Goal: Task Accomplishment & Management: Use online tool/utility

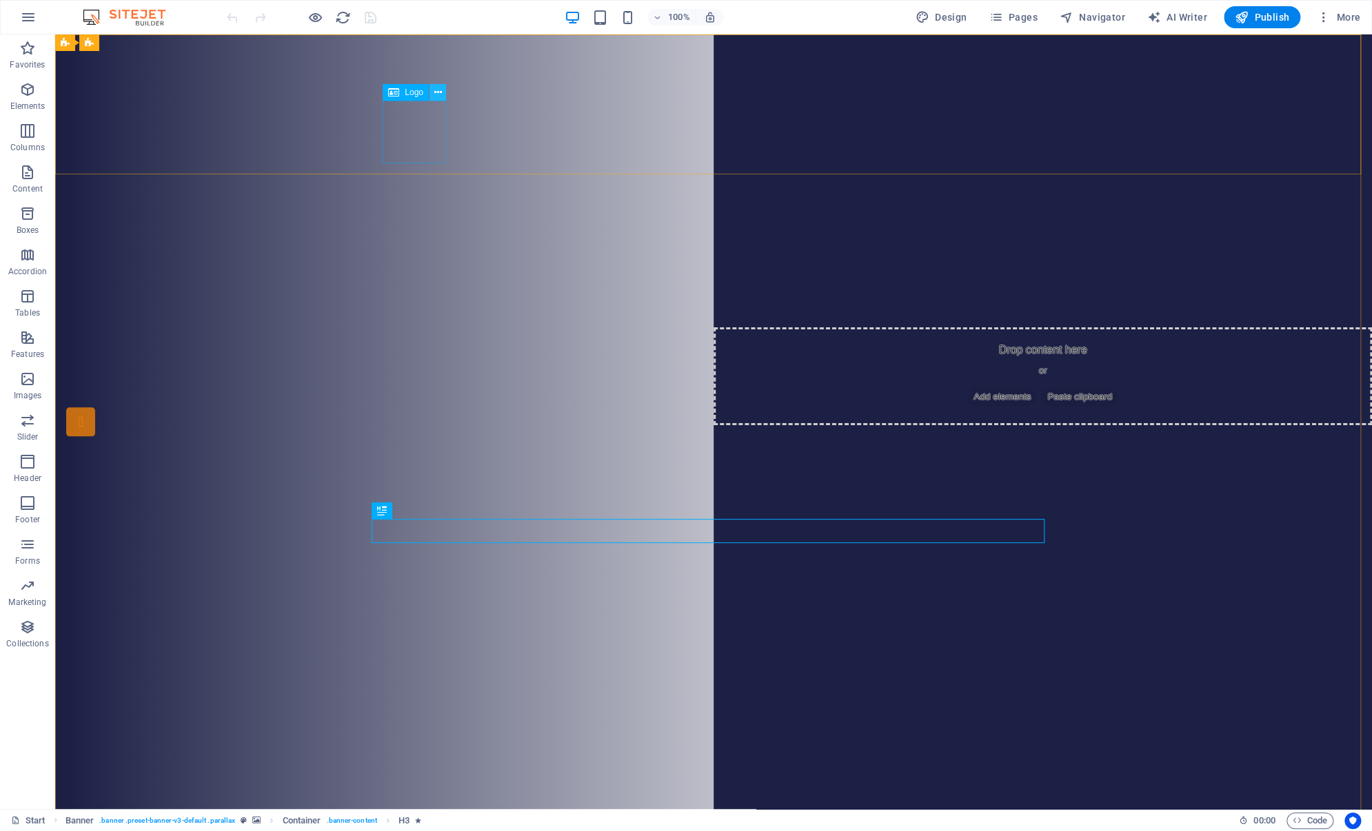
click at [441, 96] on button at bounding box center [437, 92] width 17 height 17
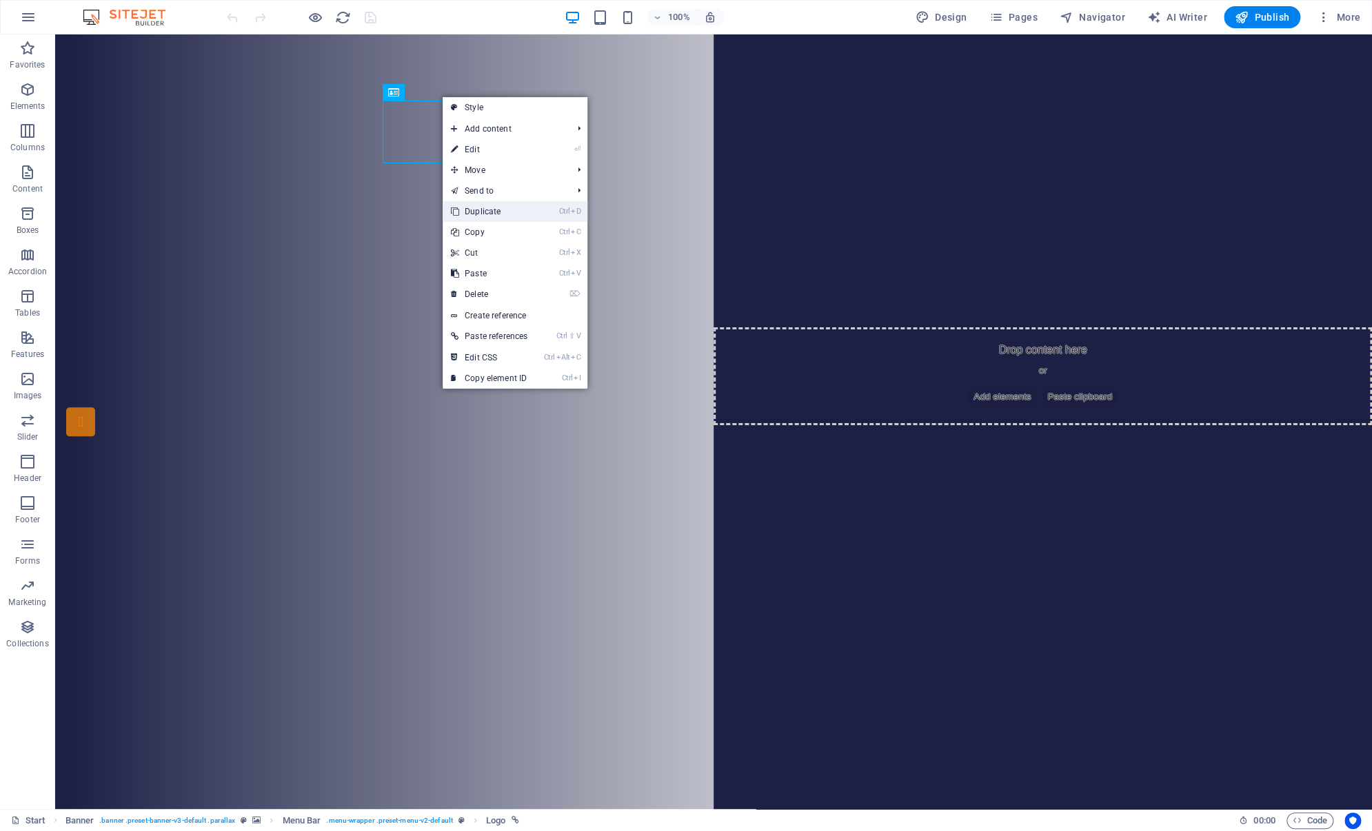
click at [480, 208] on link "Ctrl D Duplicate" at bounding box center [489, 211] width 93 height 21
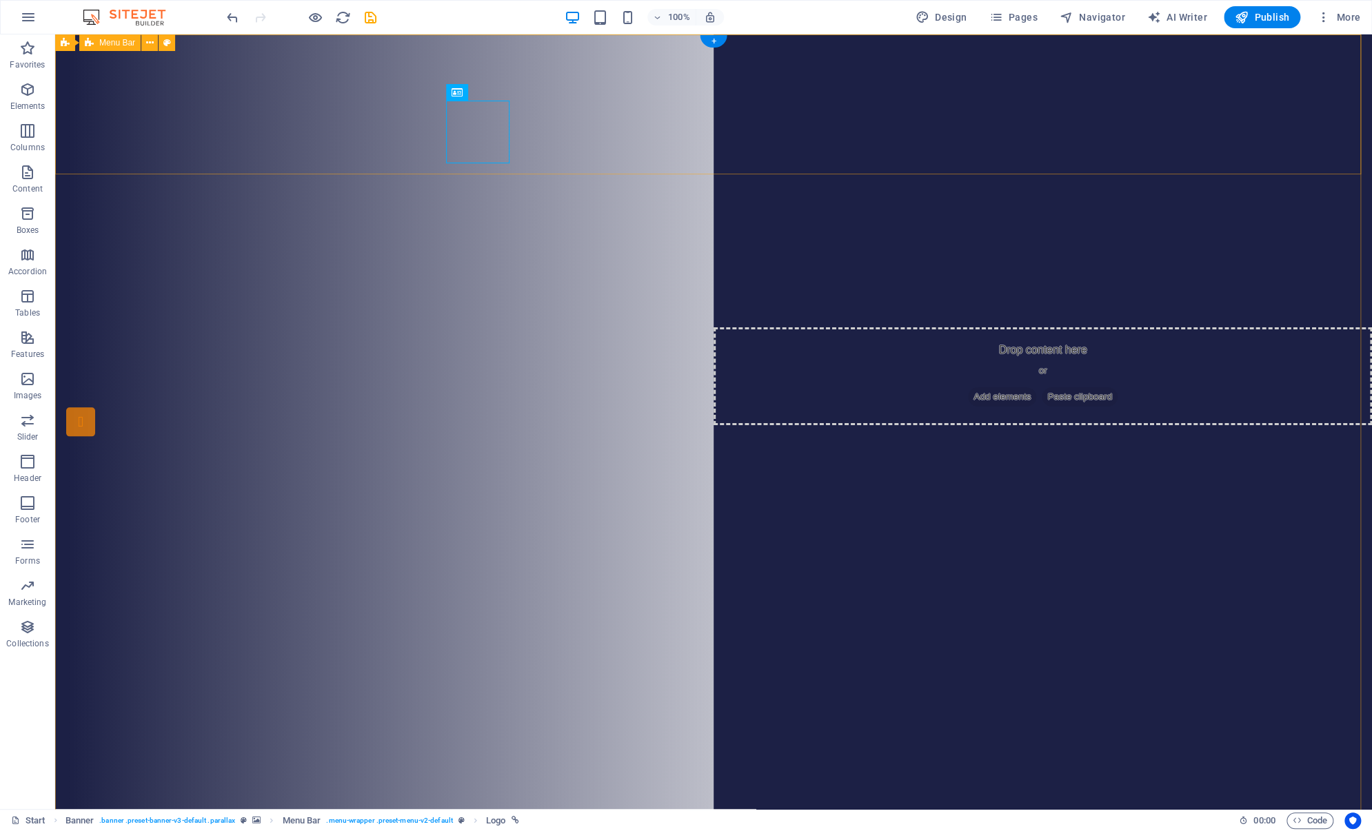
click at [442, 95] on button at bounding box center [437, 92] width 17 height 17
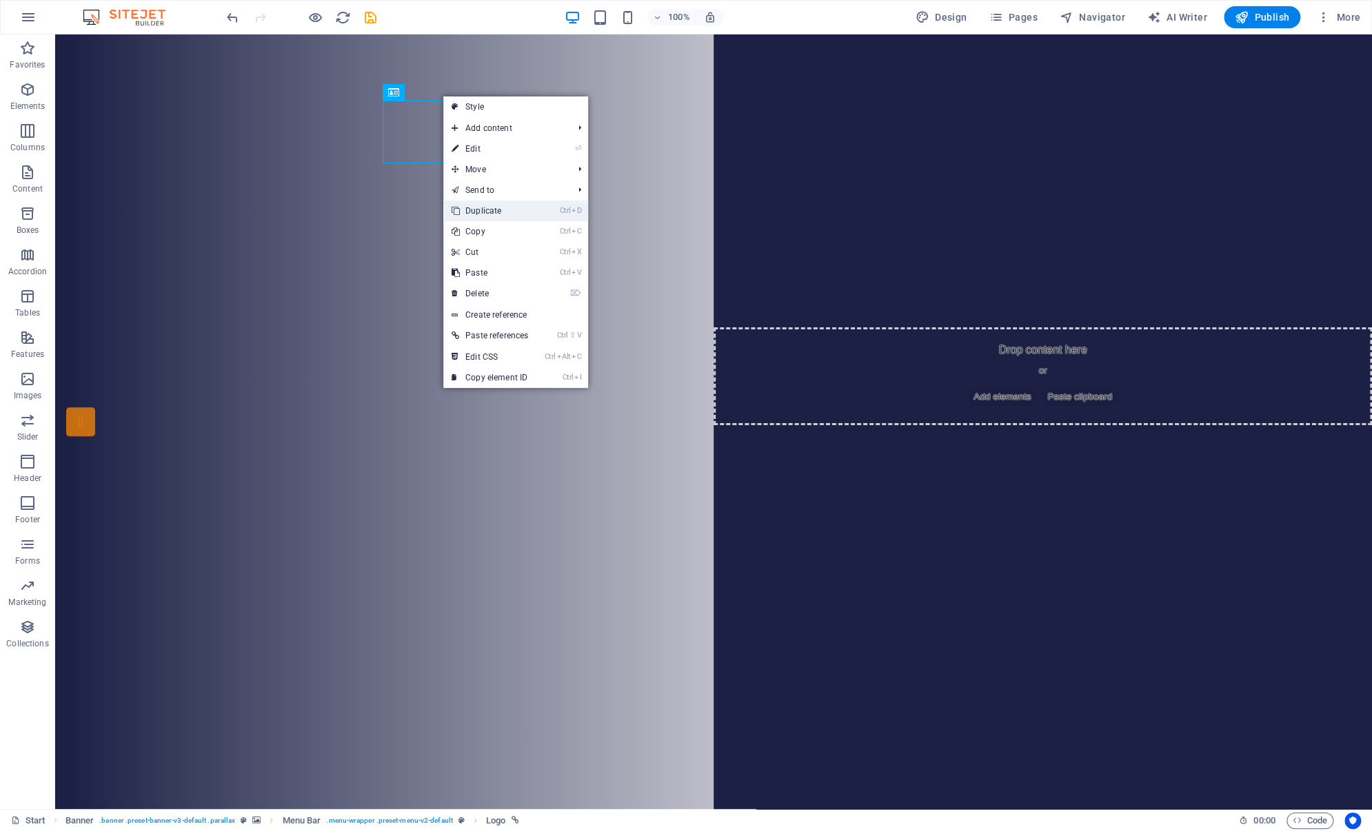
click at [475, 206] on link "Ctrl D Duplicate" at bounding box center [489, 211] width 93 height 21
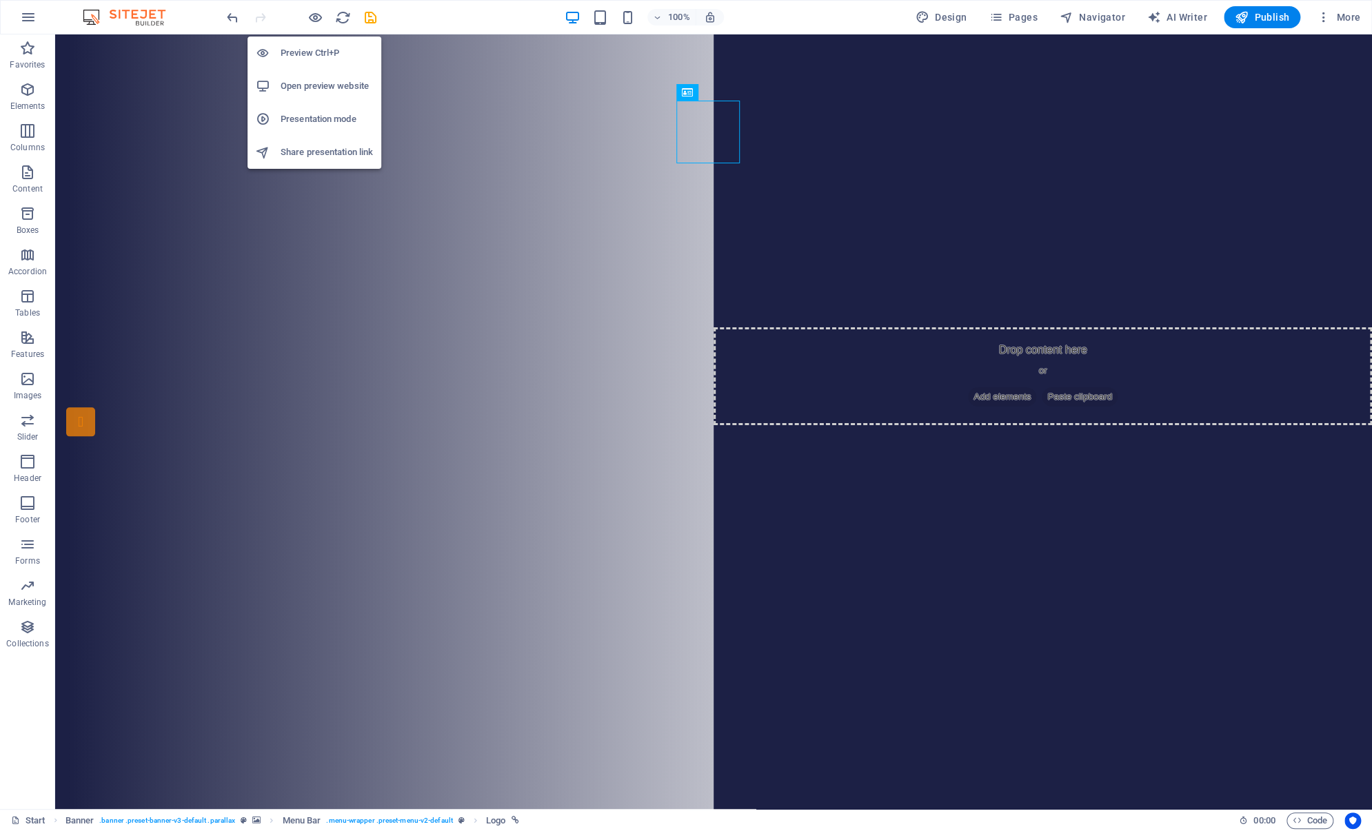
click at [310, 79] on h6 "Open preview website" at bounding box center [327, 86] width 92 height 17
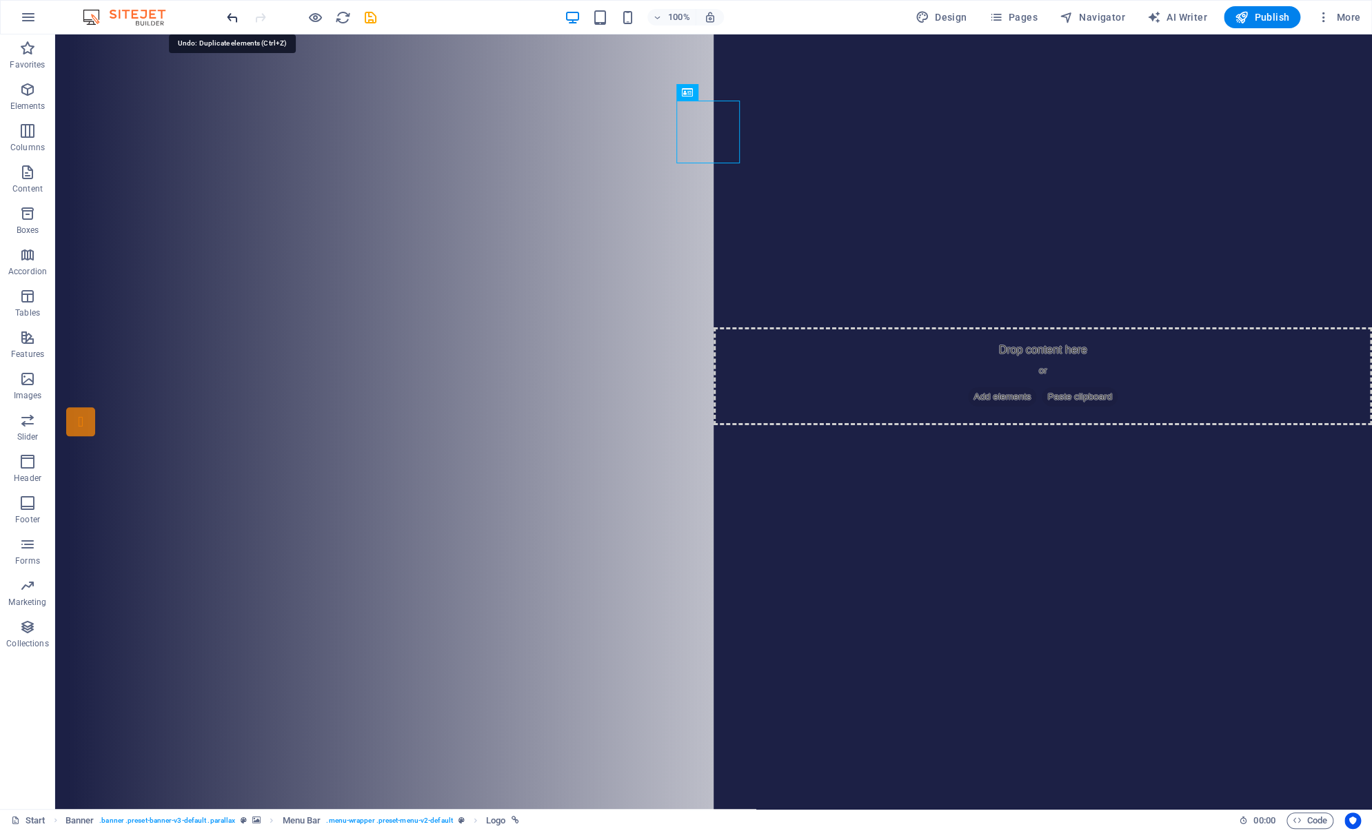
click at [234, 17] on icon "undo" at bounding box center [233, 18] width 16 height 16
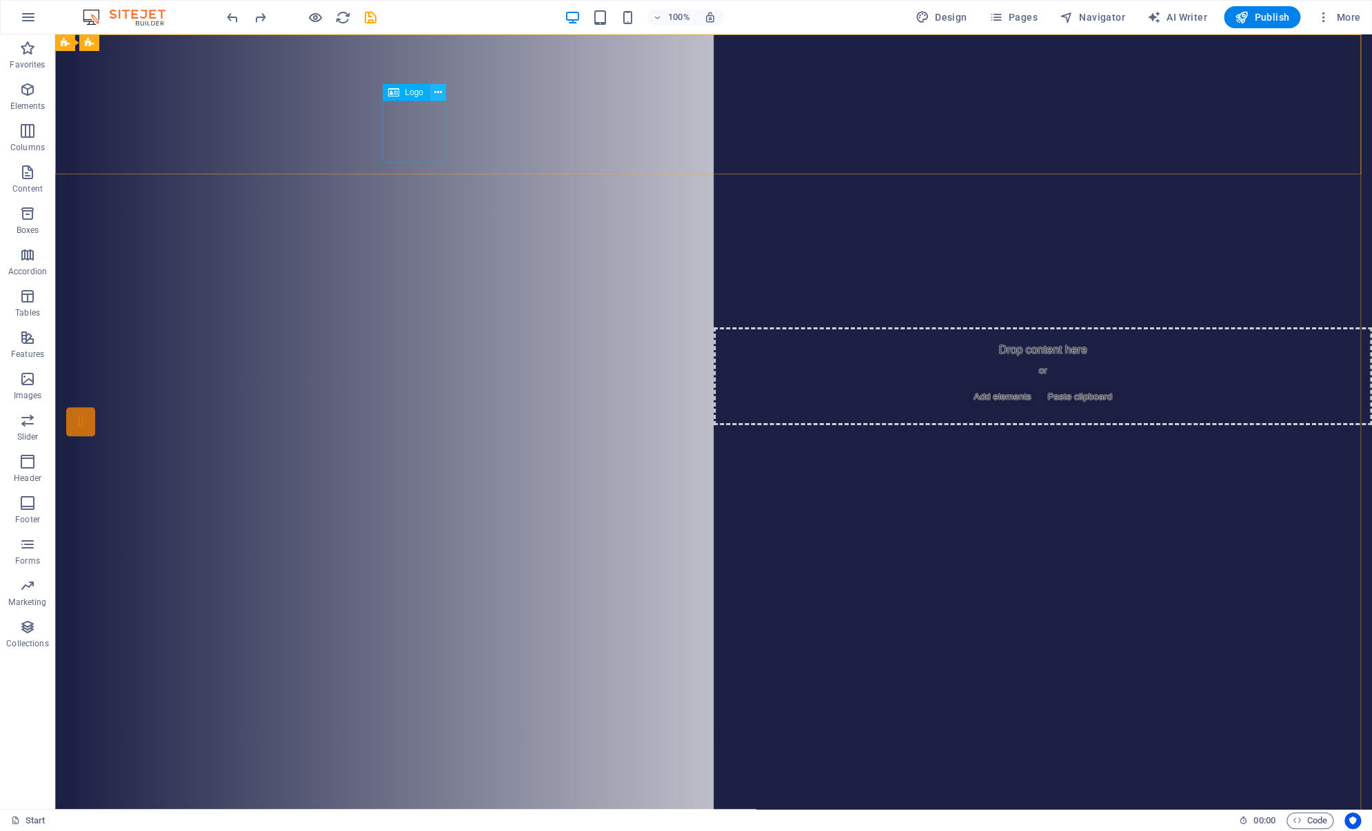
click at [438, 92] on icon at bounding box center [438, 92] width 8 height 14
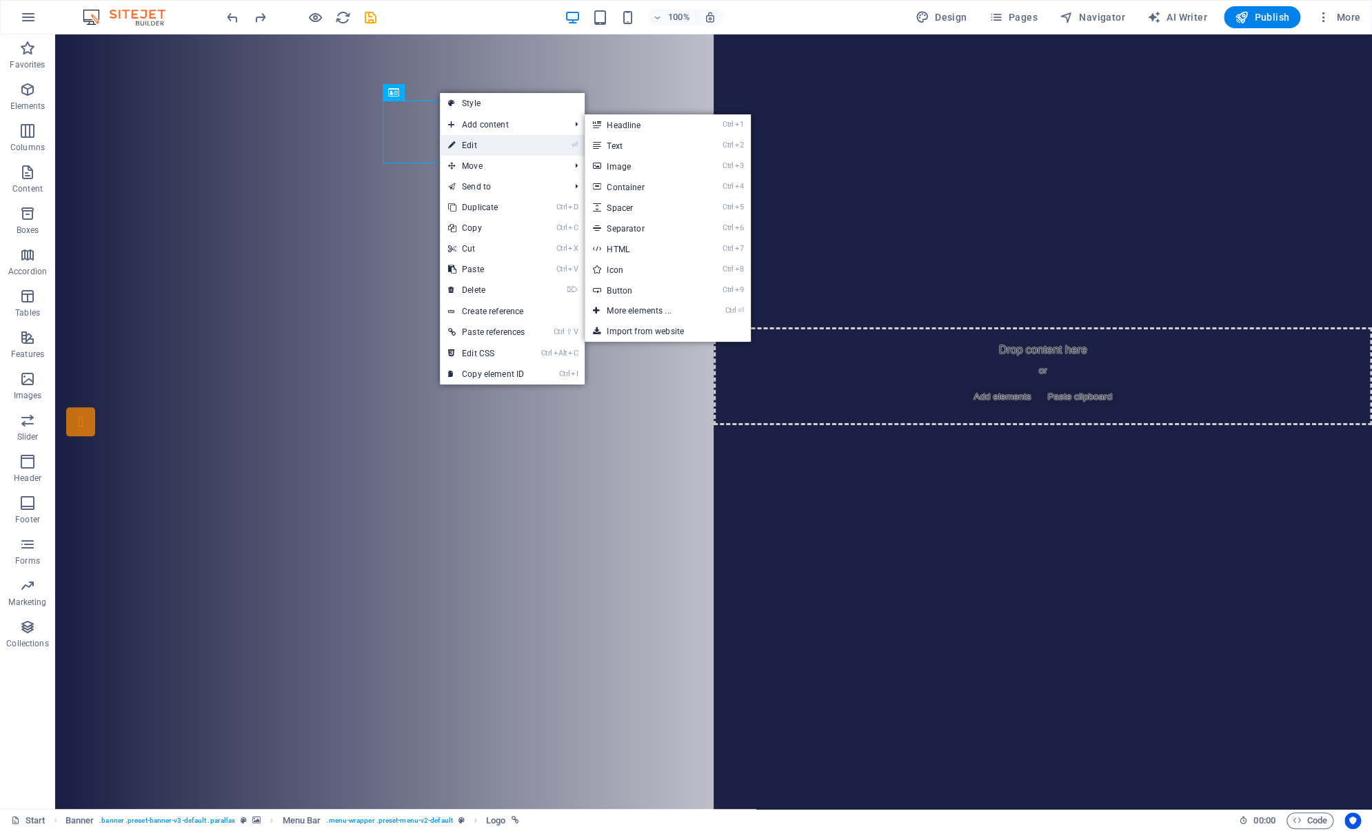
click at [460, 141] on link "⏎ Edit" at bounding box center [486, 145] width 93 height 21
select select "px"
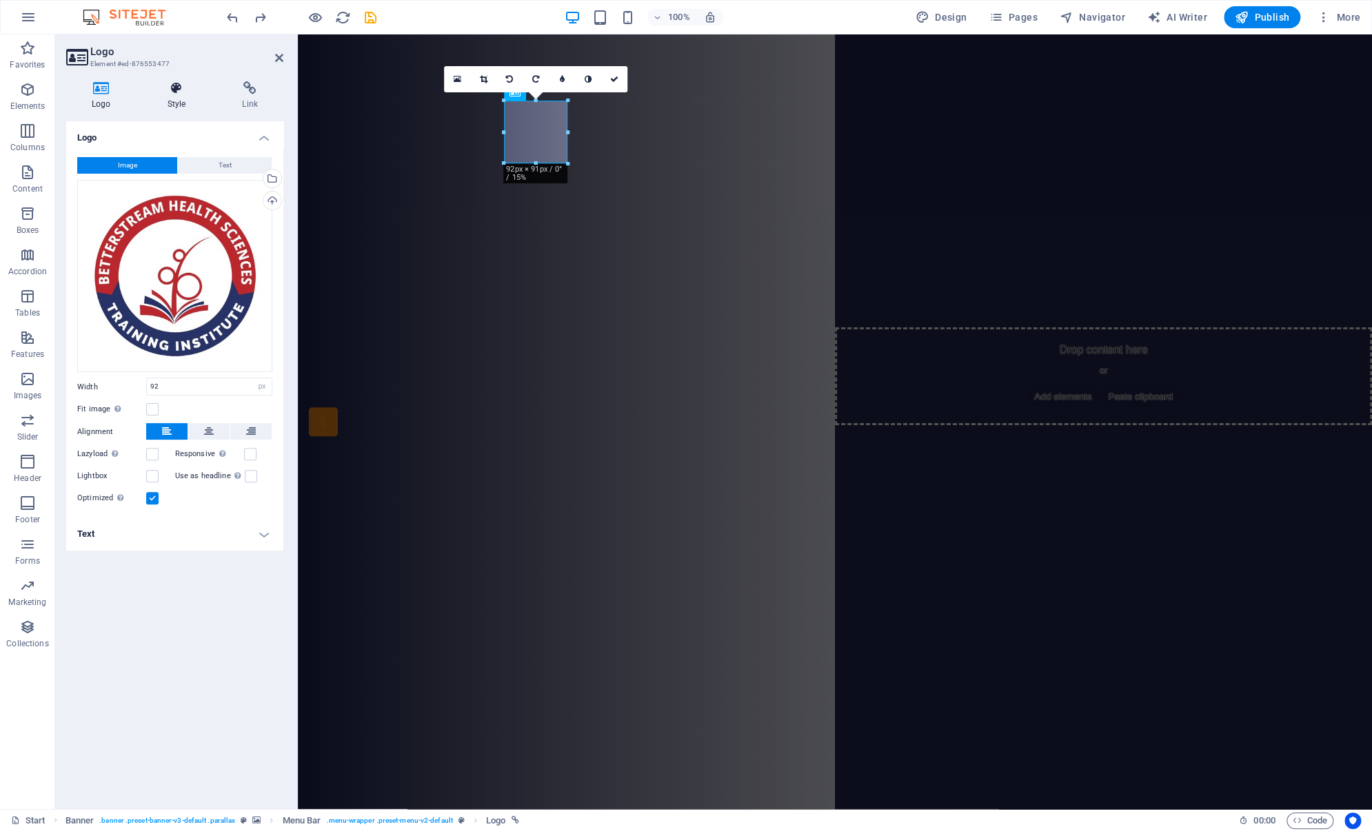
click at [185, 95] on h4 "Style" at bounding box center [179, 95] width 75 height 29
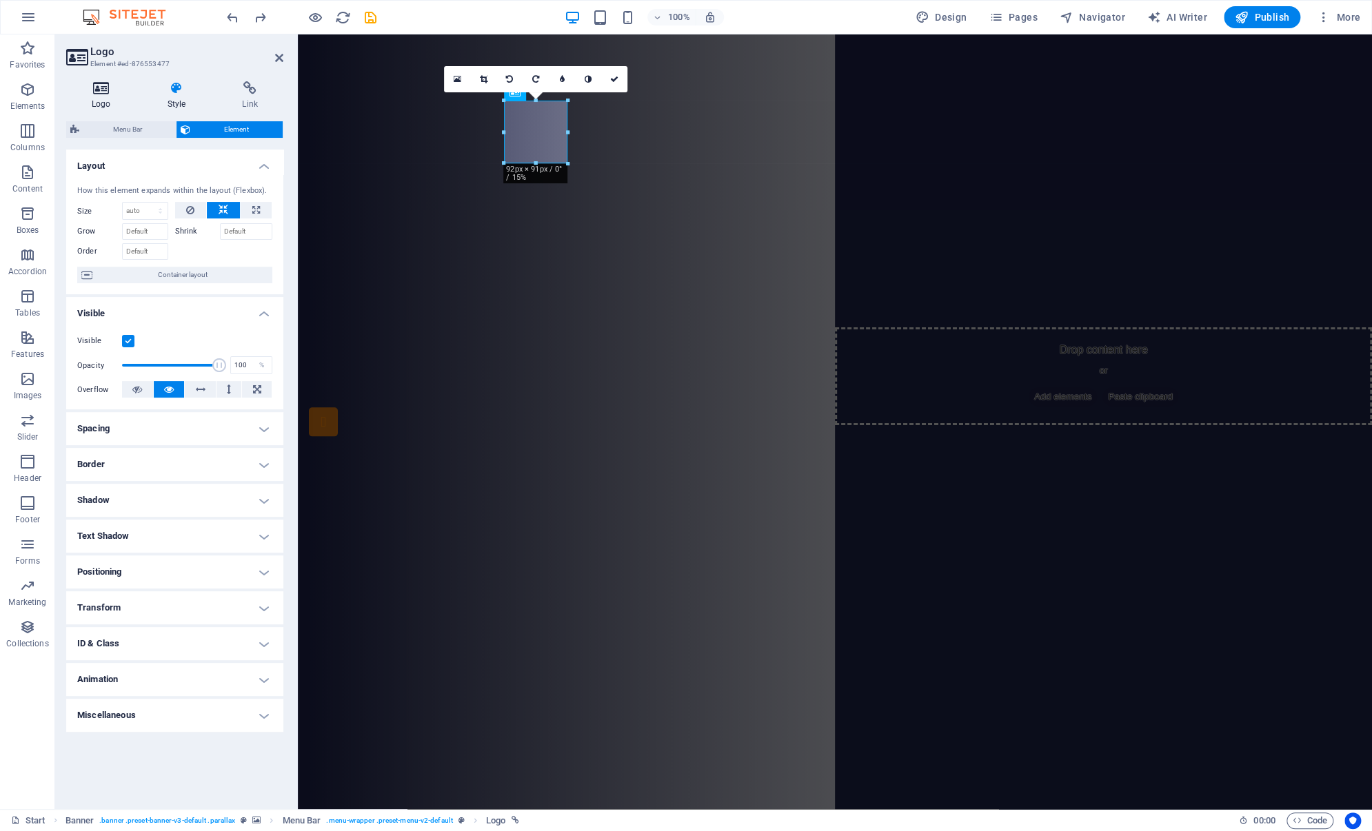
click at [105, 100] on h4 "Logo" at bounding box center [104, 95] width 76 height 29
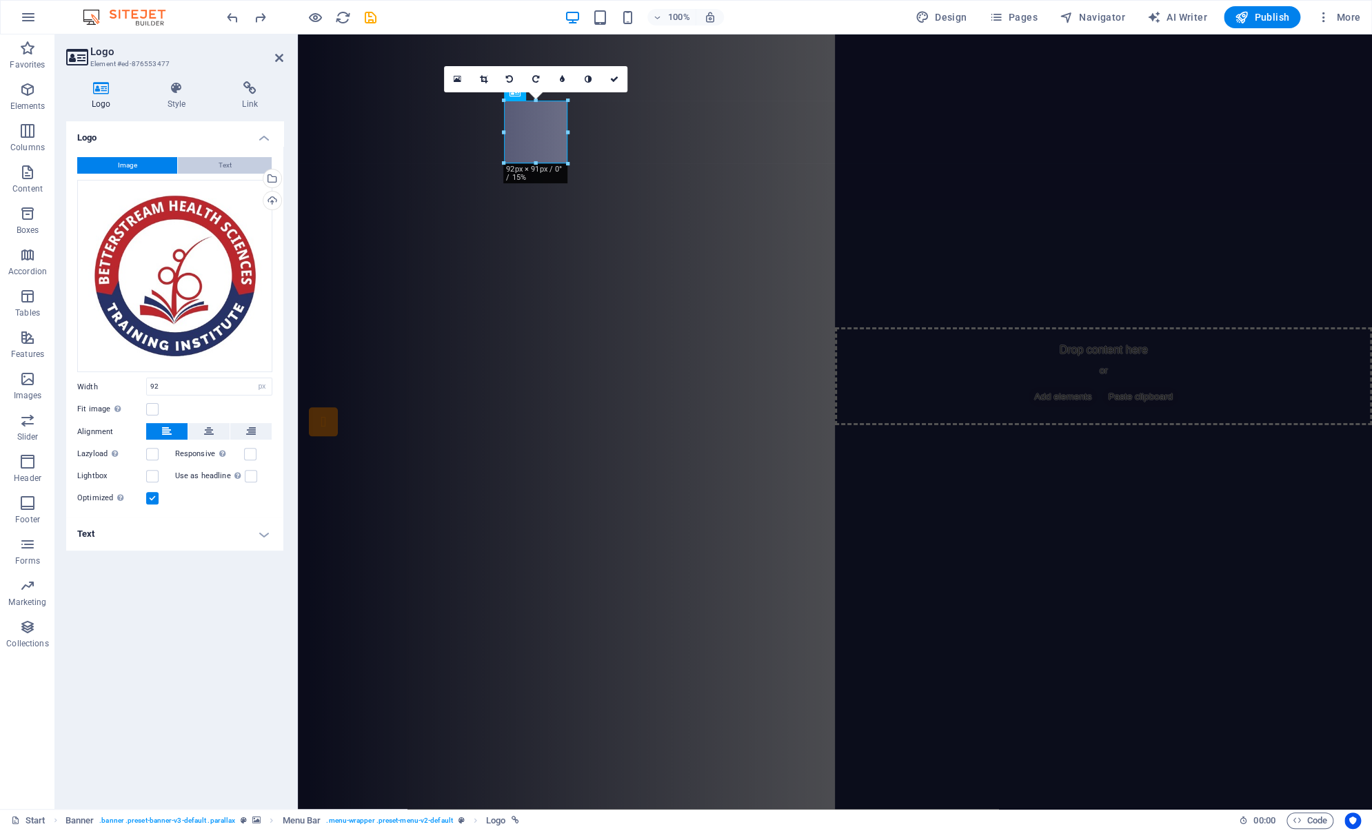
click at [254, 163] on button "Text" at bounding box center [225, 165] width 94 height 17
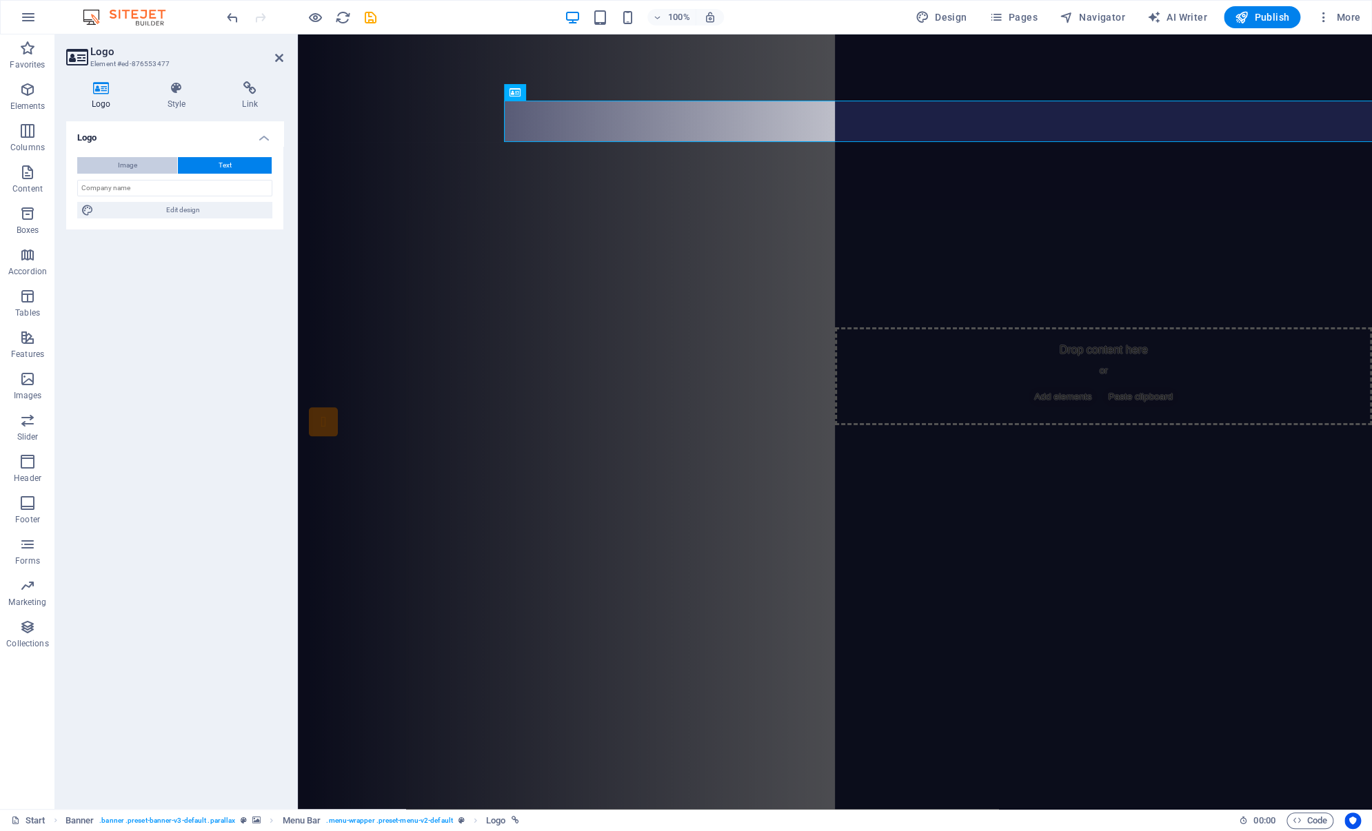
click at [151, 157] on button "Image" at bounding box center [127, 165] width 100 height 17
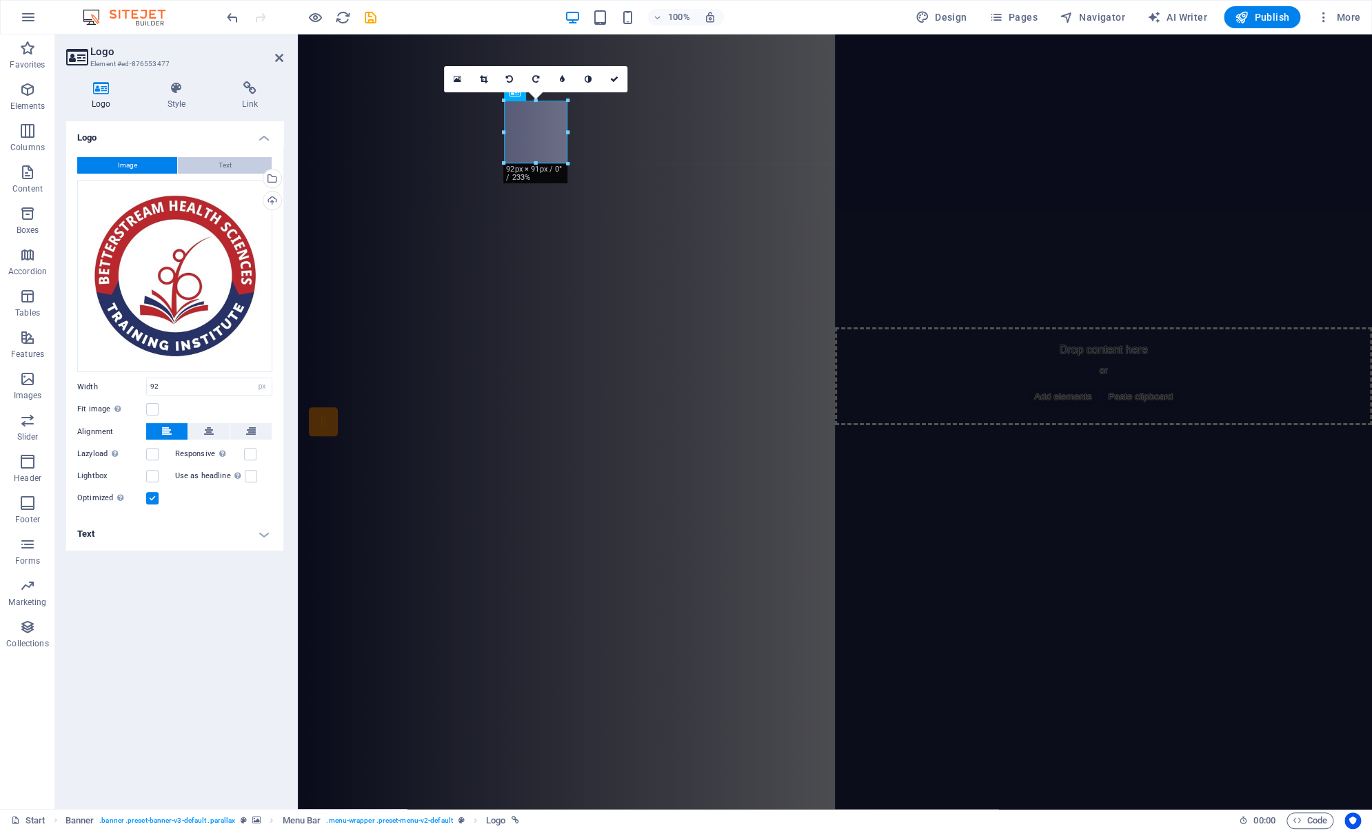
click at [210, 164] on button "Text" at bounding box center [225, 165] width 94 height 17
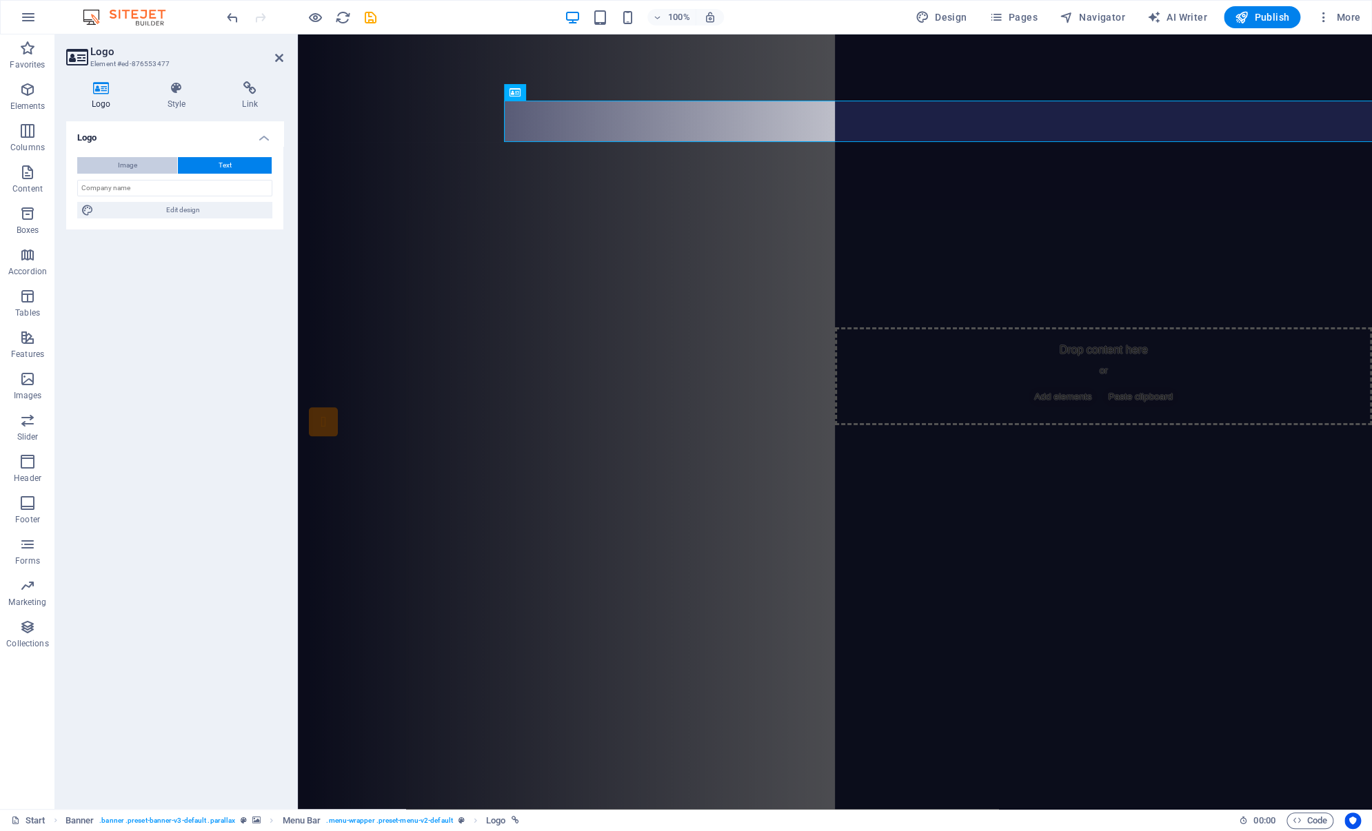
click at [141, 167] on button "Image" at bounding box center [127, 165] width 100 height 17
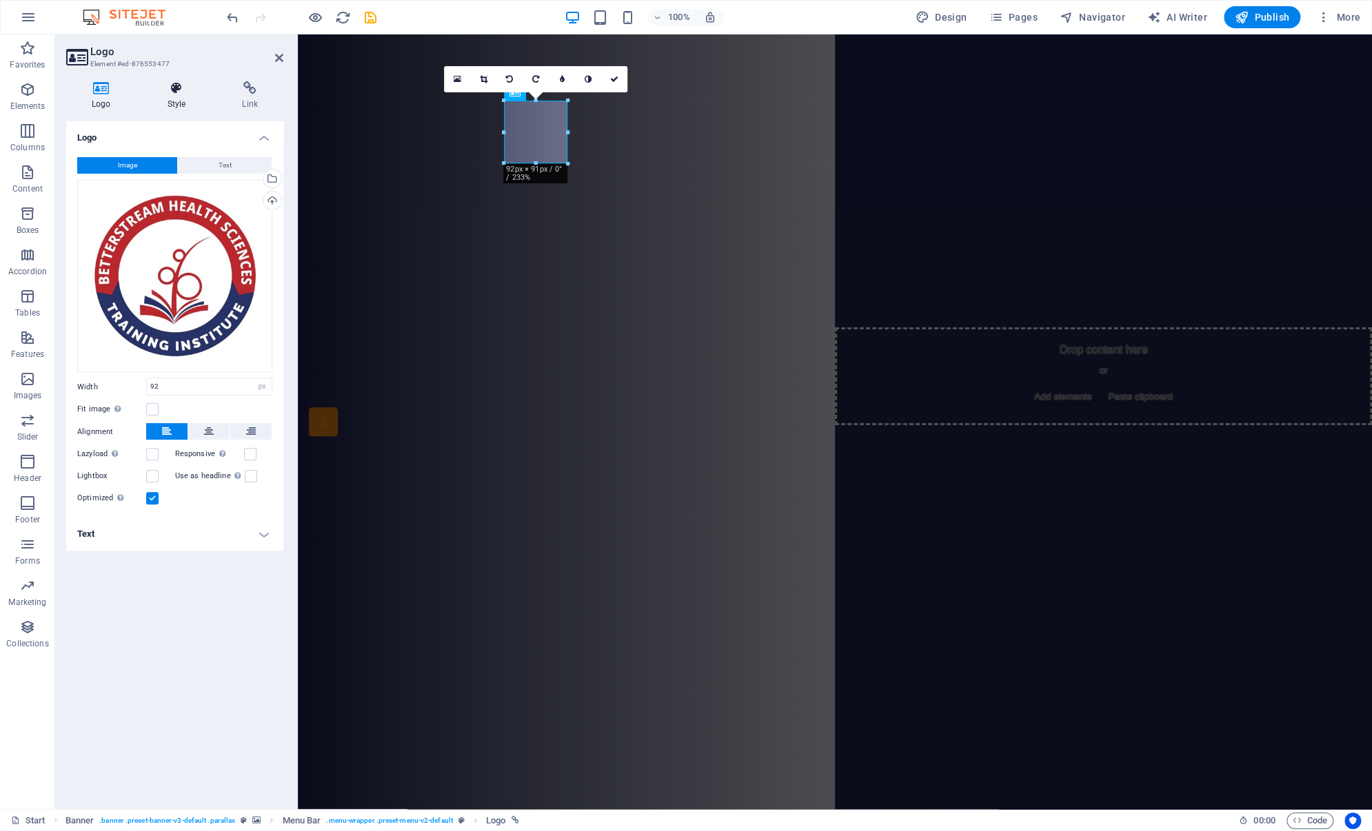
click at [181, 109] on h4 "Style" at bounding box center [179, 95] width 75 height 29
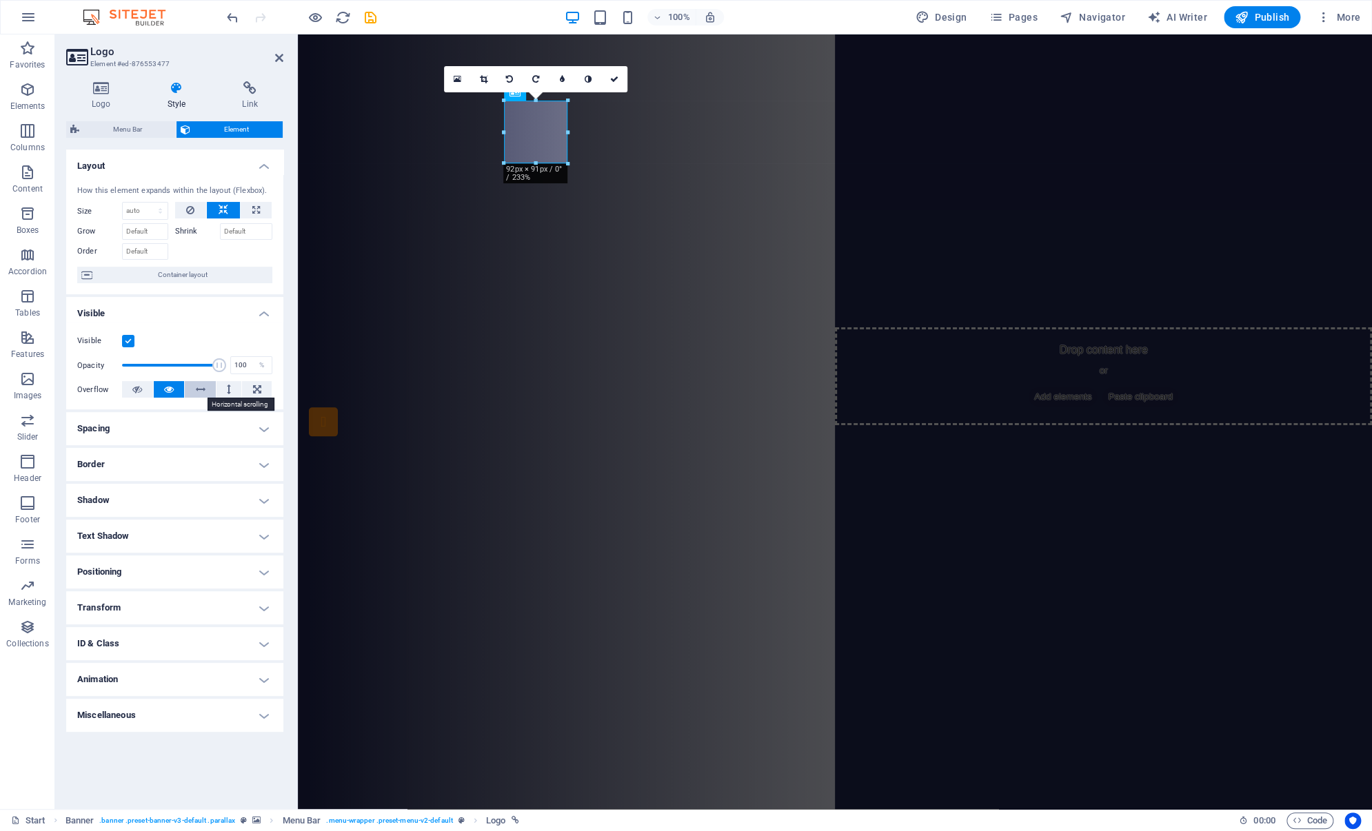
click at [192, 389] on button at bounding box center [200, 389] width 31 height 17
click at [164, 393] on icon at bounding box center [169, 389] width 10 height 17
click at [208, 390] on button at bounding box center [200, 389] width 31 height 17
click at [165, 388] on icon at bounding box center [169, 389] width 10 height 17
click at [99, 85] on icon at bounding box center [101, 88] width 70 height 14
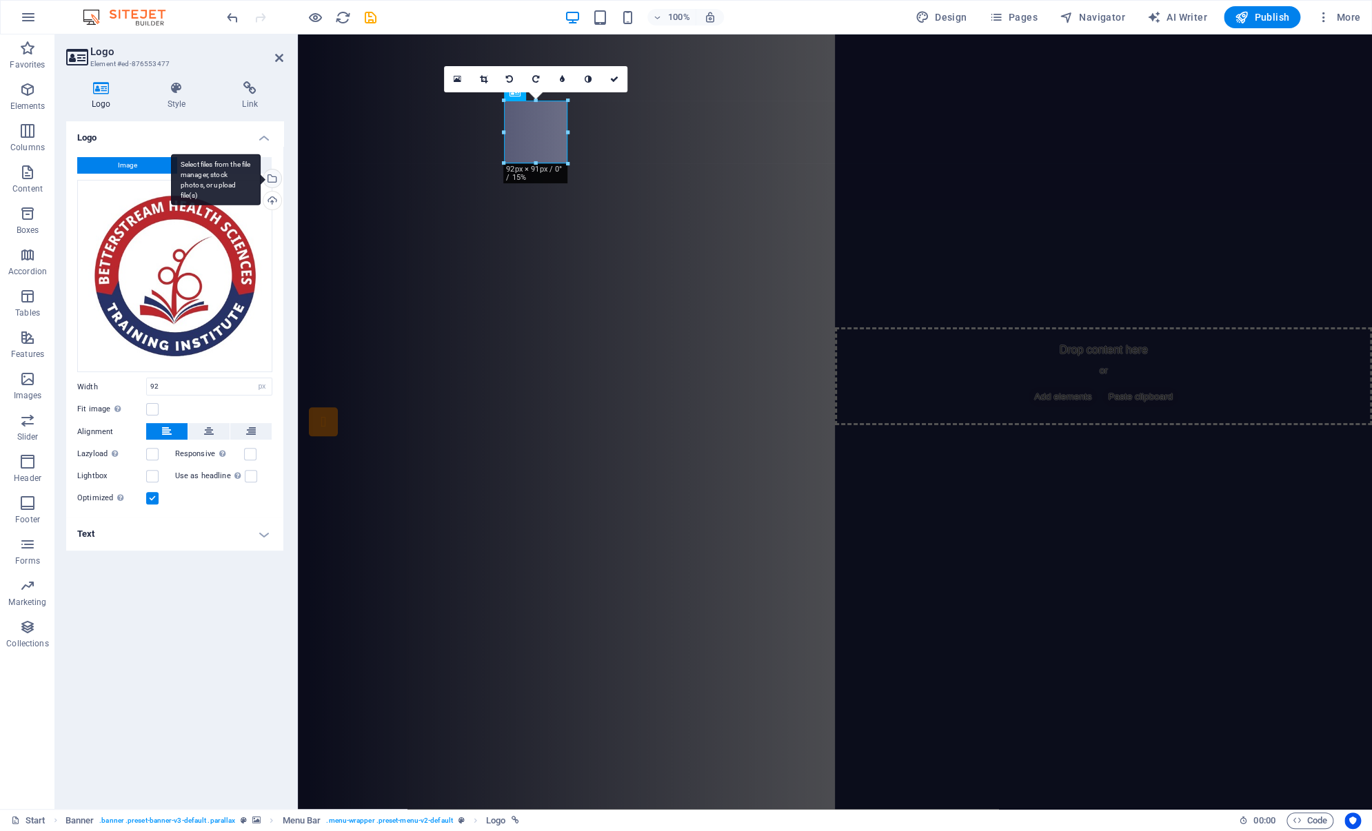
click at [273, 176] on div "Select files from the file manager, stock photos, or upload file(s)" at bounding box center [271, 180] width 21 height 21
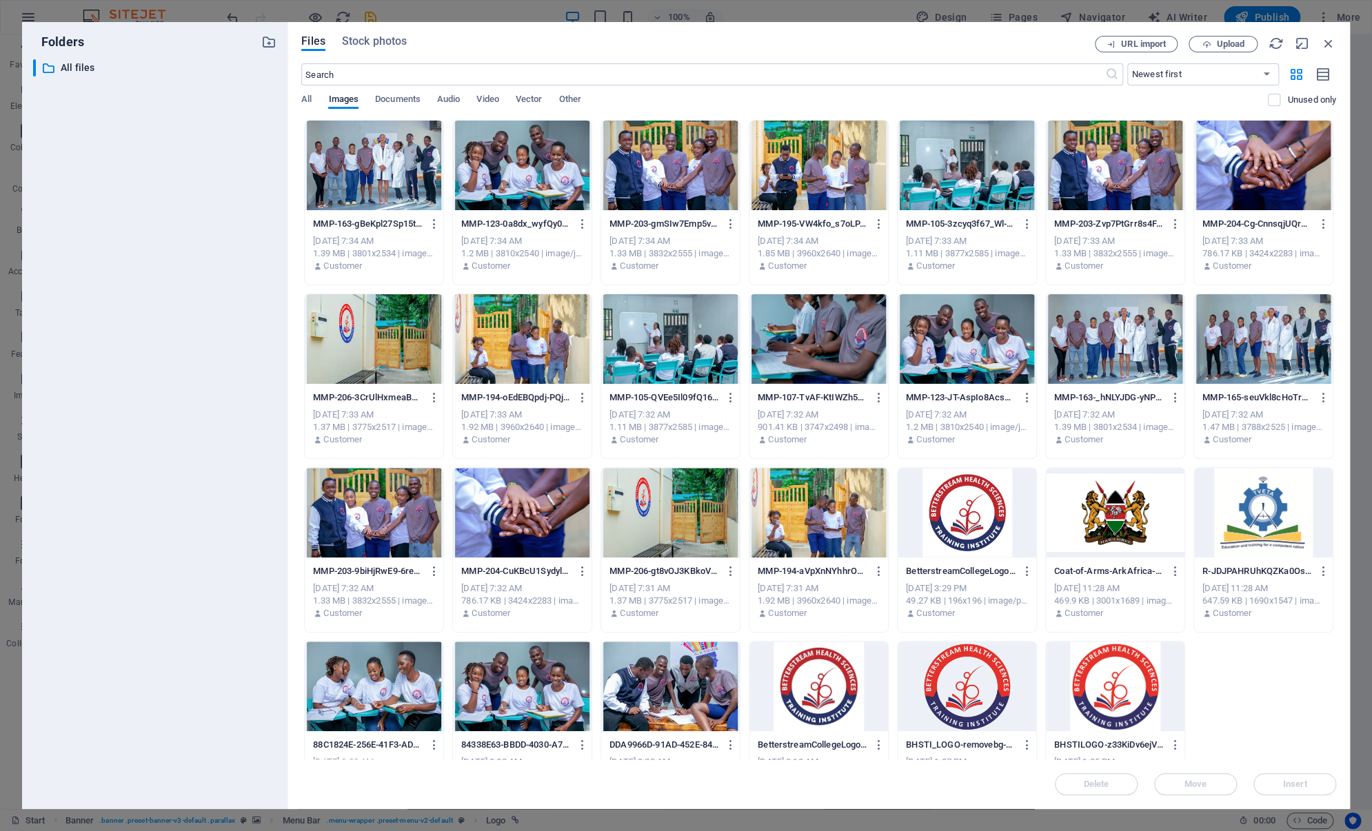
click at [1262, 523] on div at bounding box center [1263, 513] width 139 height 90
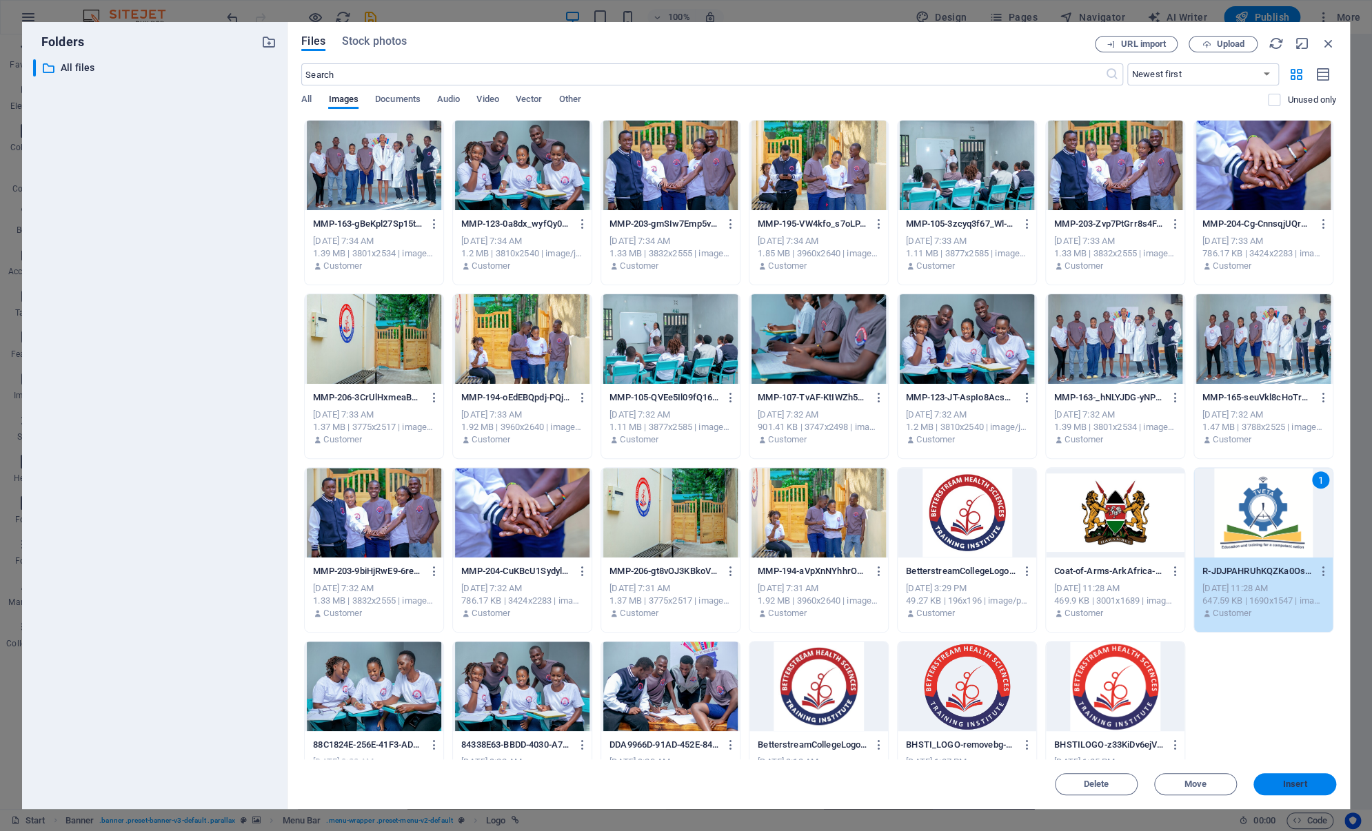
click at [1323, 780] on span "Insert" at bounding box center [1295, 784] width 72 height 8
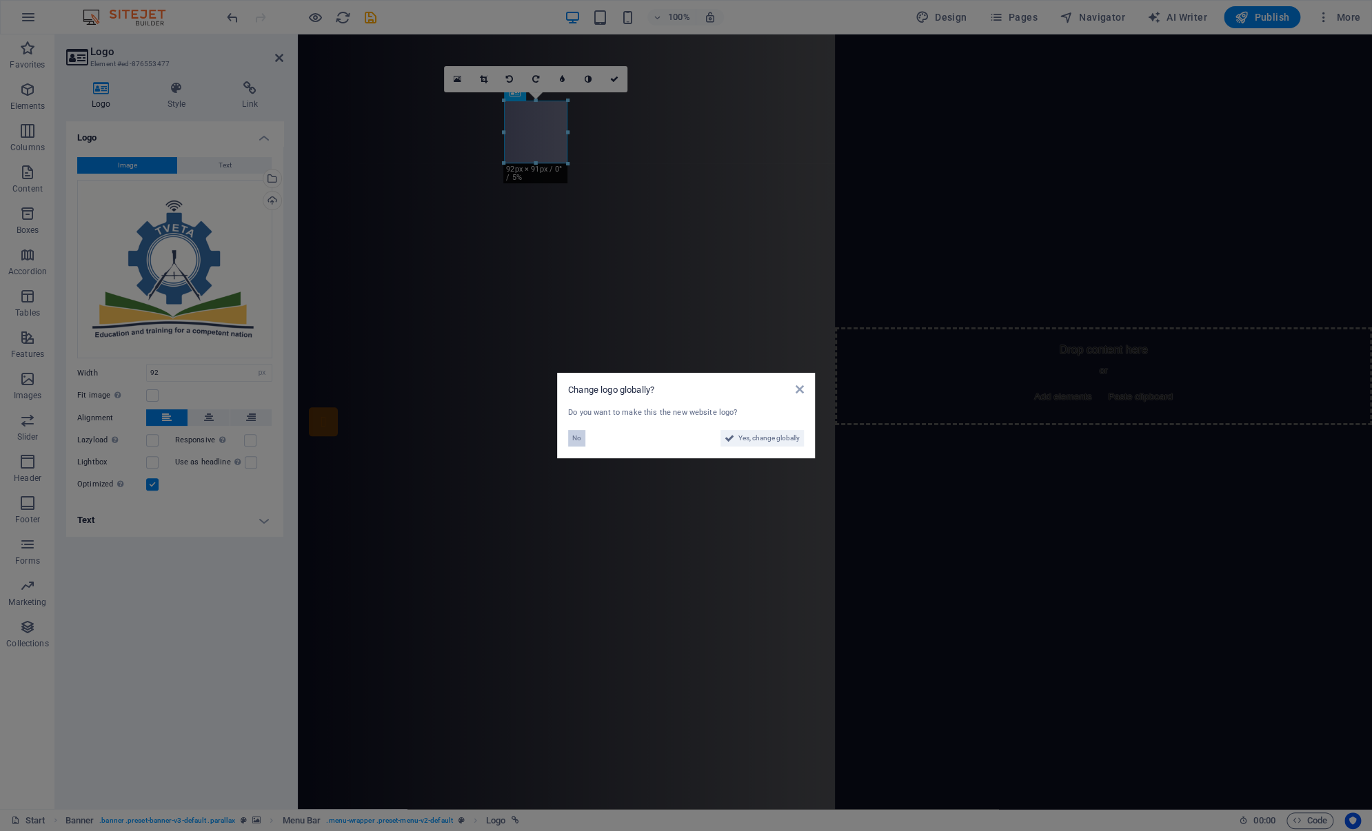
click at [576, 435] on span "No" at bounding box center [576, 438] width 9 height 17
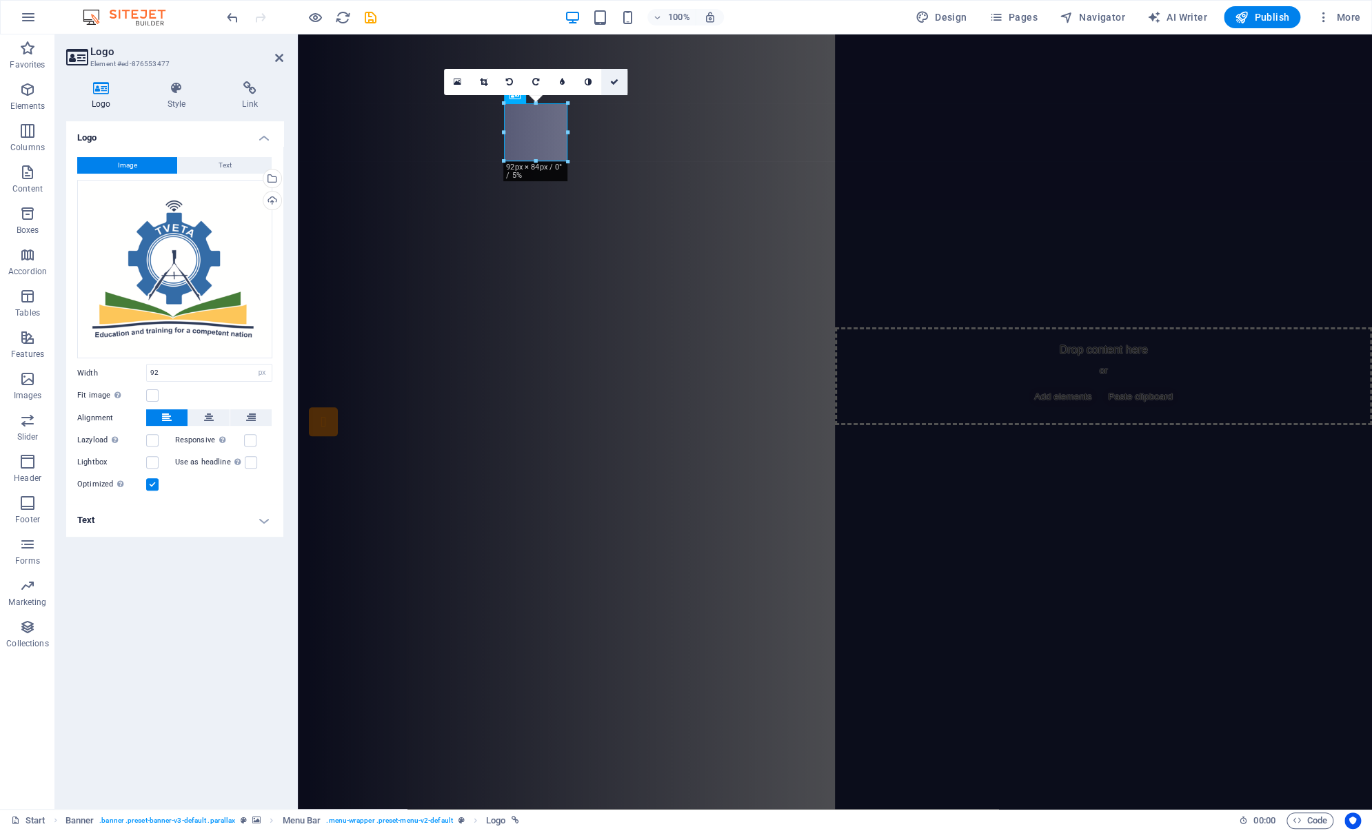
click at [615, 79] on icon at bounding box center [614, 82] width 8 height 8
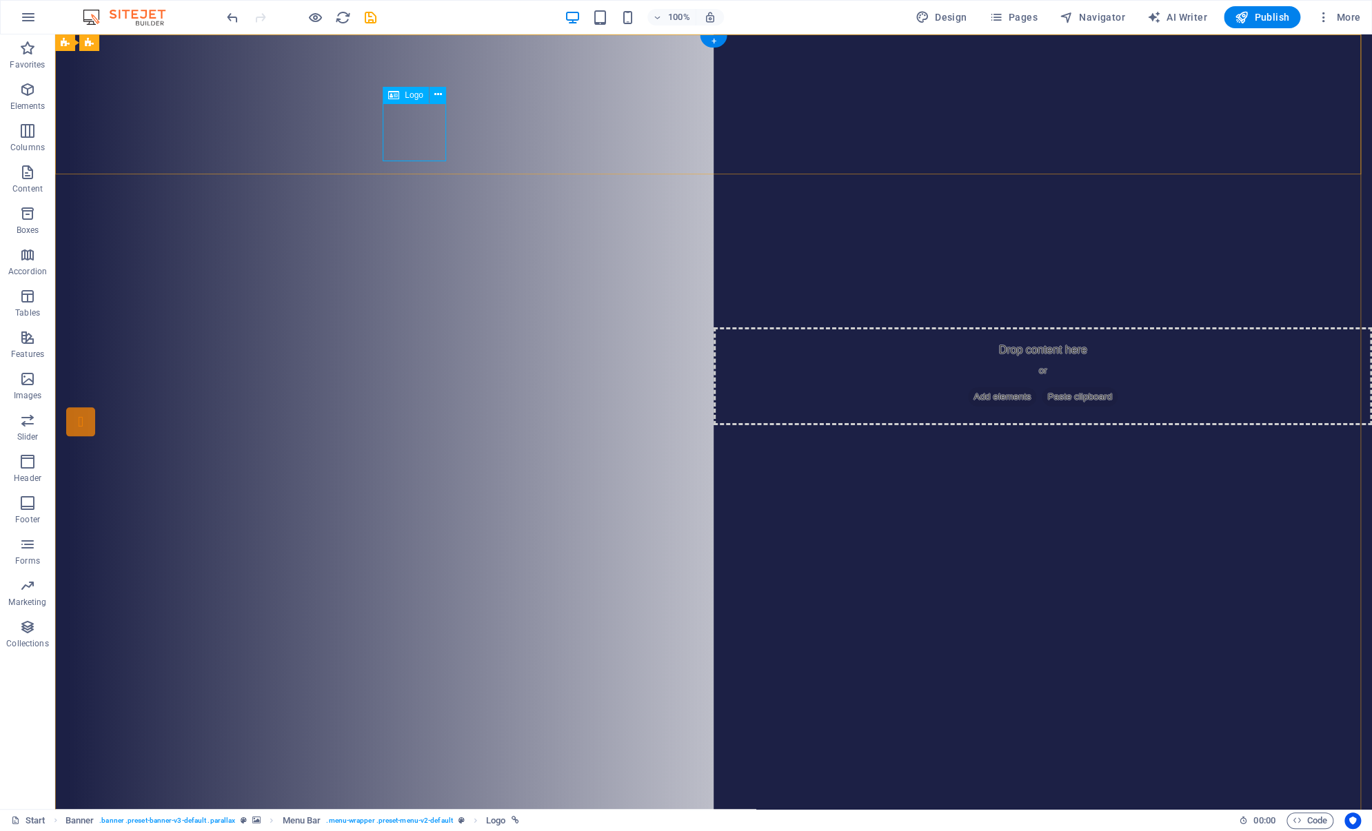
select select "px"
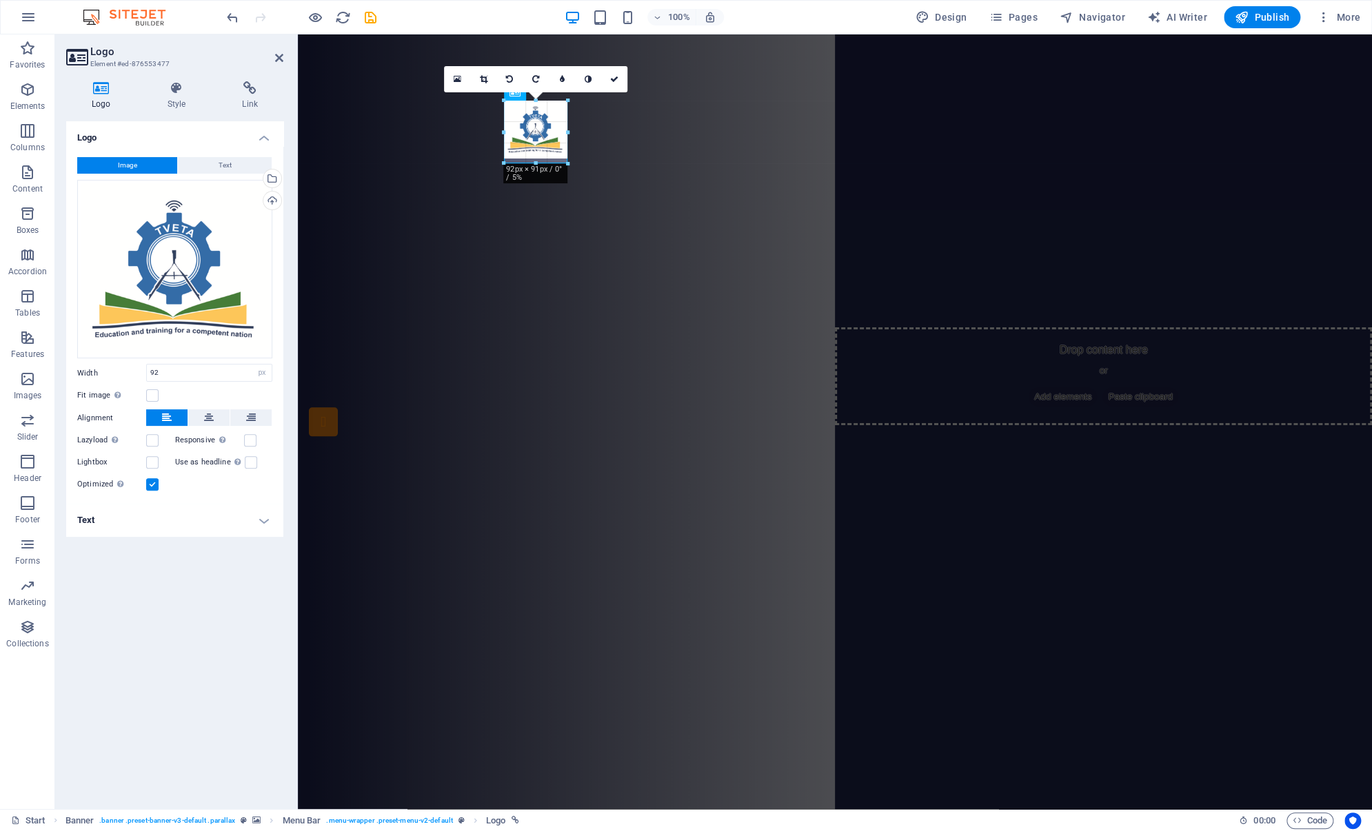
drag, startPoint x: 568, startPoint y: 161, endPoint x: 270, endPoint y: 131, distance: 299.3
click at [568, 165] on div at bounding box center [568, 164] width 8 height 8
click at [613, 79] on icon at bounding box center [614, 79] width 8 height 8
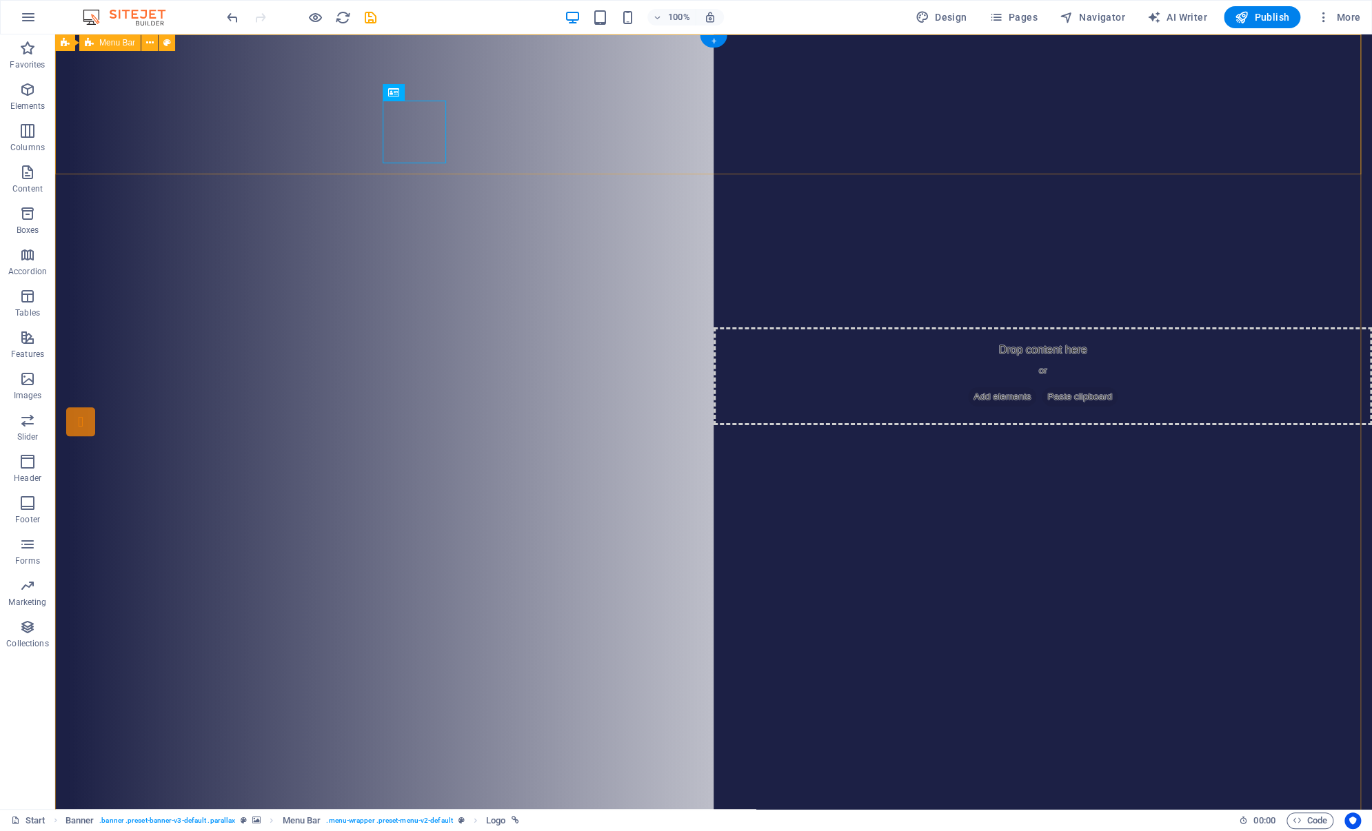
click at [439, 37] on icon at bounding box center [438, 43] width 8 height 14
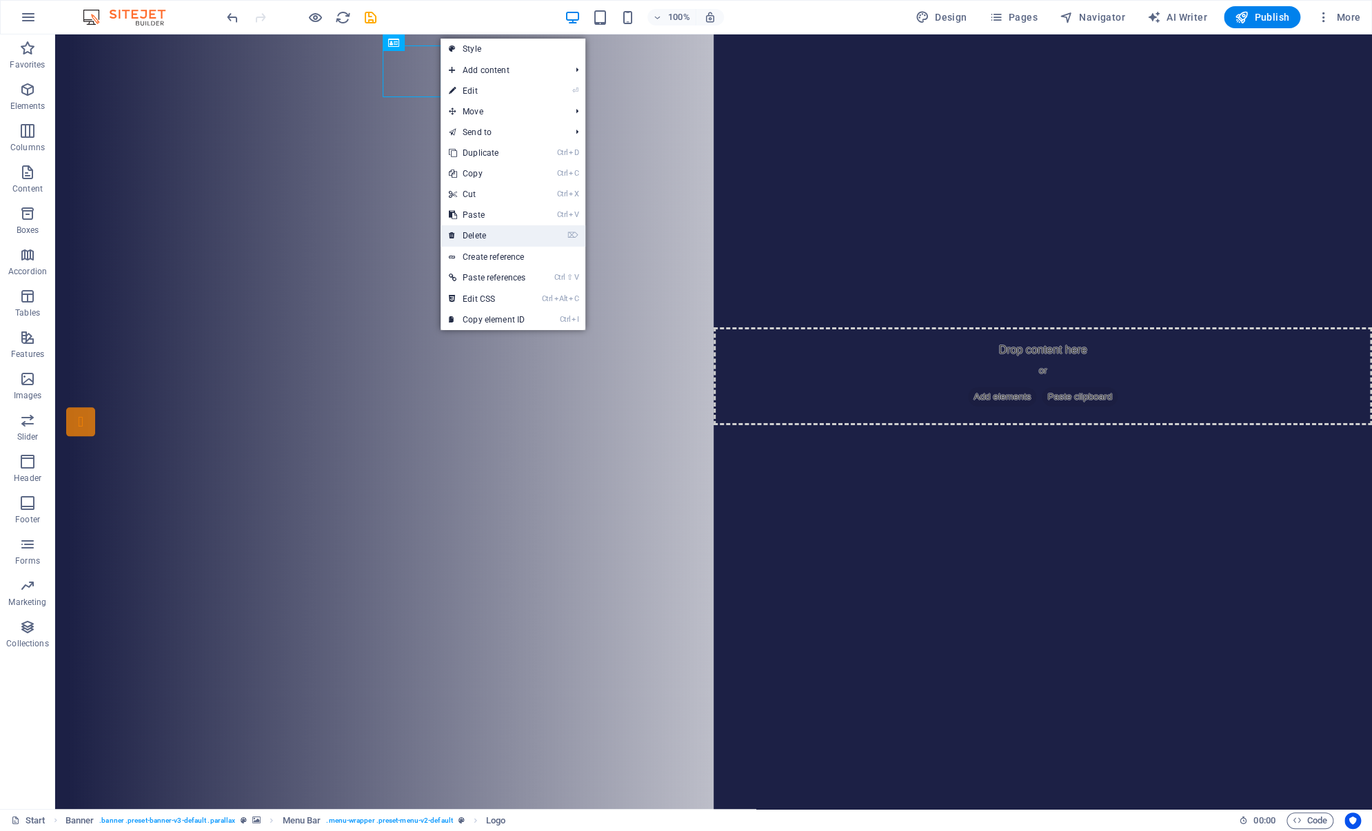
click at [476, 236] on link "⌦ Delete" at bounding box center [486, 235] width 93 height 21
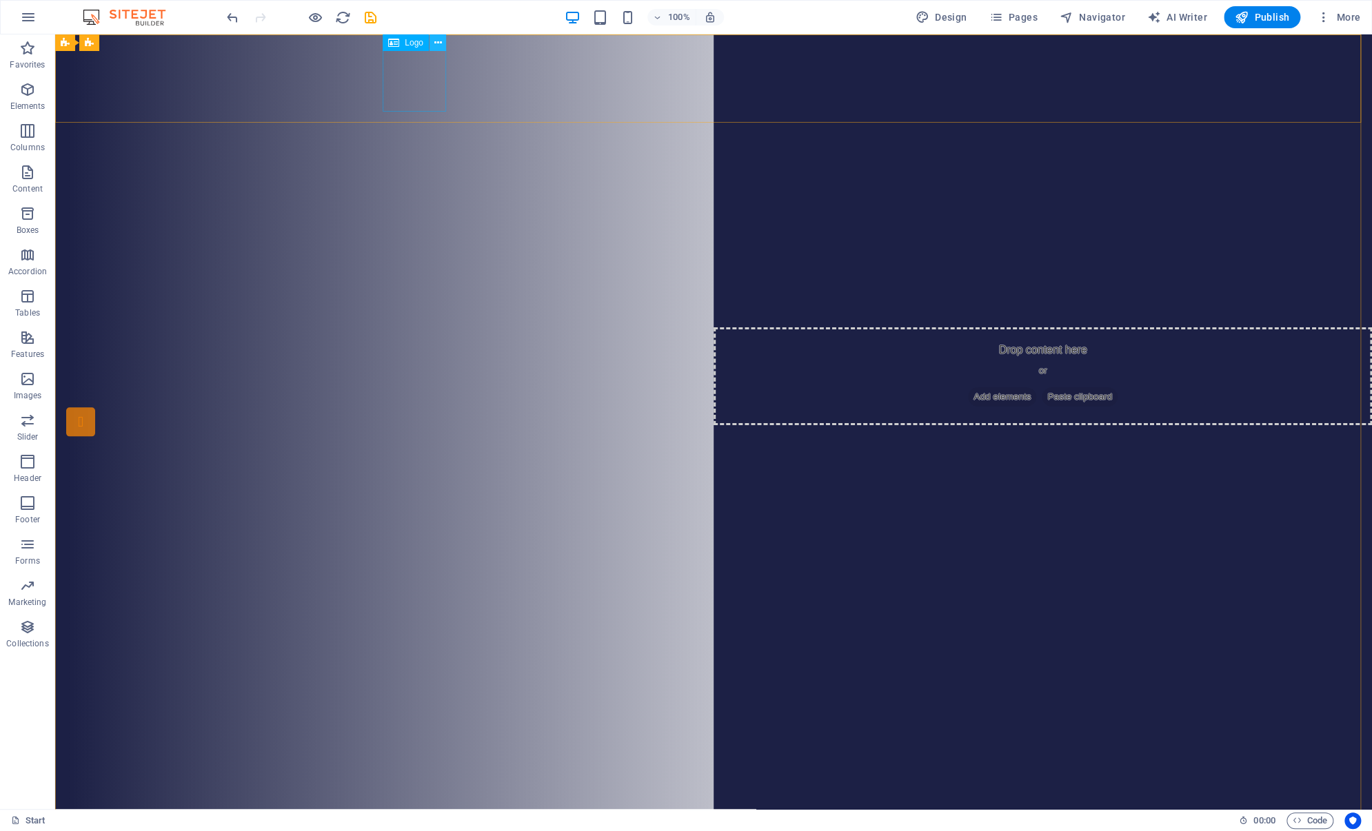
click at [431, 42] on button at bounding box center [437, 42] width 17 height 17
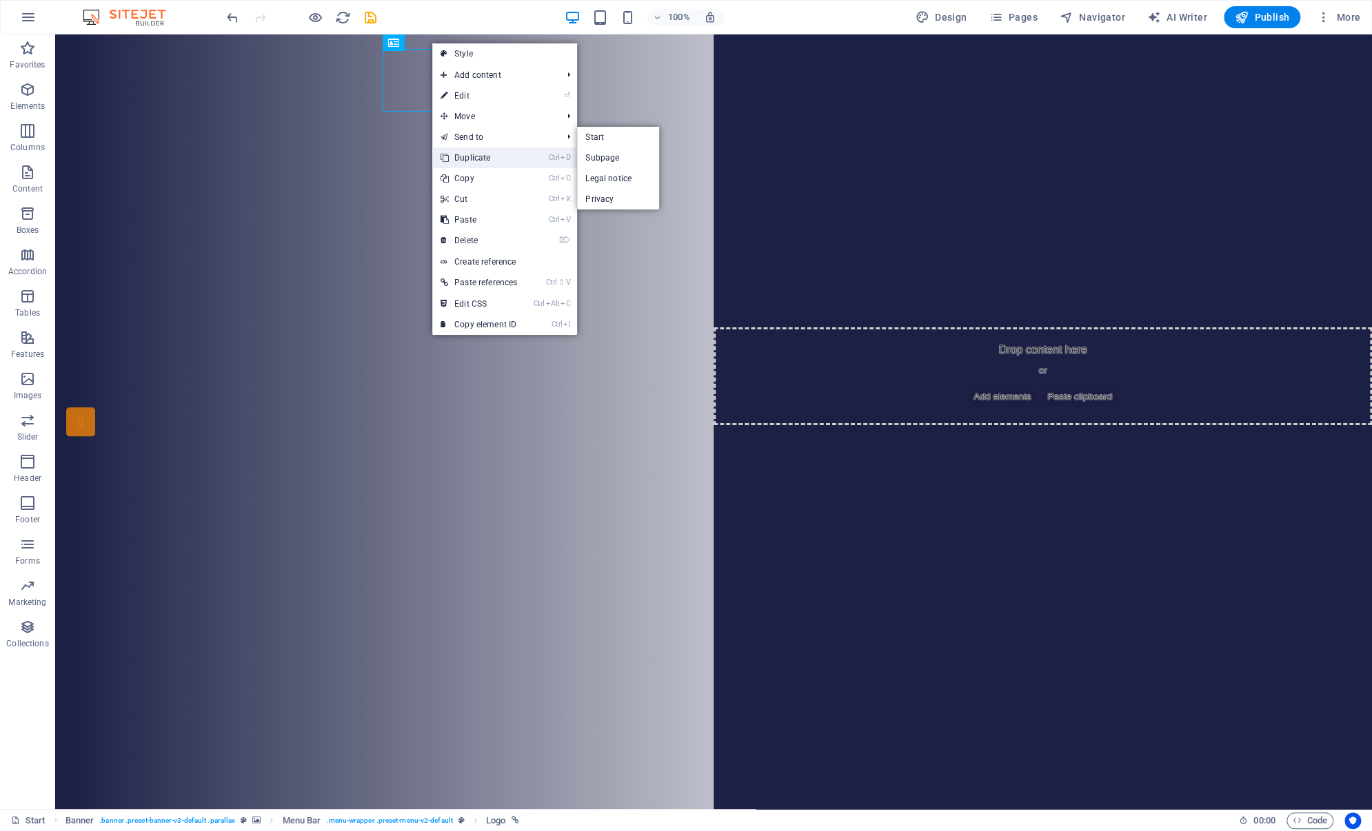
drag, startPoint x: 456, startPoint y: 153, endPoint x: 400, endPoint y: 119, distance: 64.7
click at [456, 153] on link "Ctrl D Duplicate" at bounding box center [478, 158] width 93 height 21
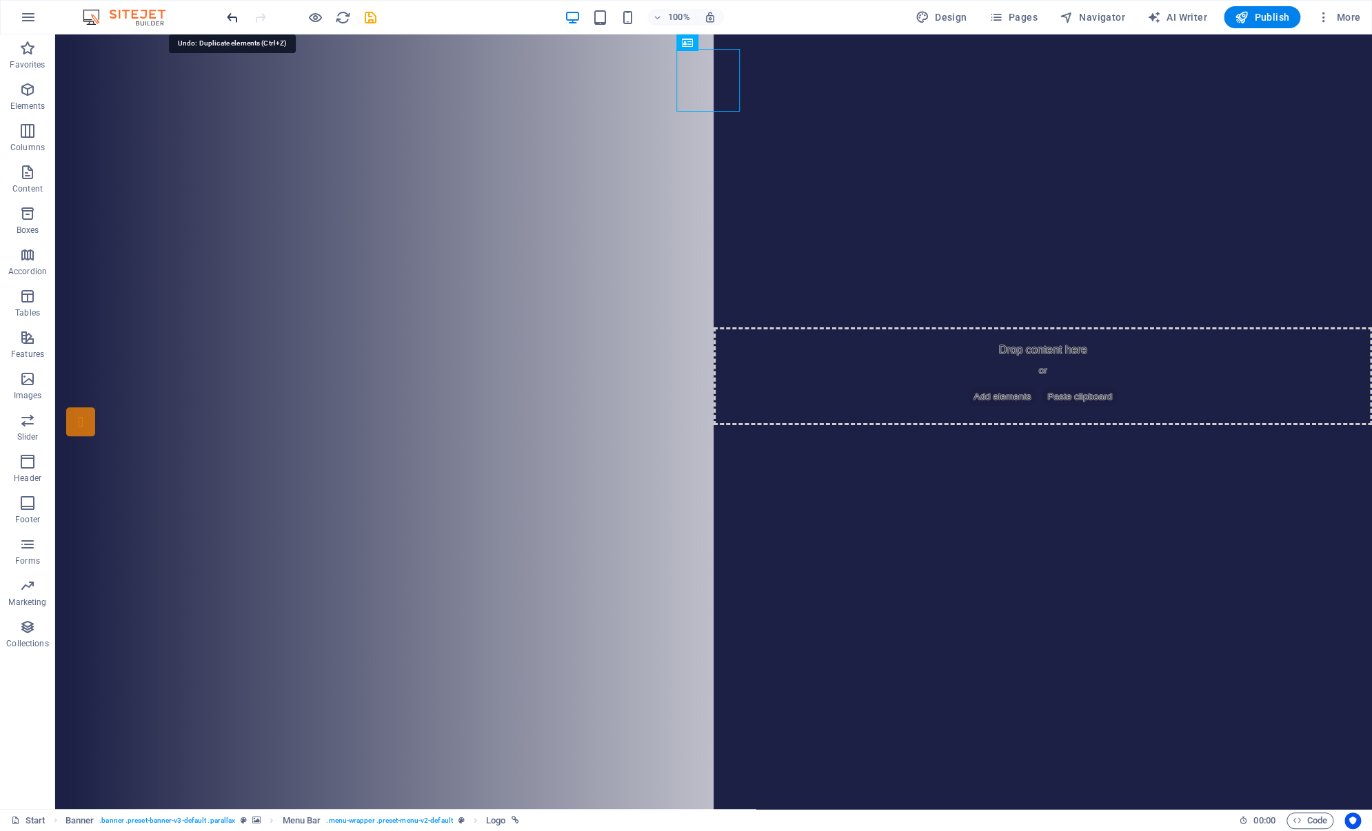
click at [226, 14] on icon "undo" at bounding box center [233, 18] width 16 height 16
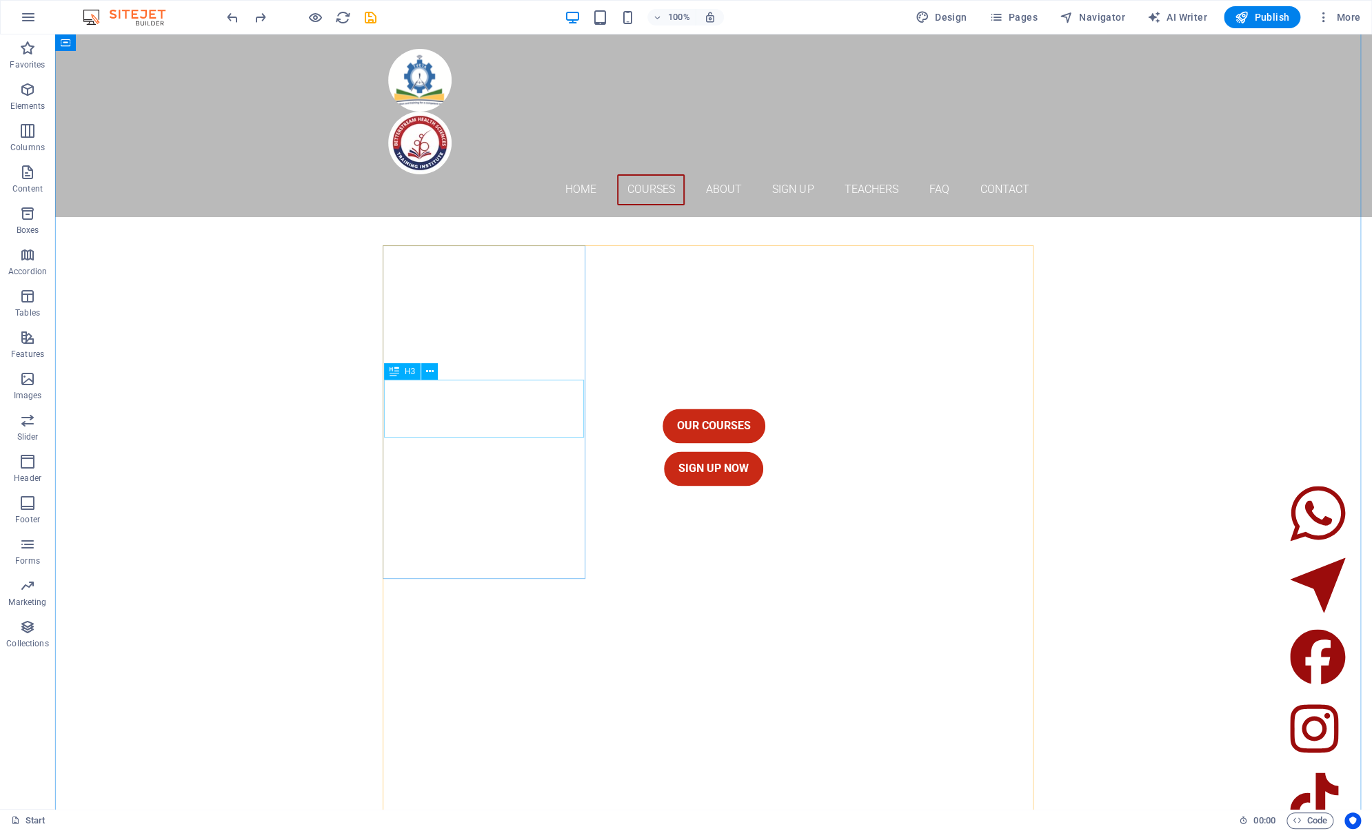
scroll to position [1172, 0]
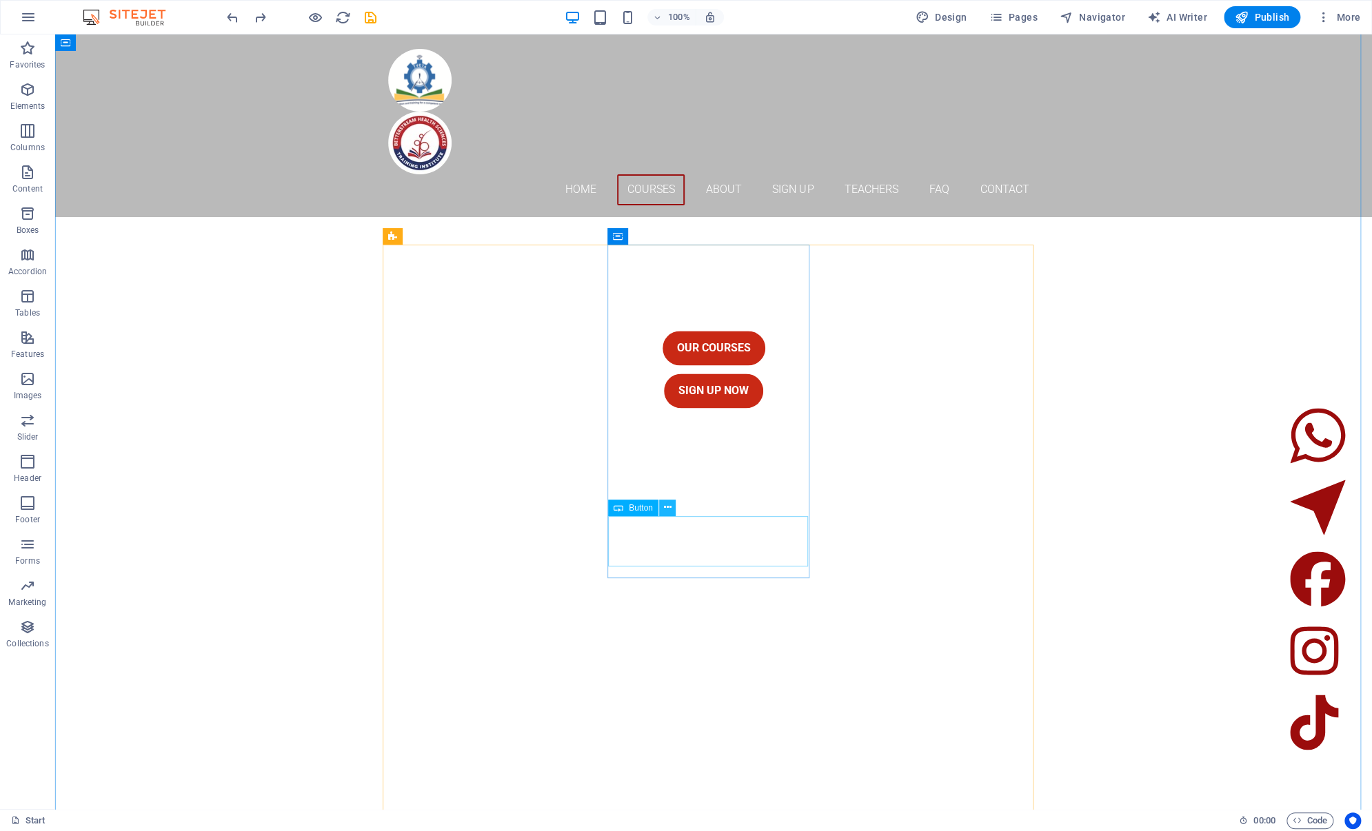
click at [665, 507] on icon at bounding box center [667, 507] width 8 height 14
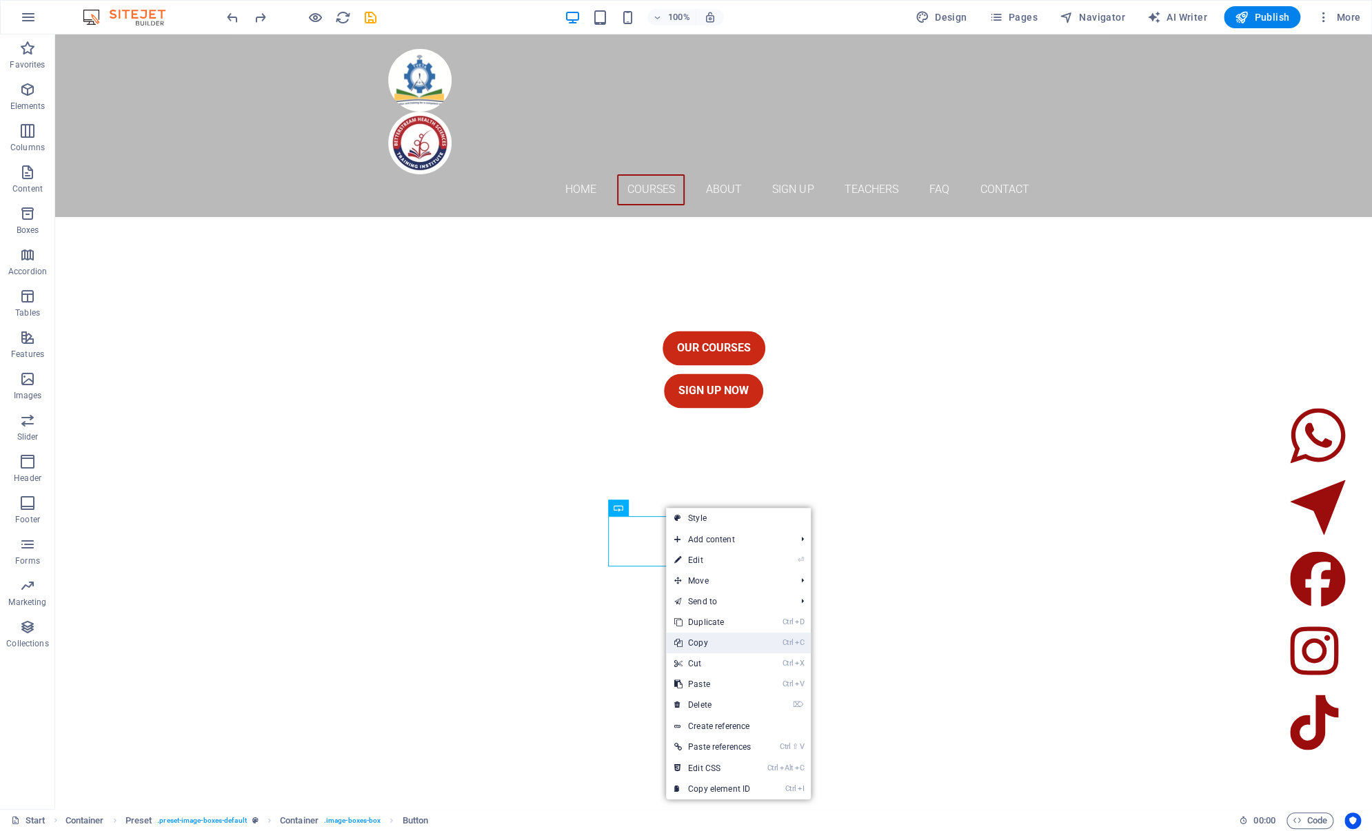
click at [724, 638] on link "Ctrl C Copy" at bounding box center [712, 643] width 93 height 21
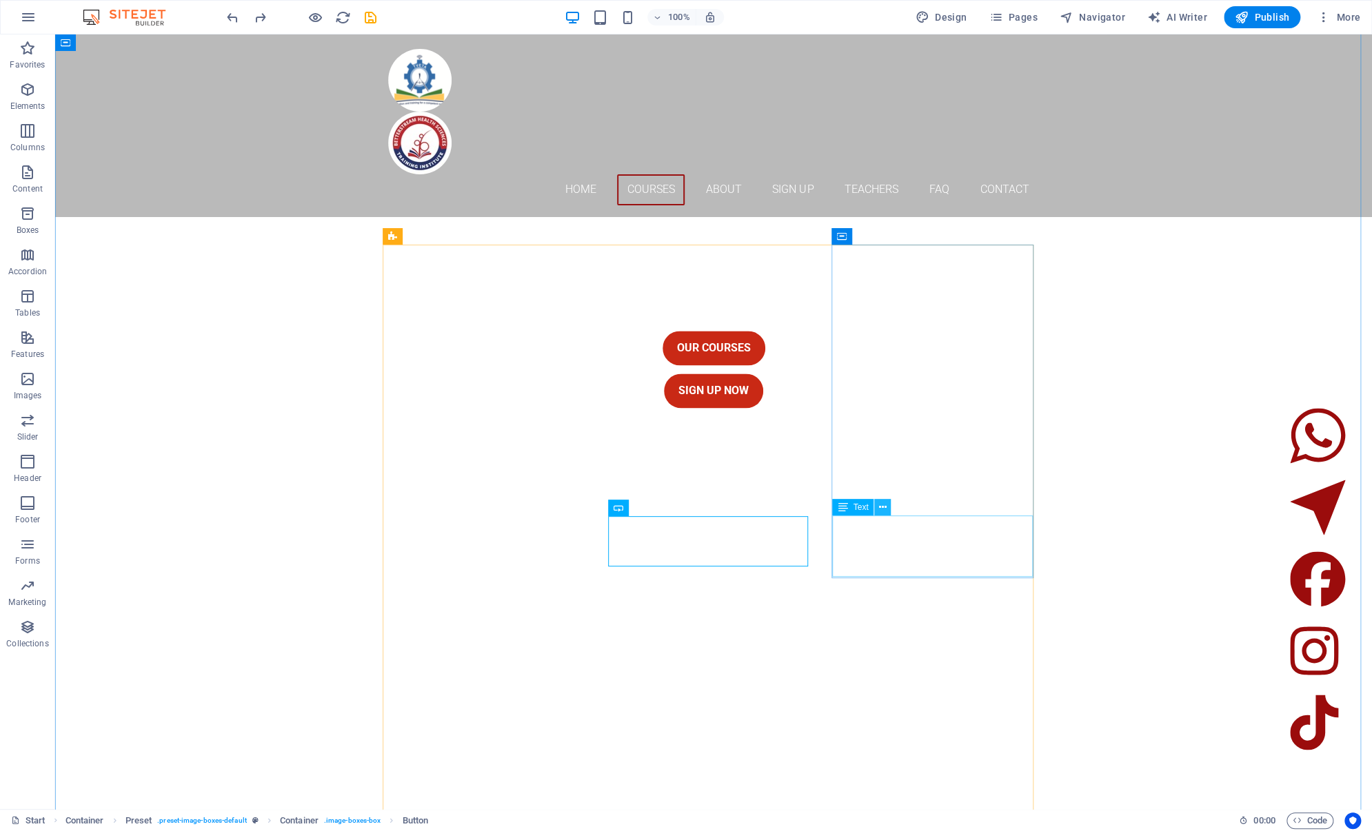
click at [877, 503] on button at bounding box center [882, 507] width 17 height 17
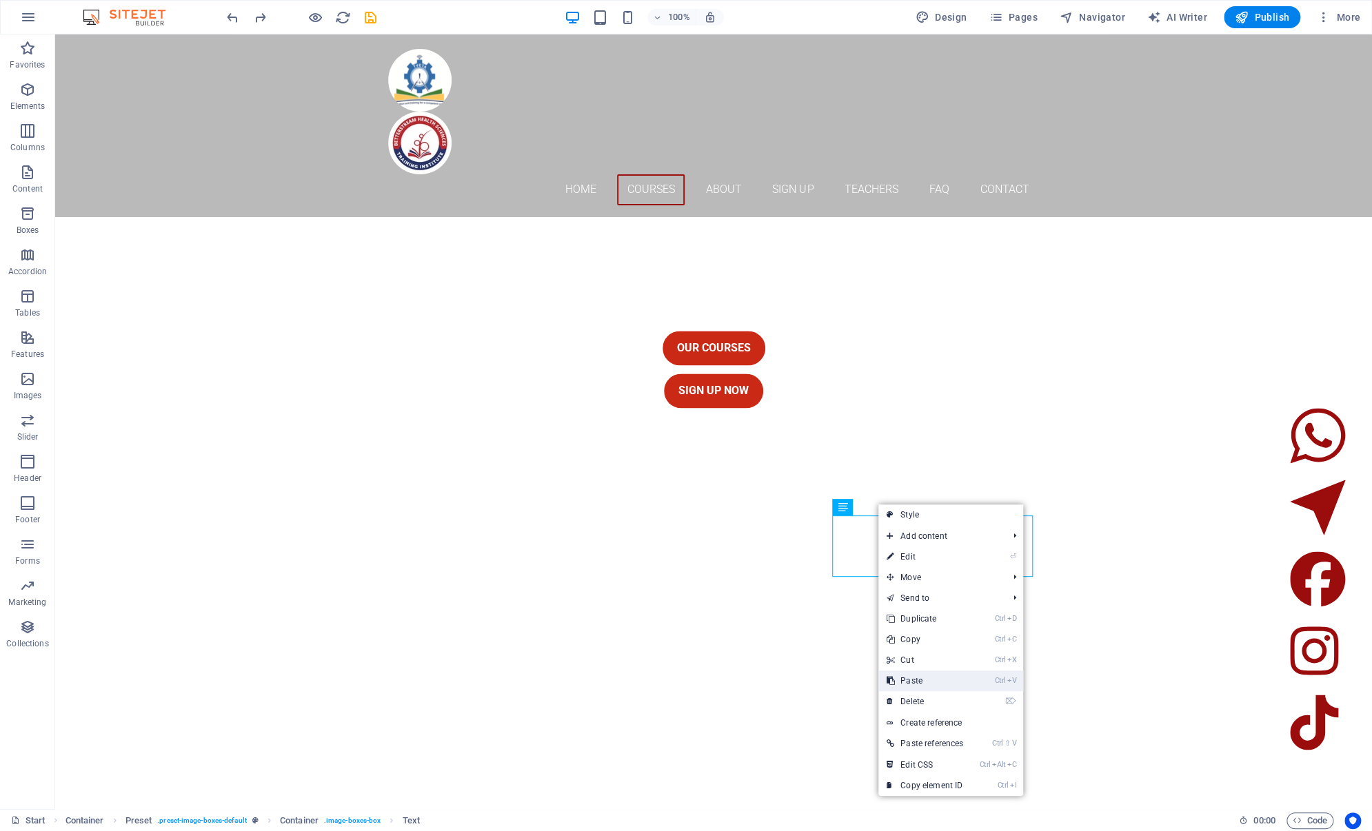
click at [902, 686] on link "Ctrl V Paste" at bounding box center [924, 681] width 93 height 21
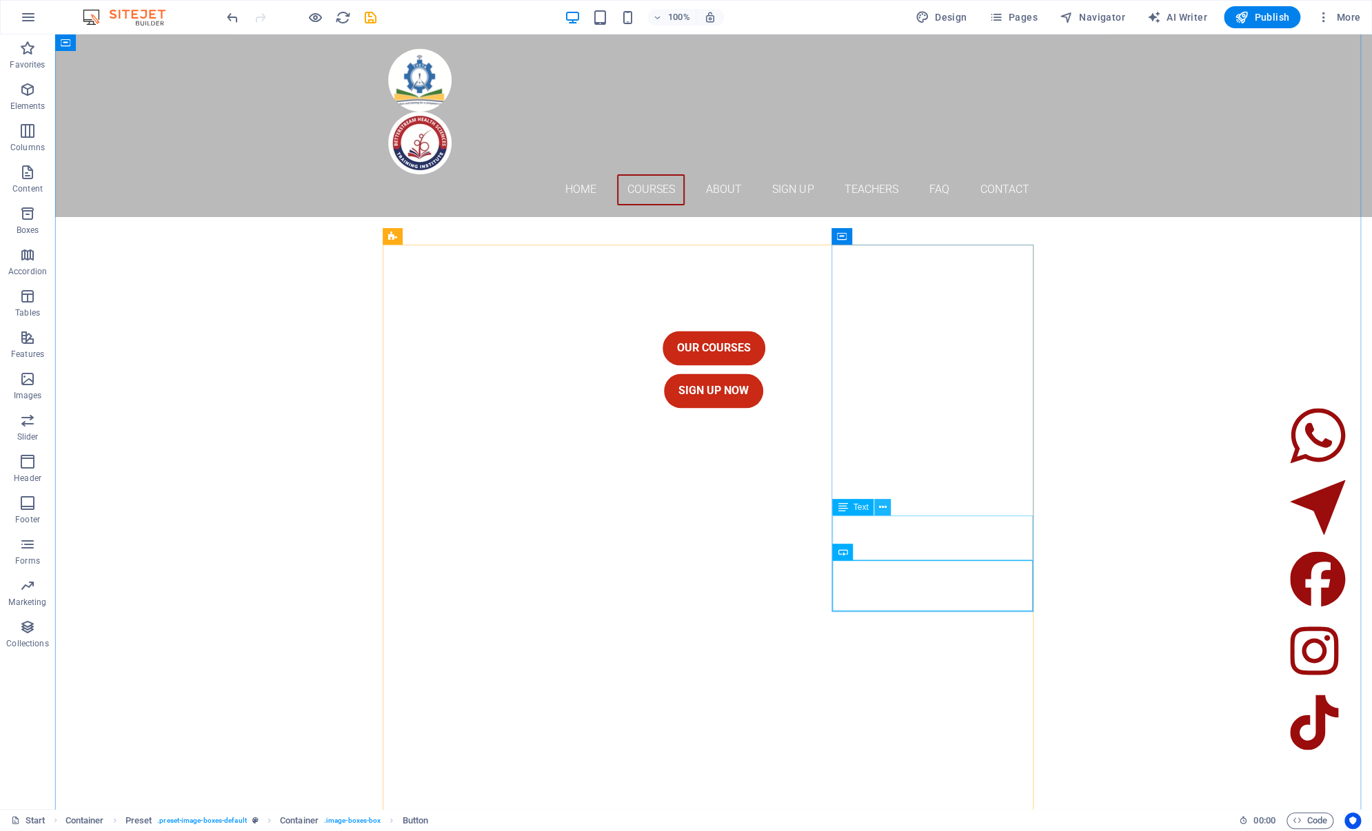
click at [886, 512] on icon at bounding box center [883, 507] width 8 height 14
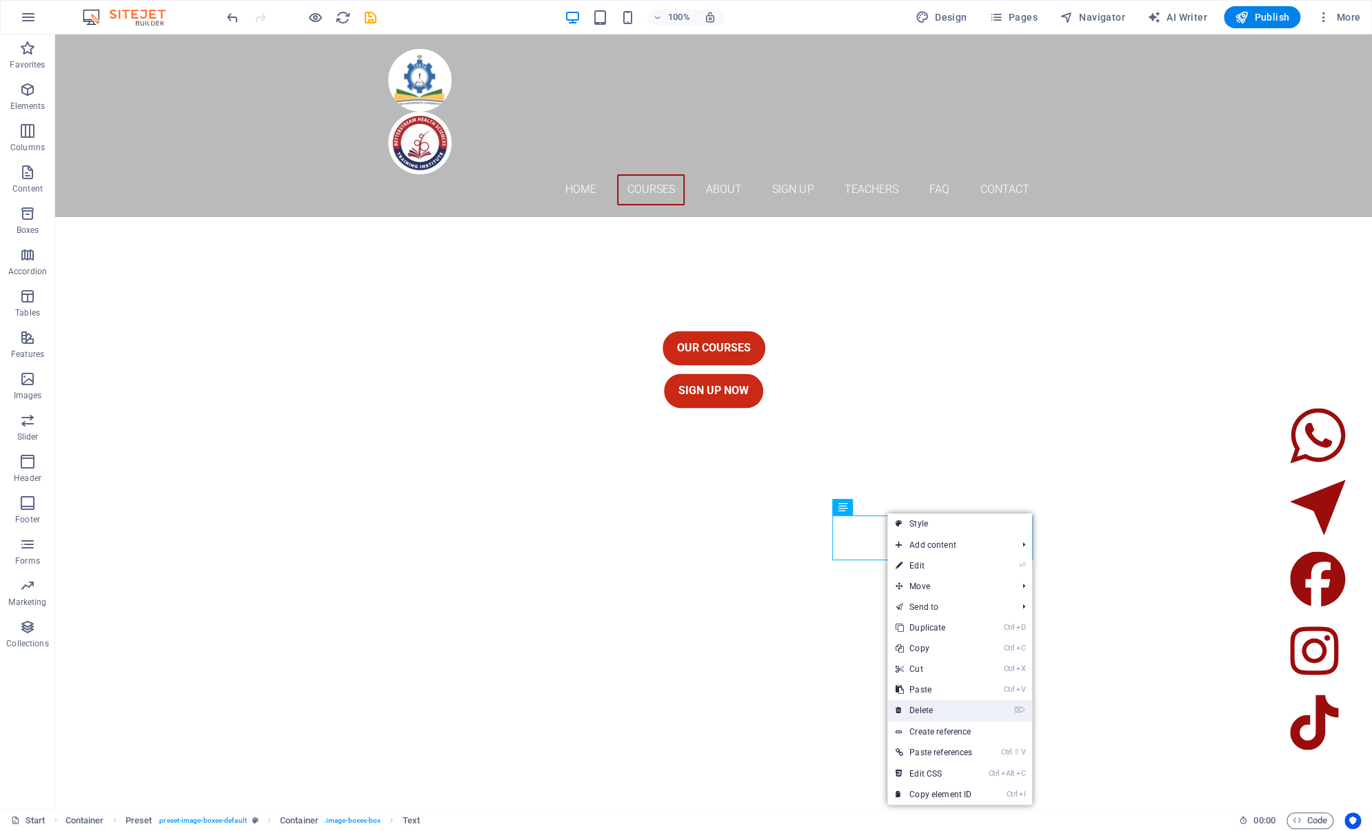
click at [913, 713] on link "⌦ Delete" at bounding box center [933, 710] width 93 height 21
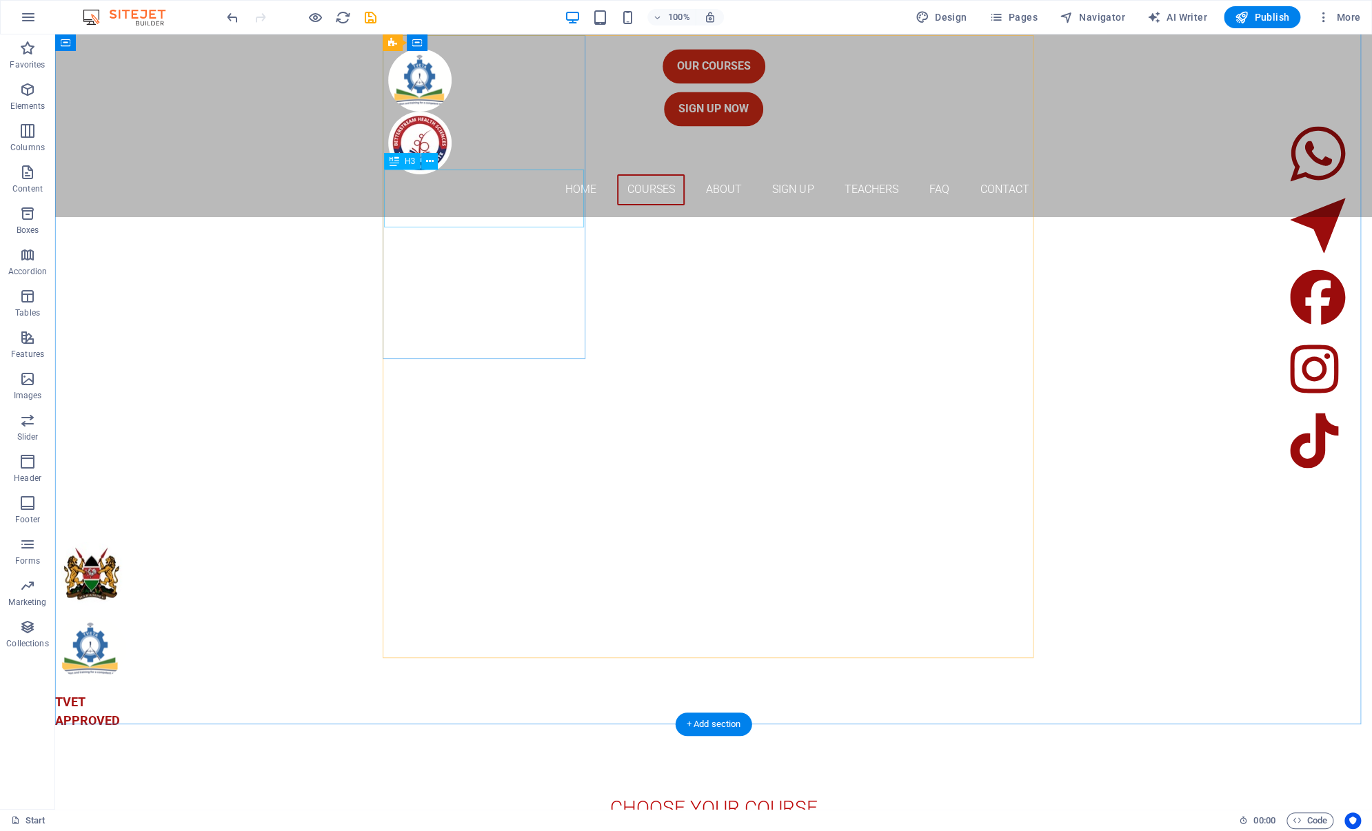
scroll to position [1379, 0]
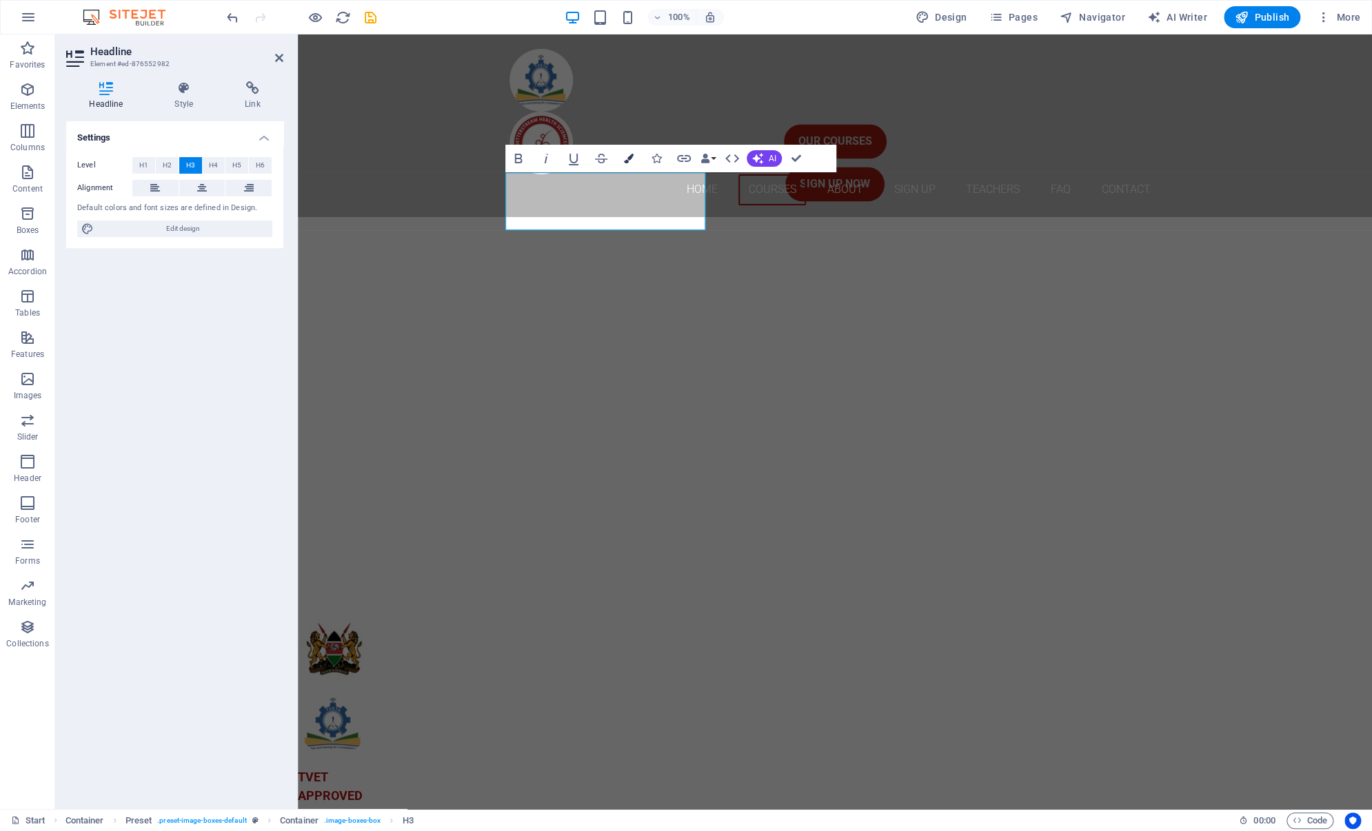
click at [631, 159] on icon "button" at bounding box center [629, 159] width 10 height 10
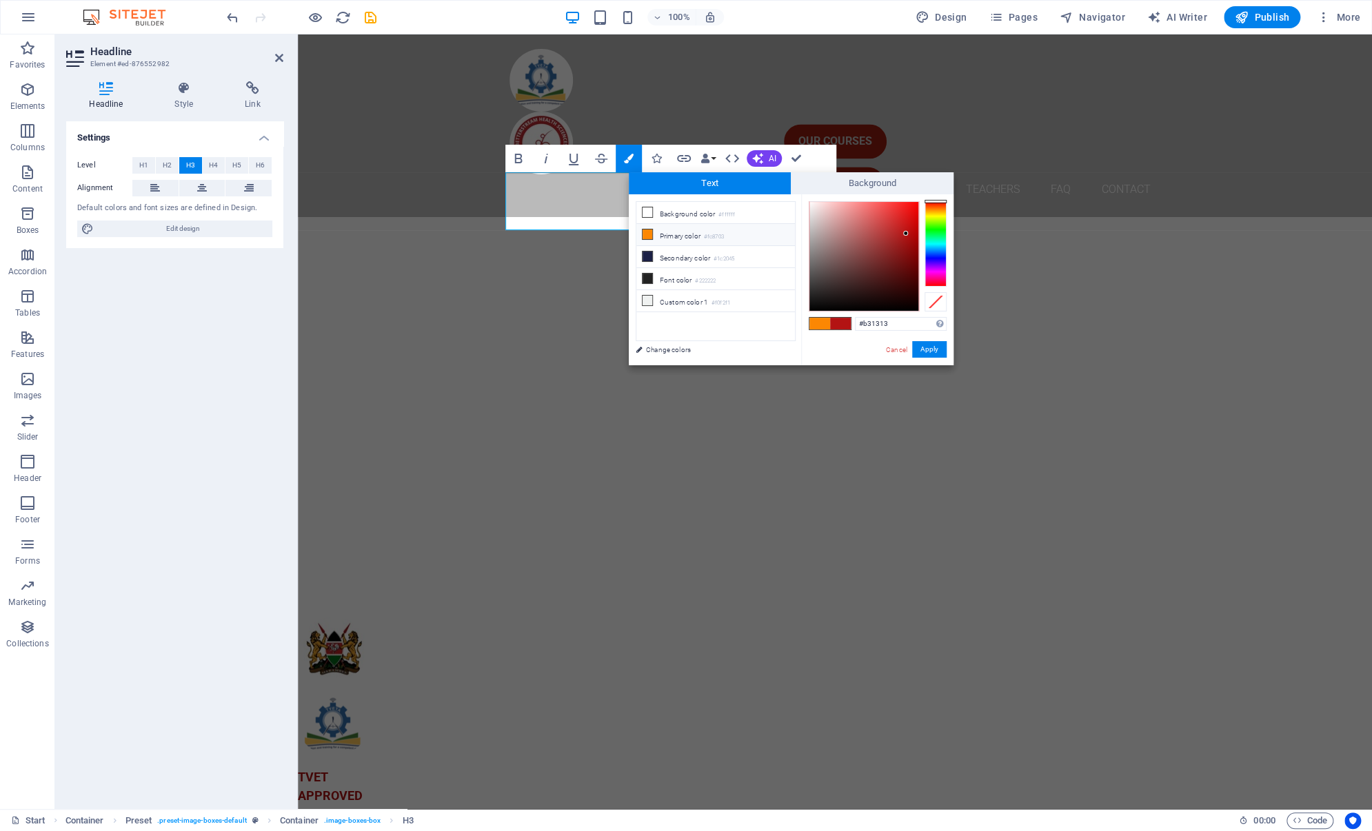
drag, startPoint x: 918, startPoint y: 323, endPoint x: 836, endPoint y: 325, distance: 82.1
click at [836, 325] on div "#b31313 Supported formats #0852ed rgb(8, 82, 237) rgba(8, 82, 237, 90%) hsv(221…" at bounding box center [877, 379] width 152 height 371
click at [920, 349] on button "Apply" at bounding box center [929, 349] width 34 height 17
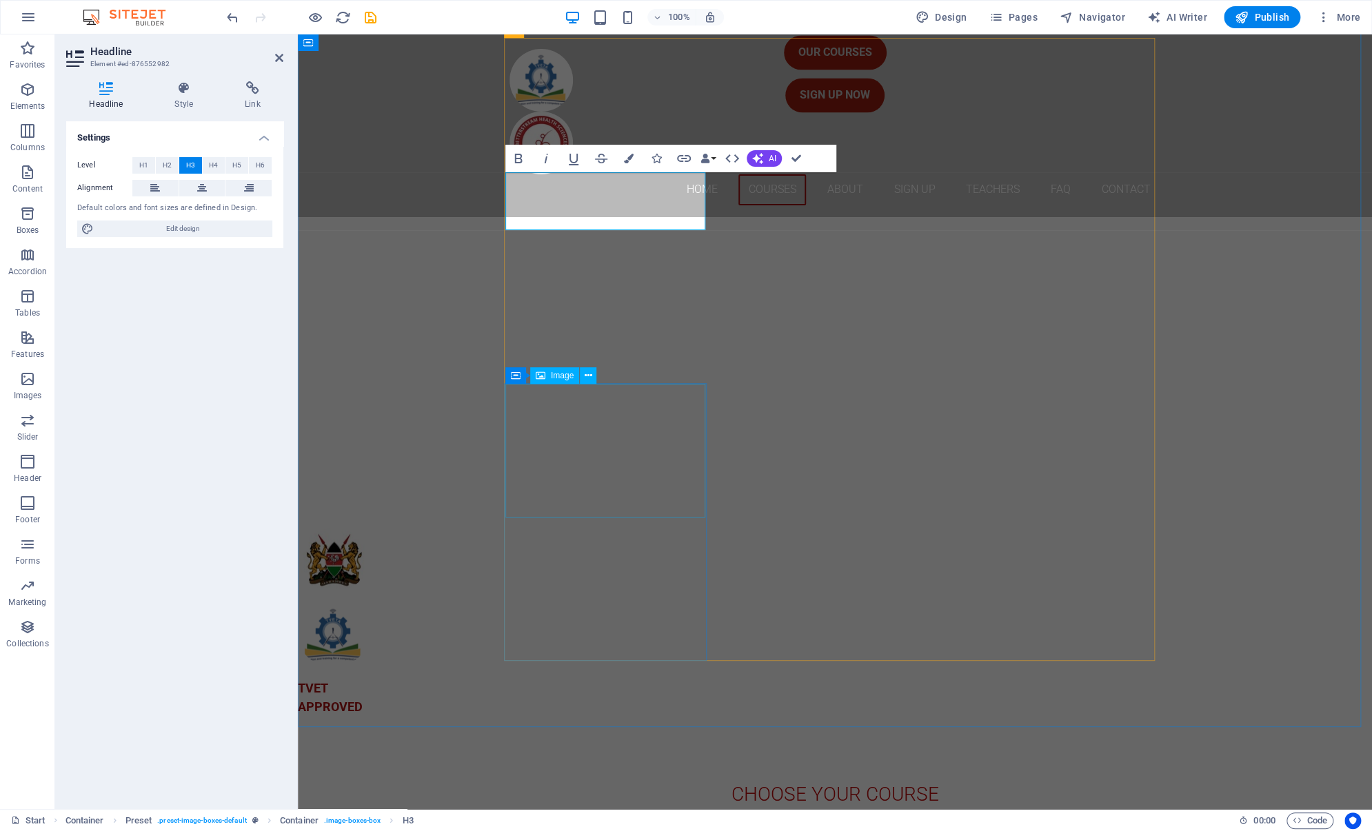
scroll to position [1585, 0]
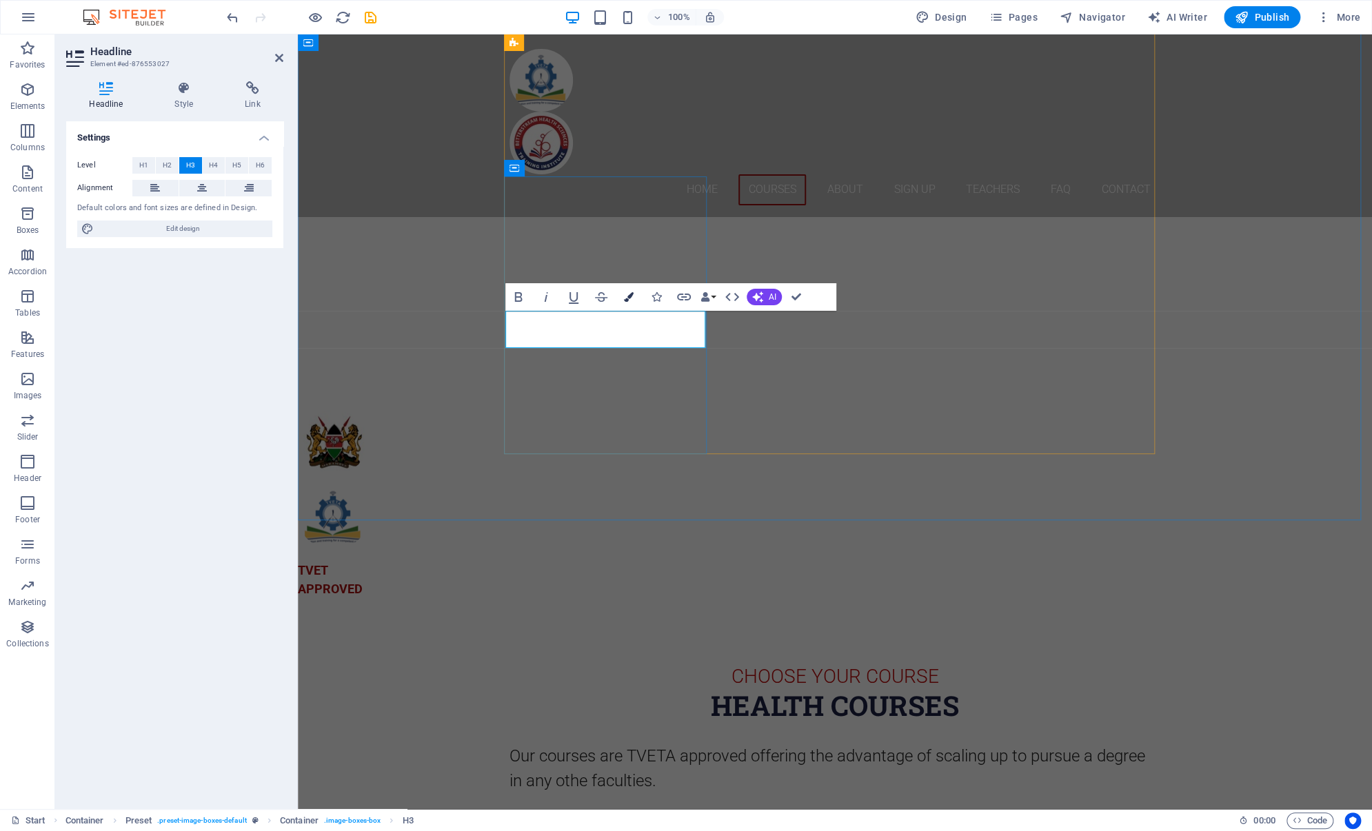
drag, startPoint x: 237, startPoint y: 305, endPoint x: 625, endPoint y: 292, distance: 387.6
click at [625, 292] on icon "button" at bounding box center [629, 297] width 10 height 10
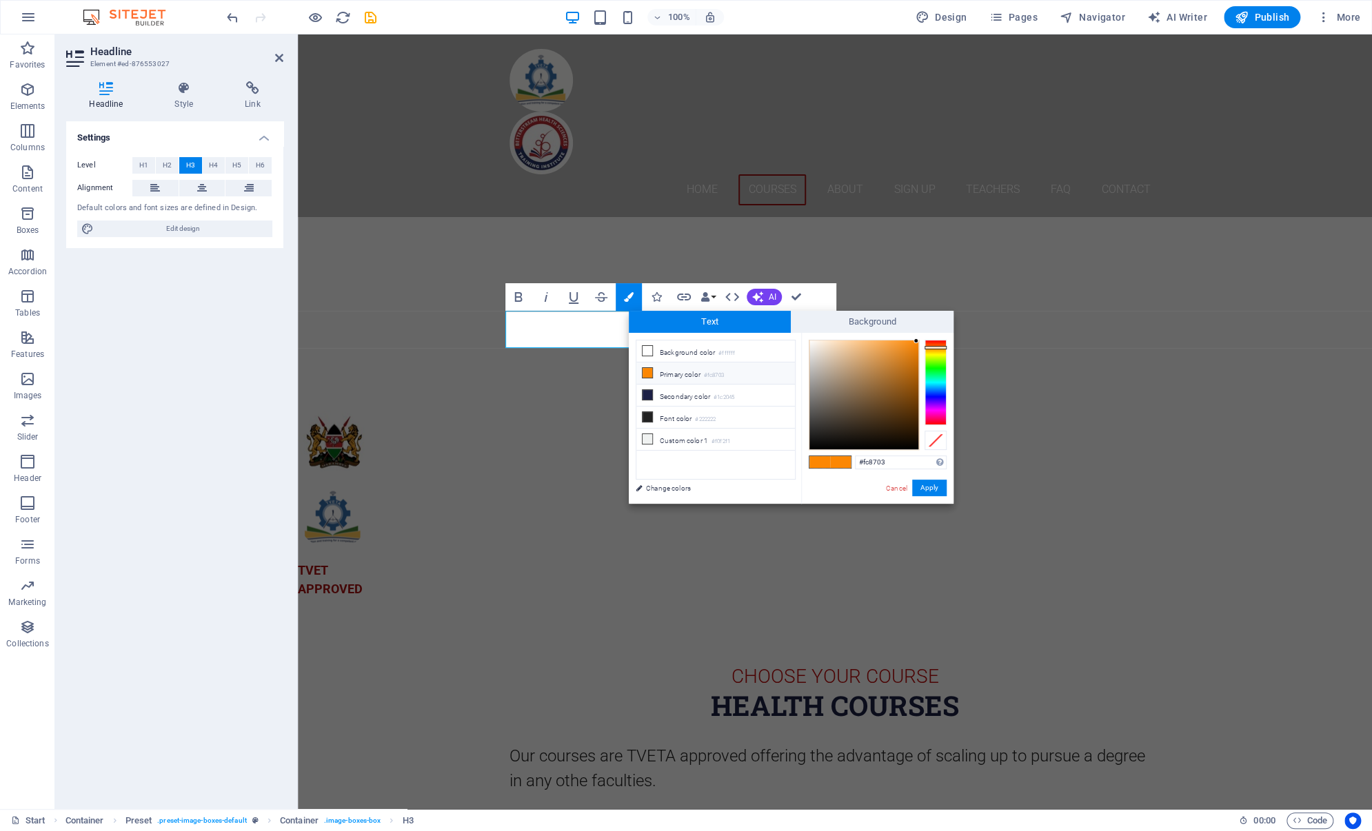
drag, startPoint x: 824, startPoint y: 474, endPoint x: 808, endPoint y: 475, distance: 16.6
click at [808, 475] on div "#fc8703 Supported formats #0852ed rgb(8, 82, 237) rgba(8, 82, 237, 90%) hsv(221…" at bounding box center [877, 518] width 152 height 371
type input "#b31313"
drag, startPoint x: 833, startPoint y: 484, endPoint x: 844, endPoint y: 484, distance: 11.0
click at [833, 484] on div "#b31313 Supported formats #0852ed rgb(8, 82, 237) rgba(8, 82, 237, 90%) hsv(221…" at bounding box center [877, 518] width 152 height 371
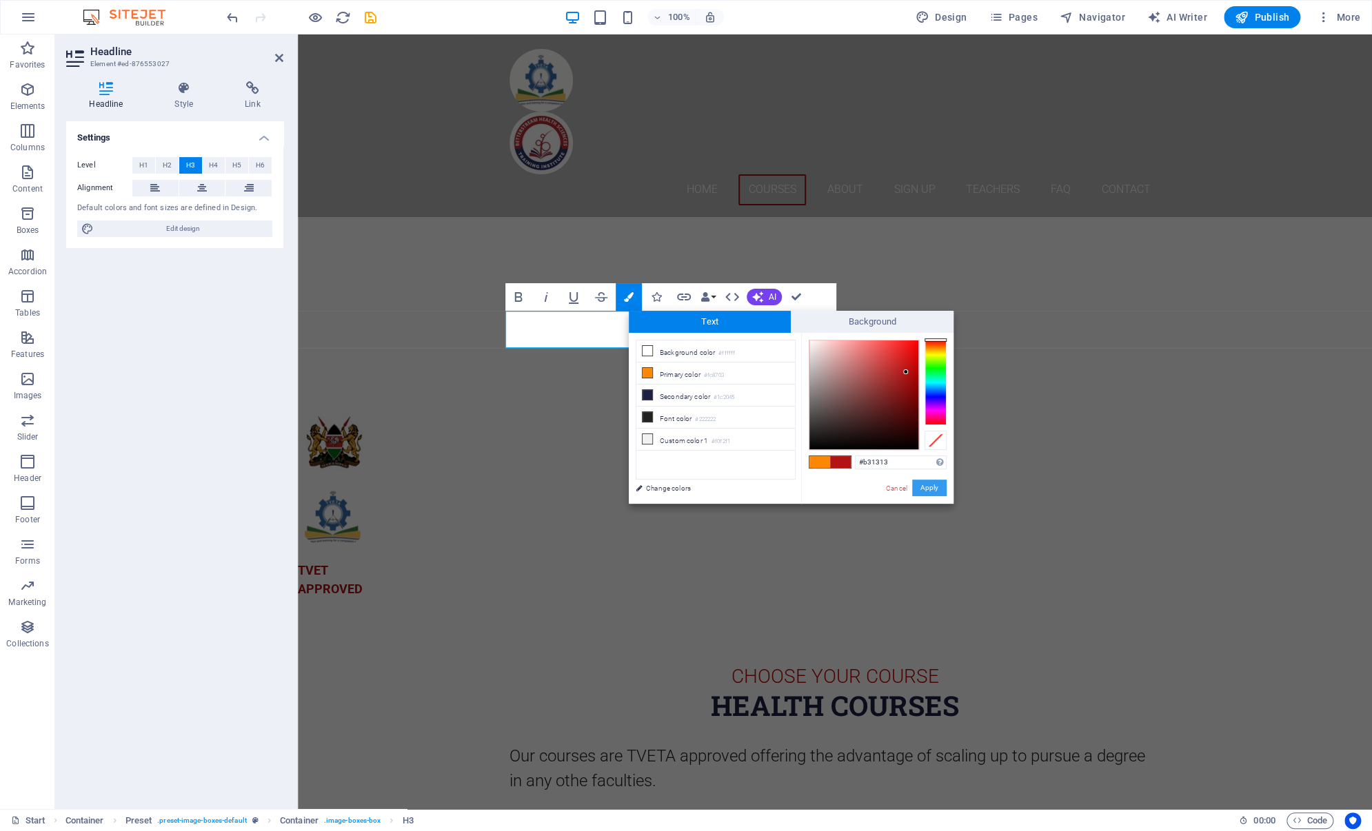
click at [933, 489] on button "Apply" at bounding box center [929, 488] width 34 height 17
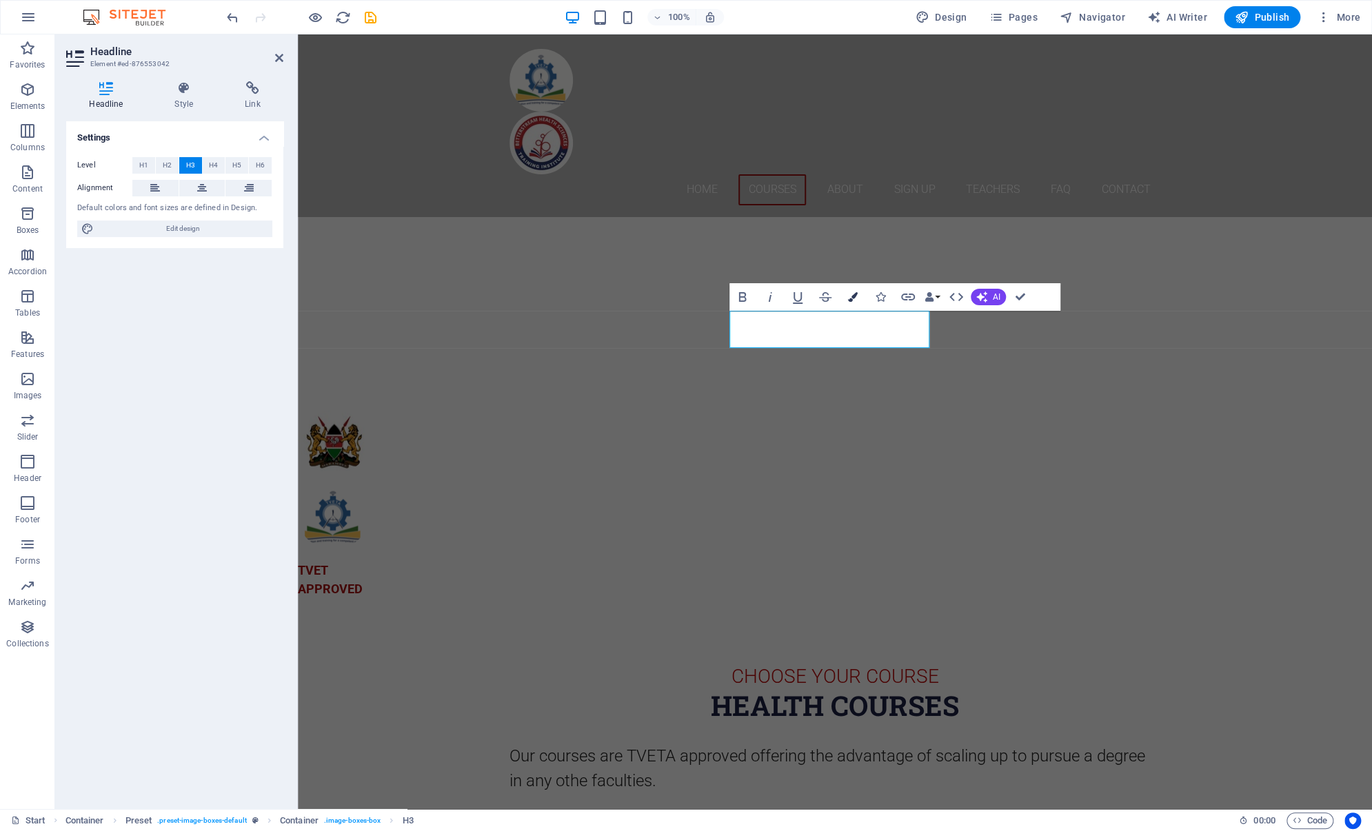
click at [849, 296] on icon "button" at bounding box center [853, 297] width 10 height 10
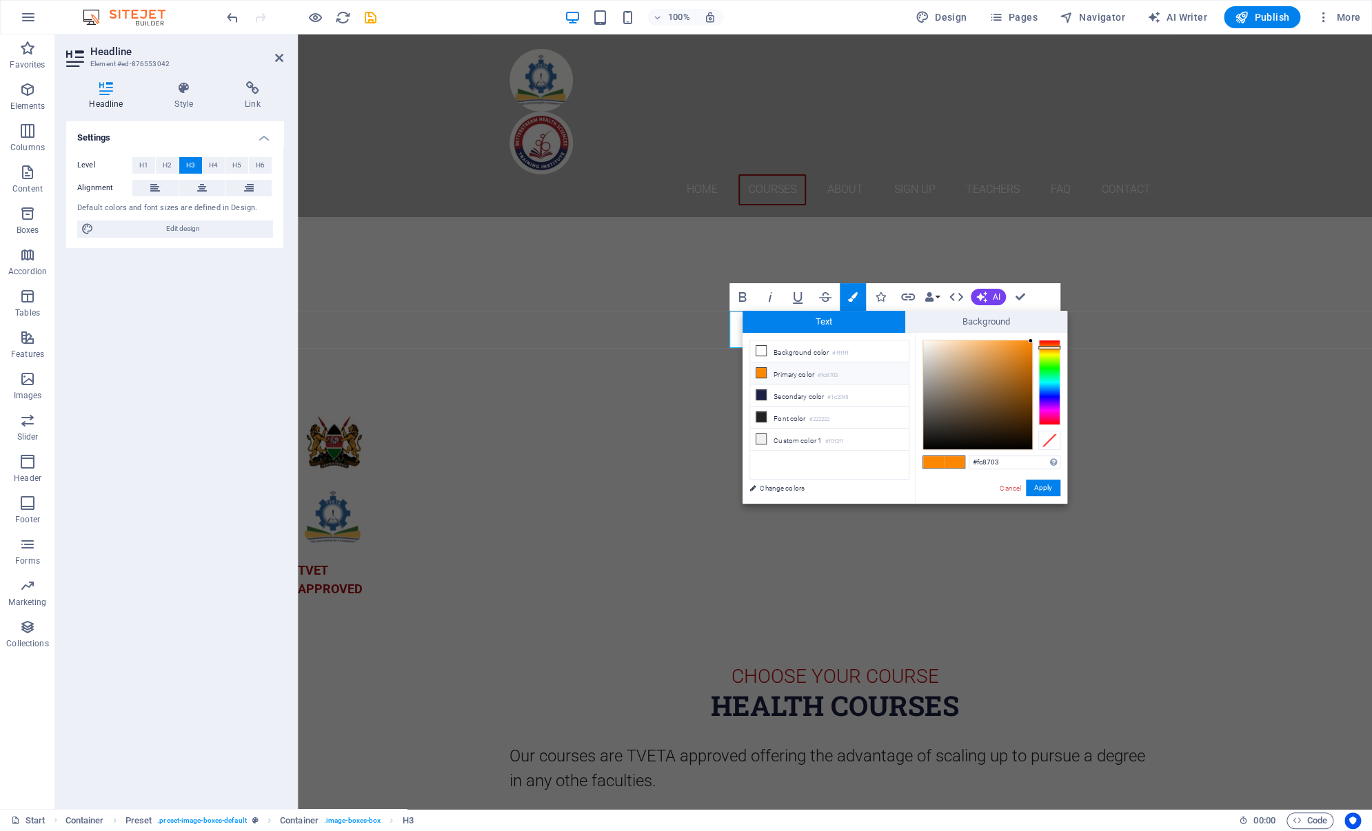
drag, startPoint x: 1001, startPoint y: 465, endPoint x: 949, endPoint y: 460, distance: 52.6
click at [949, 460] on div "#fc8703 Supported formats #0852ed rgb(8, 82, 237) rgba(8, 82, 237, 90%) hsv(221…" at bounding box center [991, 518] width 152 height 371
type input "#b31313"
click at [946, 499] on div "#b31313 Supported formats #0852ed rgb(8, 82, 237) rgba(8, 82, 237, 90%) hsv(221…" at bounding box center [991, 518] width 152 height 371
click at [1048, 488] on button "Apply" at bounding box center [1043, 488] width 34 height 17
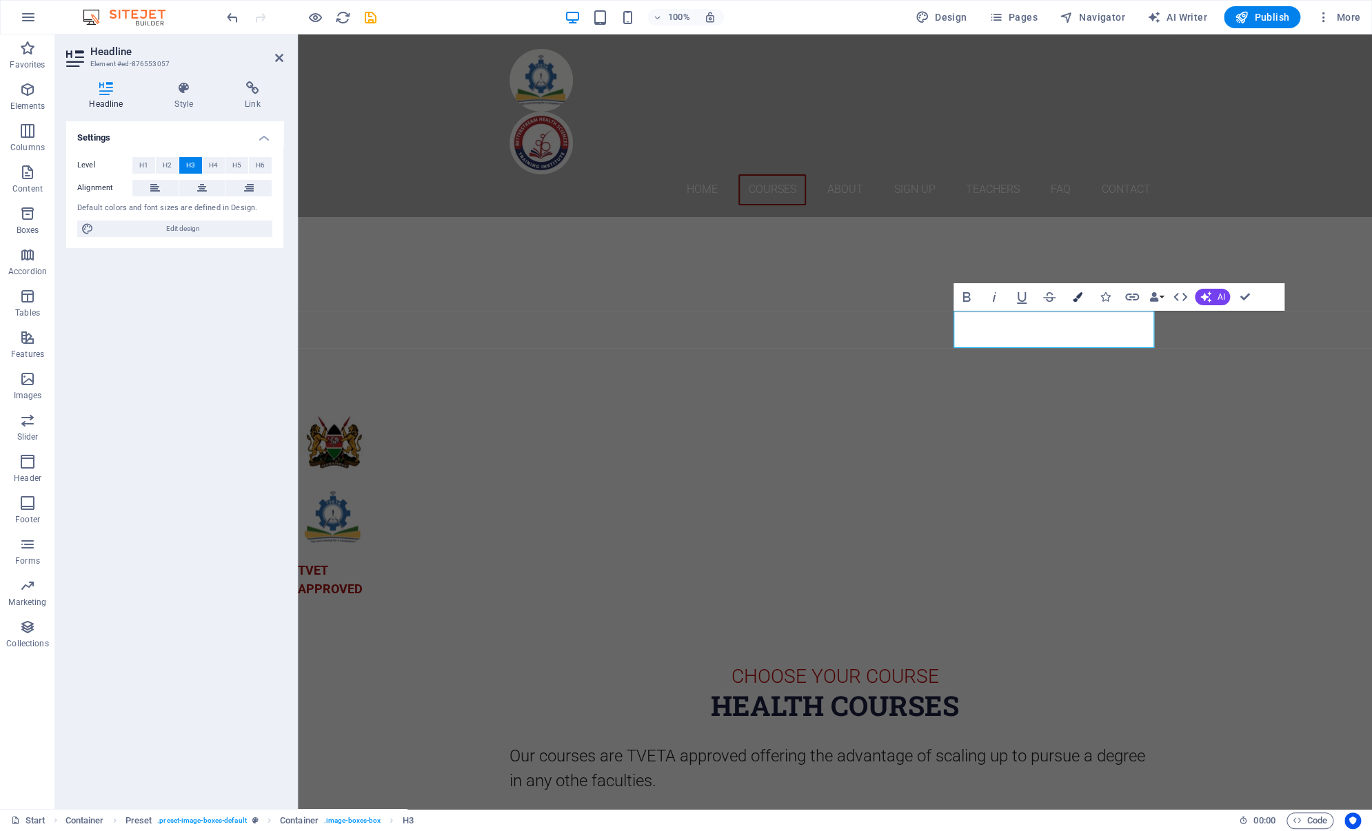
click at [1070, 299] on button "Colors" at bounding box center [1077, 297] width 26 height 28
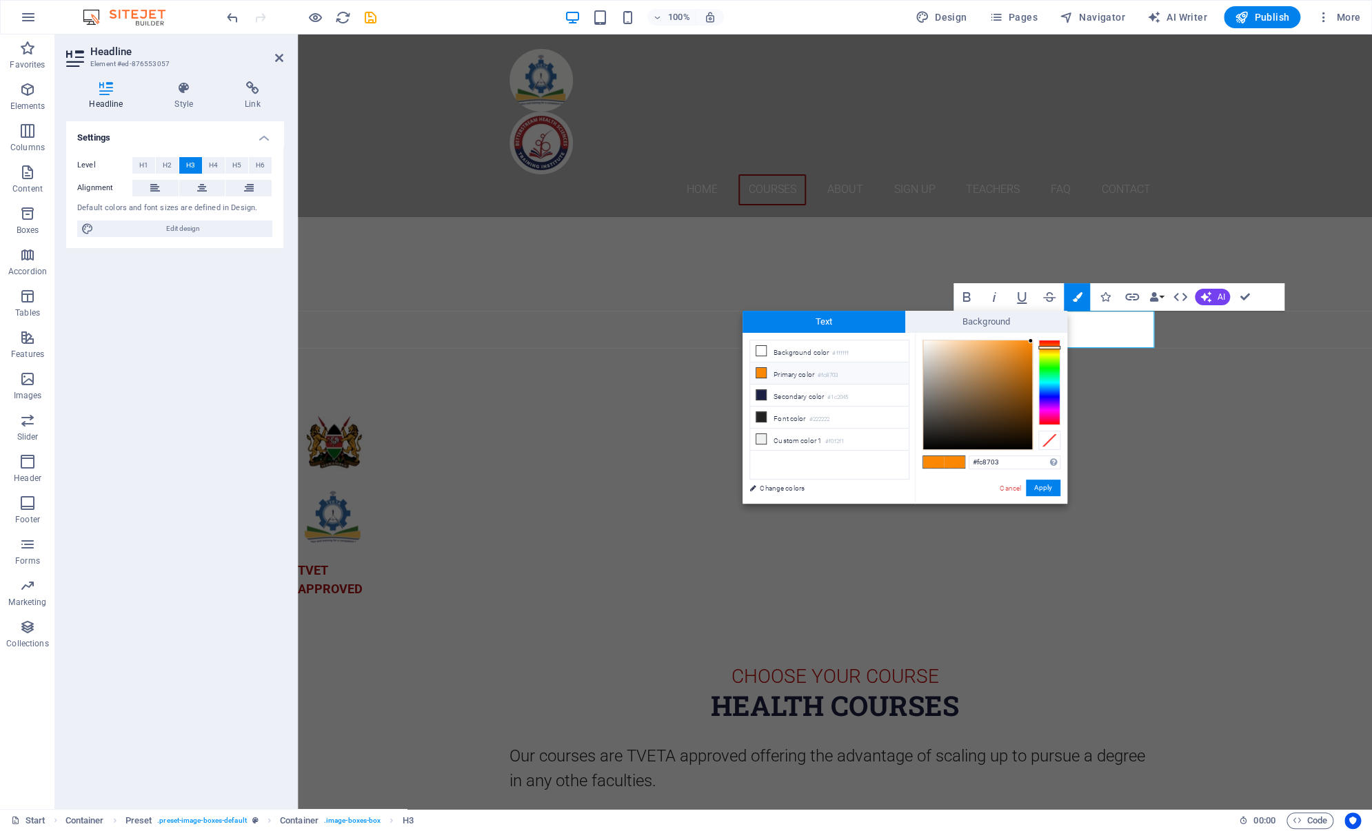
drag, startPoint x: 1002, startPoint y: 466, endPoint x: 896, endPoint y: 451, distance: 106.6
click at [896, 451] on div "less Background color #ffffff Primary color #fc8703 Secondary color #1c2045 Fon…" at bounding box center [904, 418] width 325 height 171
type input "#b31313"
click at [946, 484] on div "#b31313 Supported formats #0852ed rgb(8, 82, 237) rgba(8, 82, 237, 90%) hsv(221…" at bounding box center [991, 518] width 152 height 371
click at [1043, 484] on button "Apply" at bounding box center [1043, 488] width 34 height 17
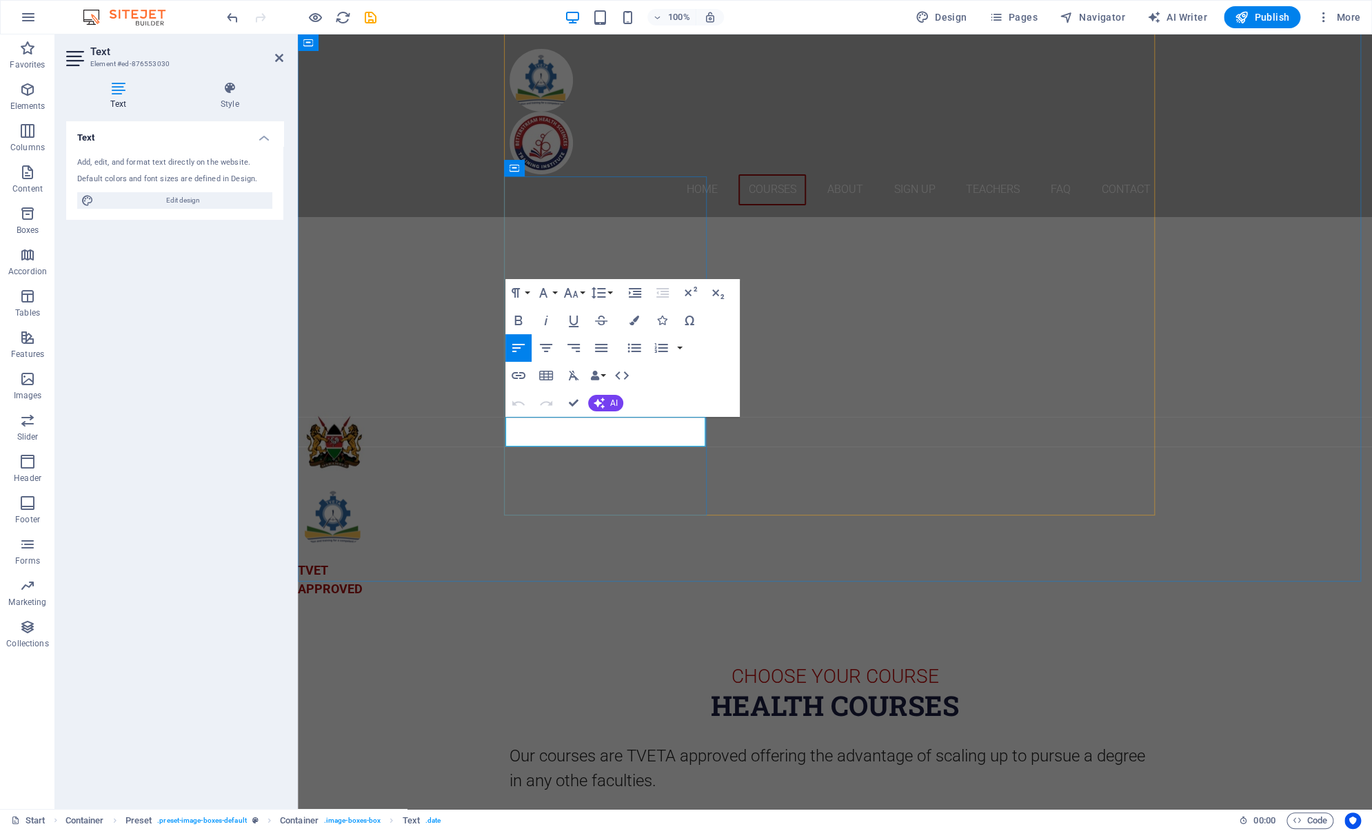
drag, startPoint x: 630, startPoint y: 438, endPoint x: 510, endPoint y: 424, distance: 120.8
drag, startPoint x: 561, startPoint y: 444, endPoint x: 570, endPoint y: 437, distance: 11.3
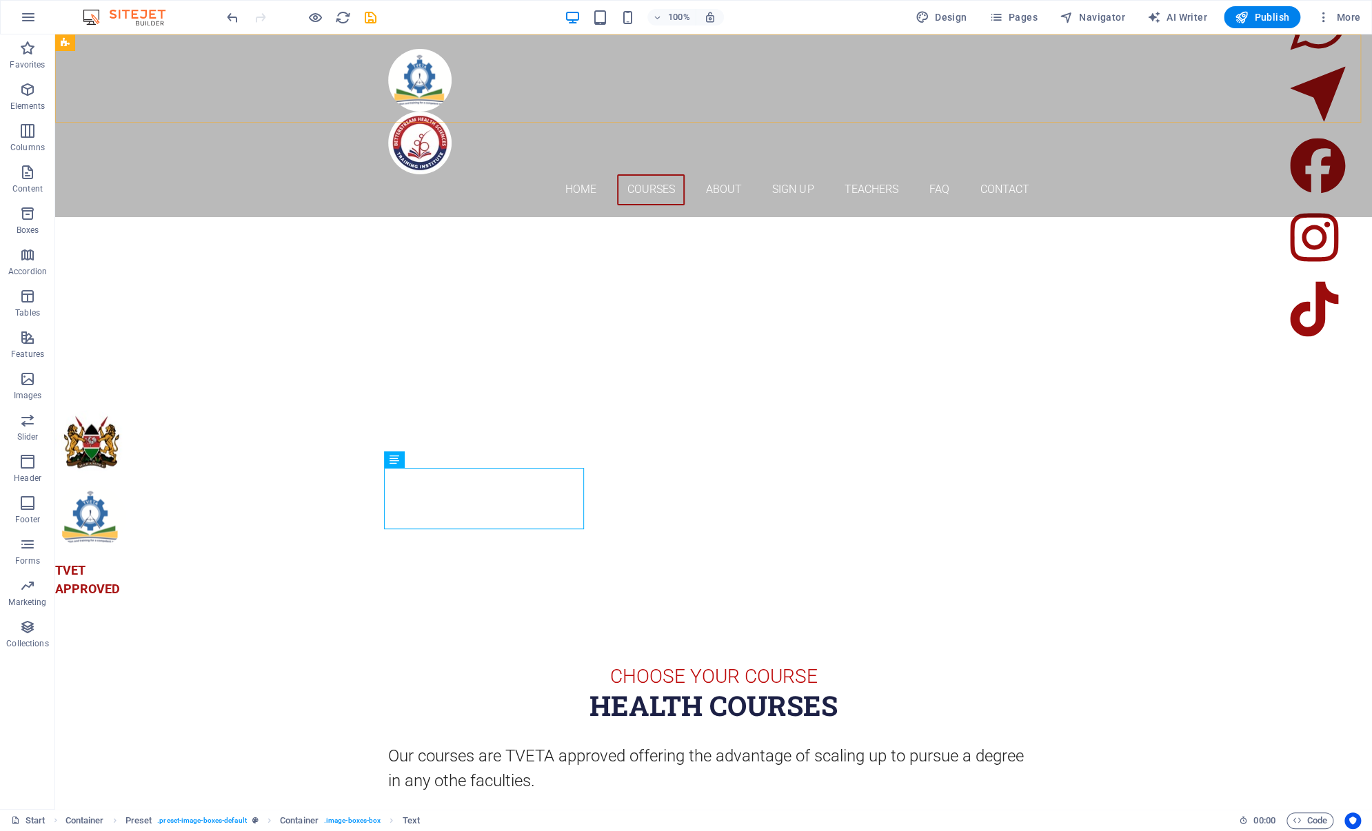
click at [513, 121] on div "Home Courses About Sign up Teachers FAQ Contact" at bounding box center [713, 125] width 1317 height 182
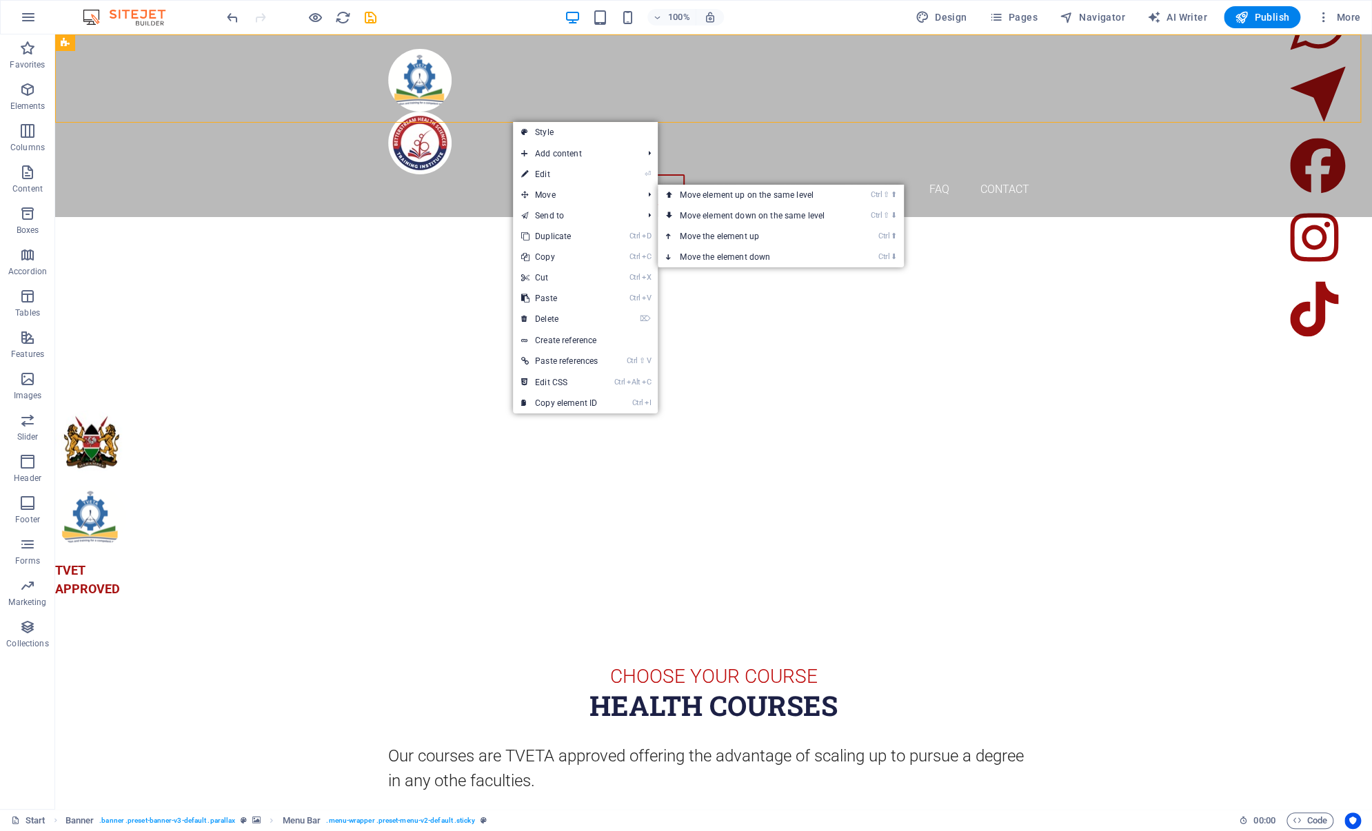
click at [467, 119] on div "Home Courses About Sign up Teachers FAQ Contact" at bounding box center [713, 125] width 1317 height 182
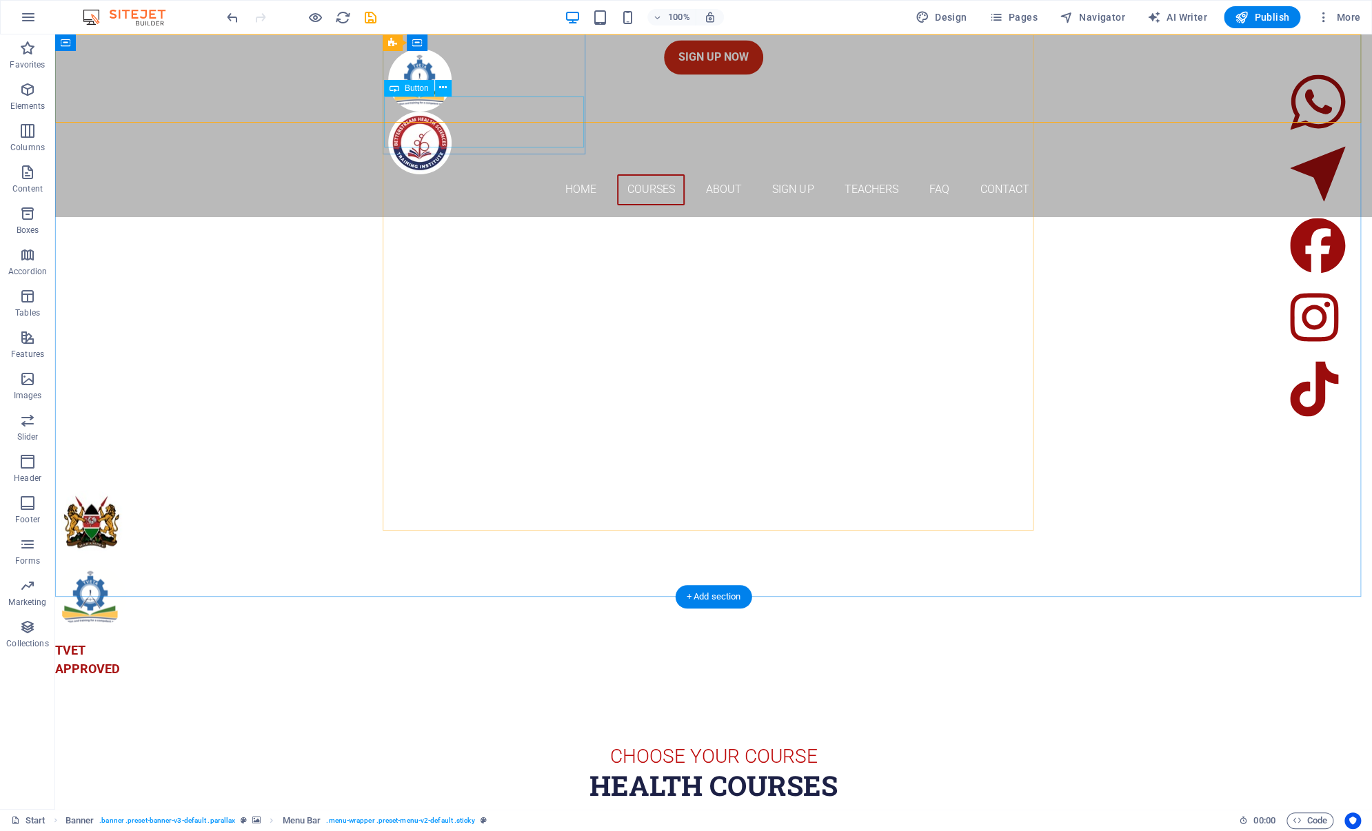
scroll to position [1448, 0]
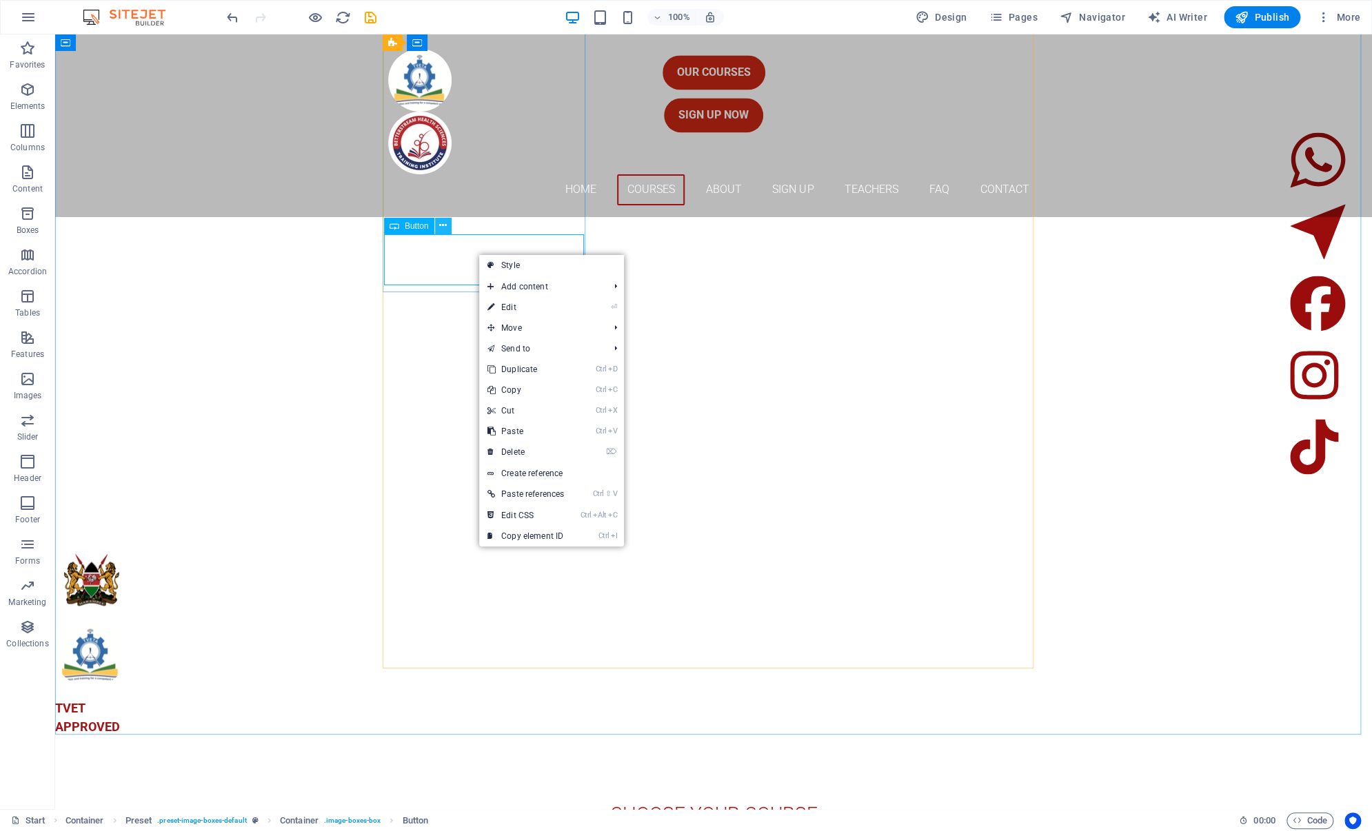
drag, startPoint x: 444, startPoint y: 227, endPoint x: 388, endPoint y: 241, distance: 57.4
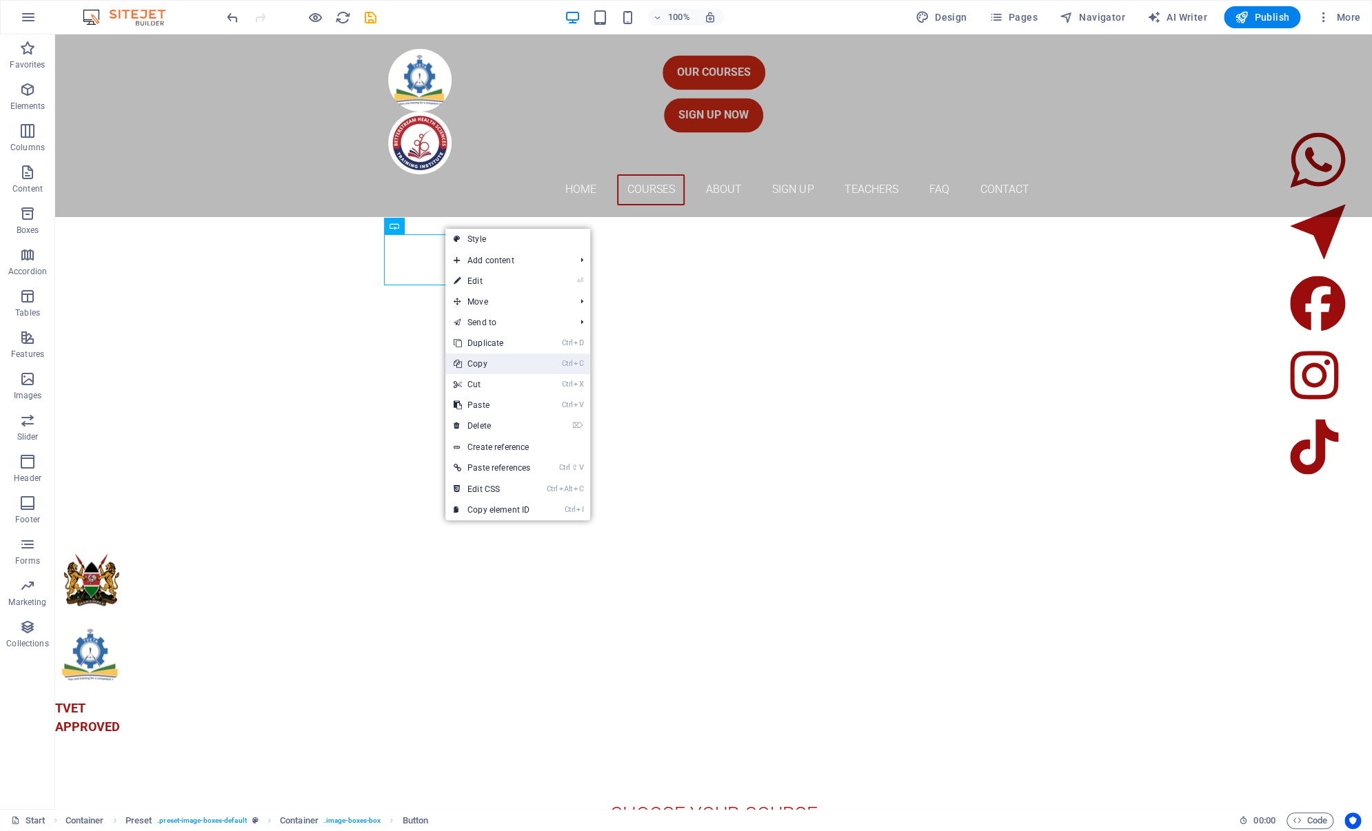
drag, startPoint x: 493, startPoint y: 363, endPoint x: 443, endPoint y: 401, distance: 62.9
click at [493, 363] on link "Ctrl C Copy" at bounding box center [491, 364] width 93 height 21
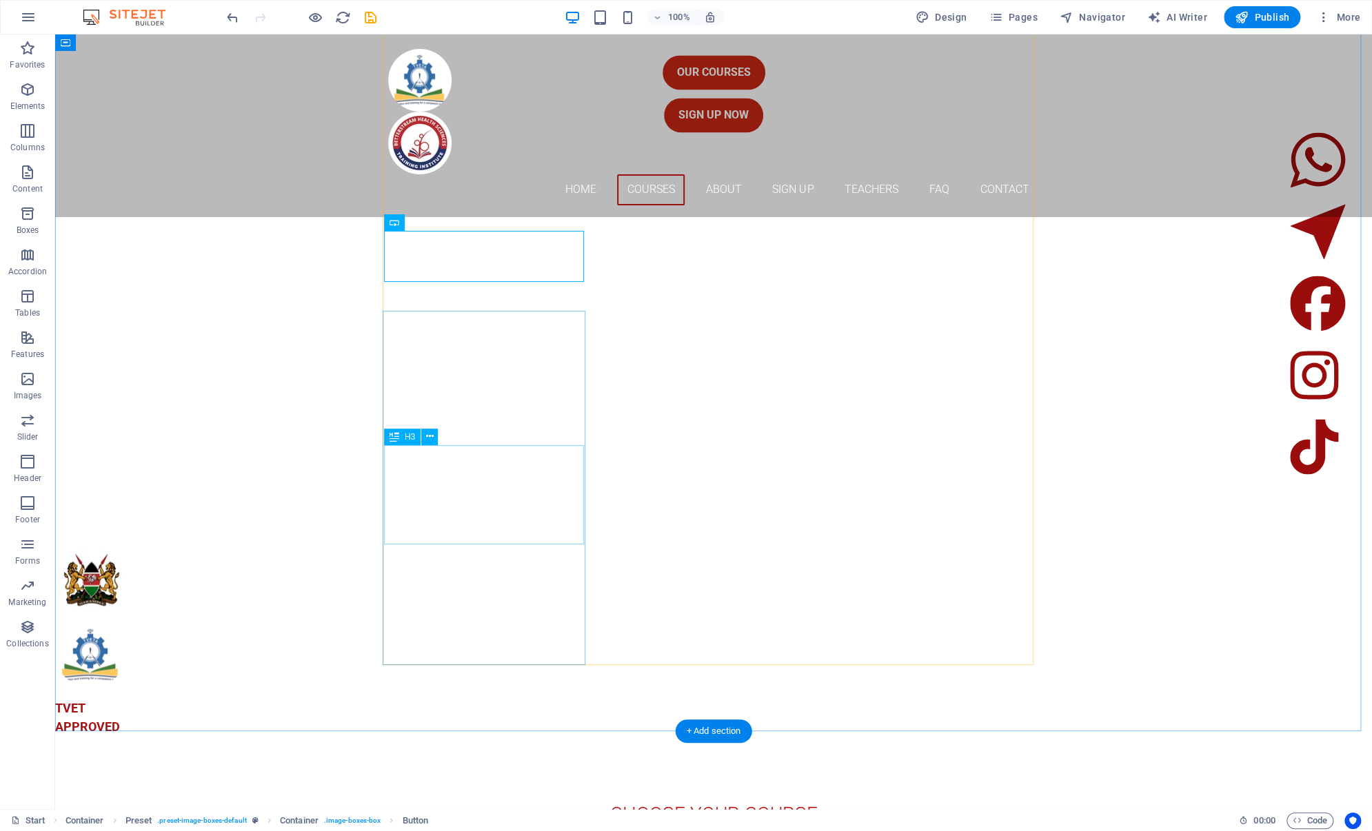
scroll to position [1654, 0]
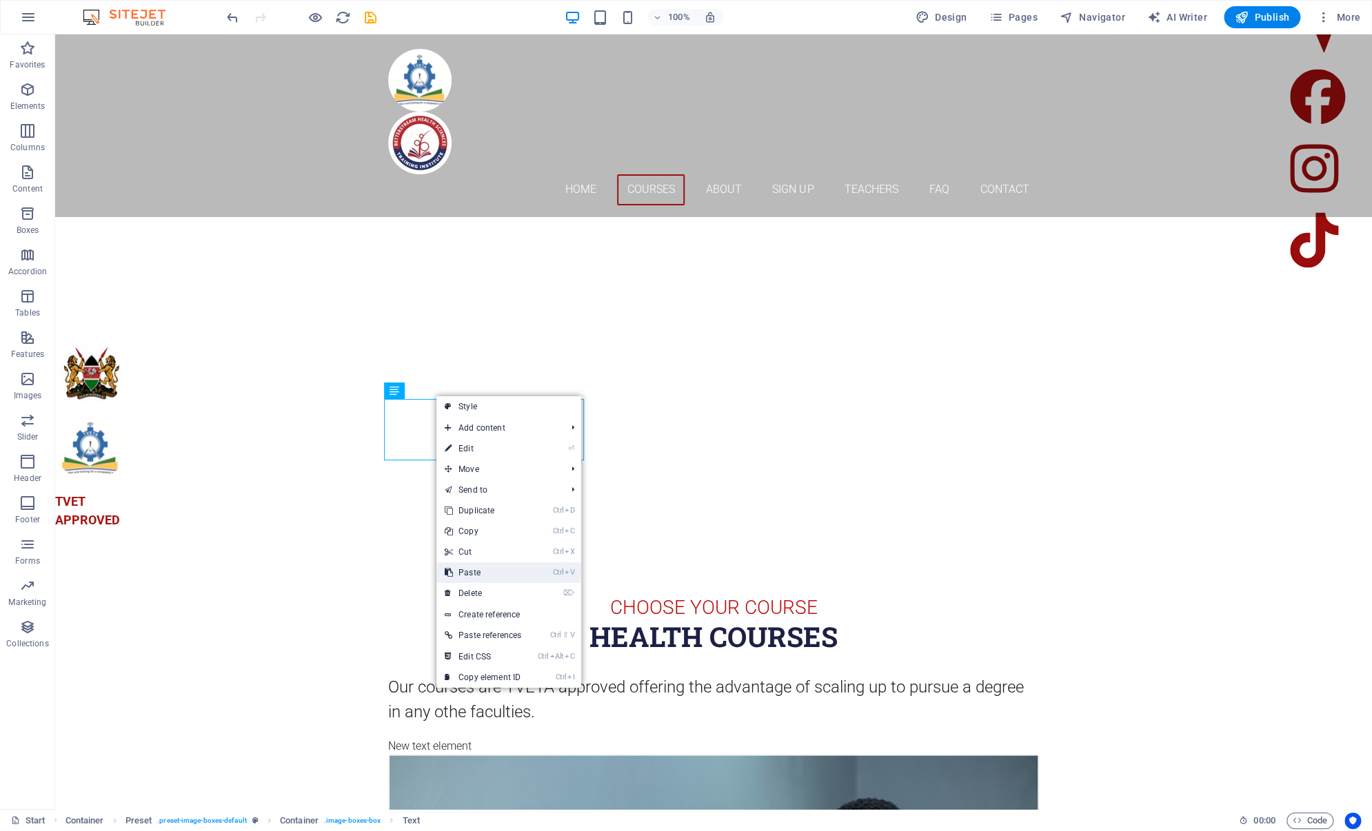
drag, startPoint x: 477, startPoint y: 572, endPoint x: 416, endPoint y: 477, distance: 112.8
click at [477, 572] on link "Ctrl V Paste" at bounding box center [482, 572] width 93 height 21
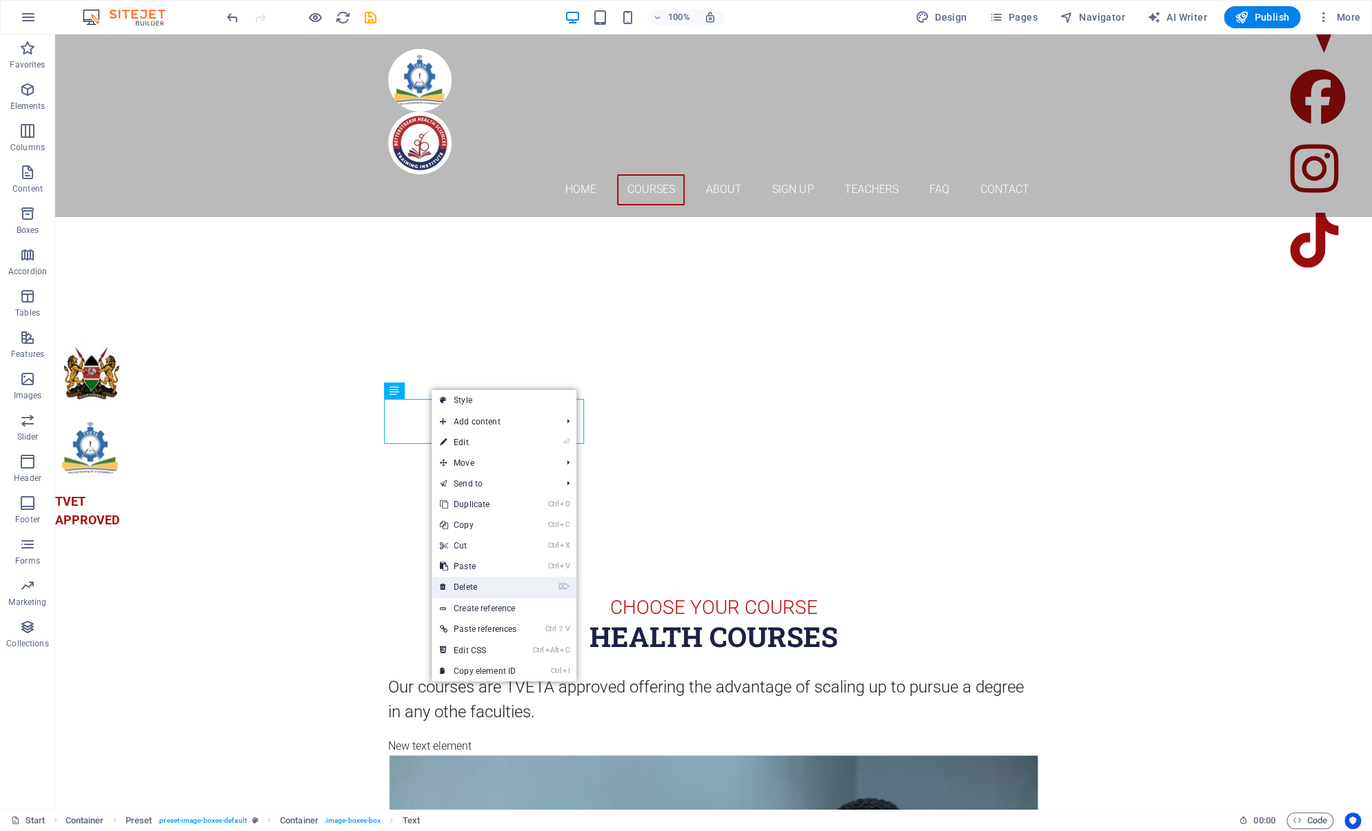
drag, startPoint x: 480, startPoint y: 588, endPoint x: 508, endPoint y: 458, distance: 132.5
click at [480, 588] on link "⌦ Delete" at bounding box center [478, 587] width 93 height 21
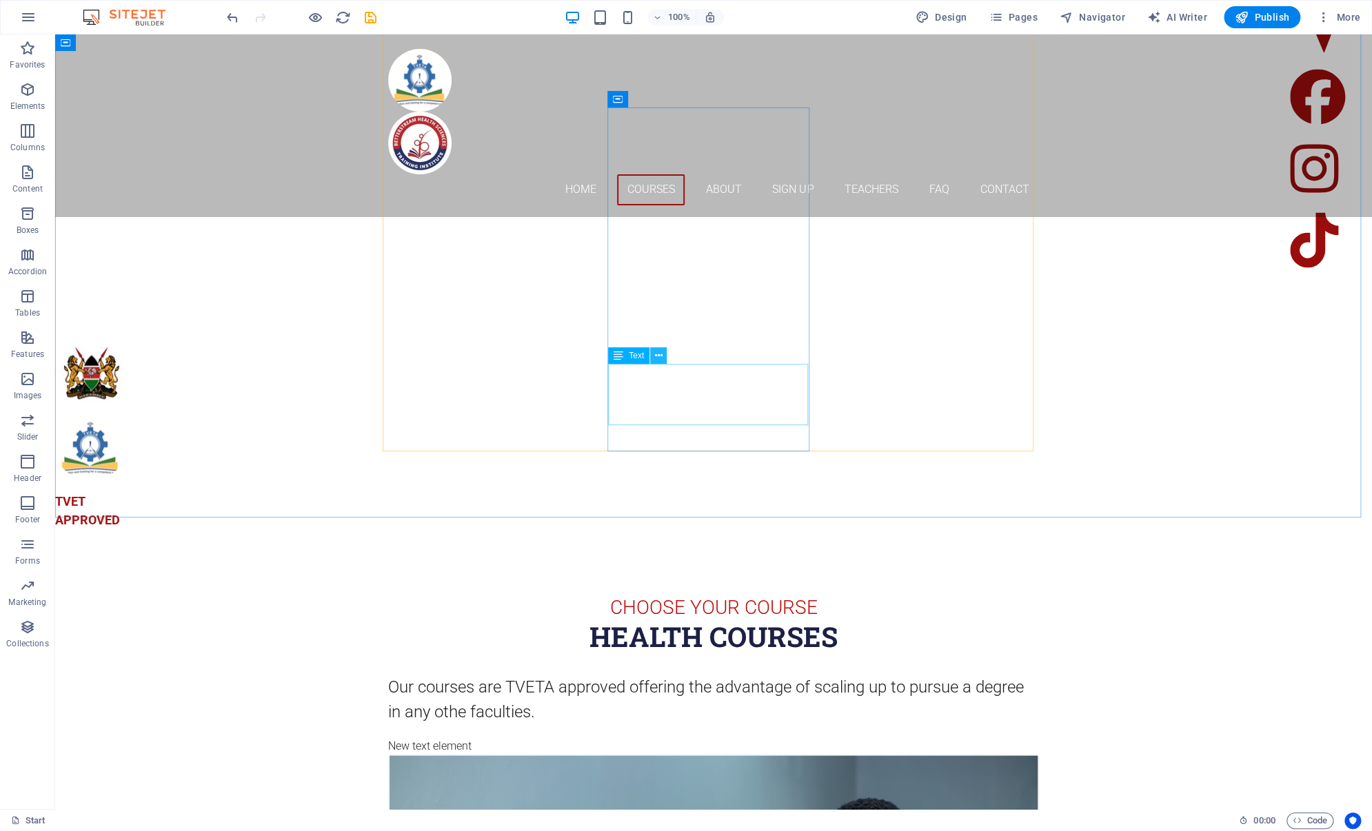
click at [656, 354] on icon at bounding box center [659, 356] width 8 height 14
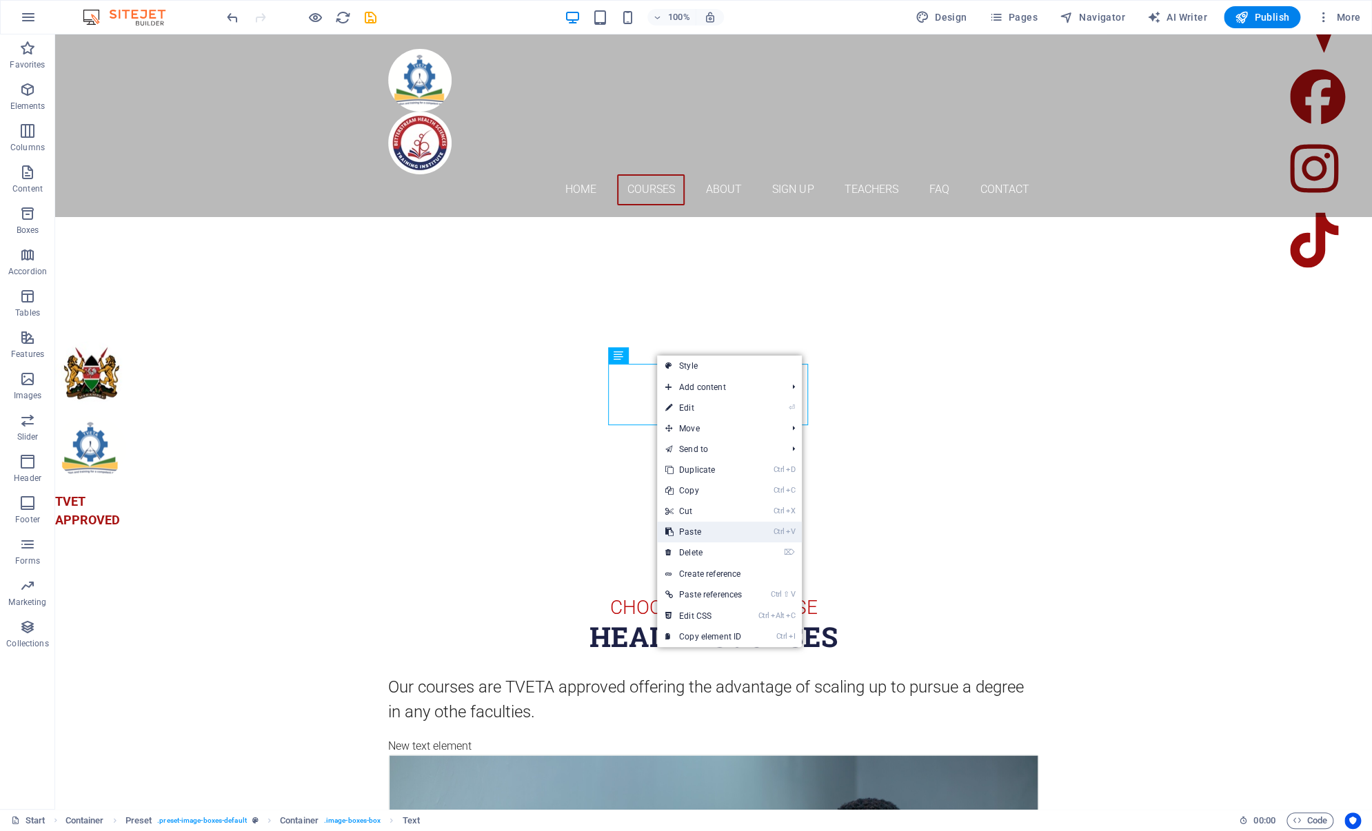
click at [695, 534] on link "Ctrl V Paste" at bounding box center [703, 532] width 93 height 21
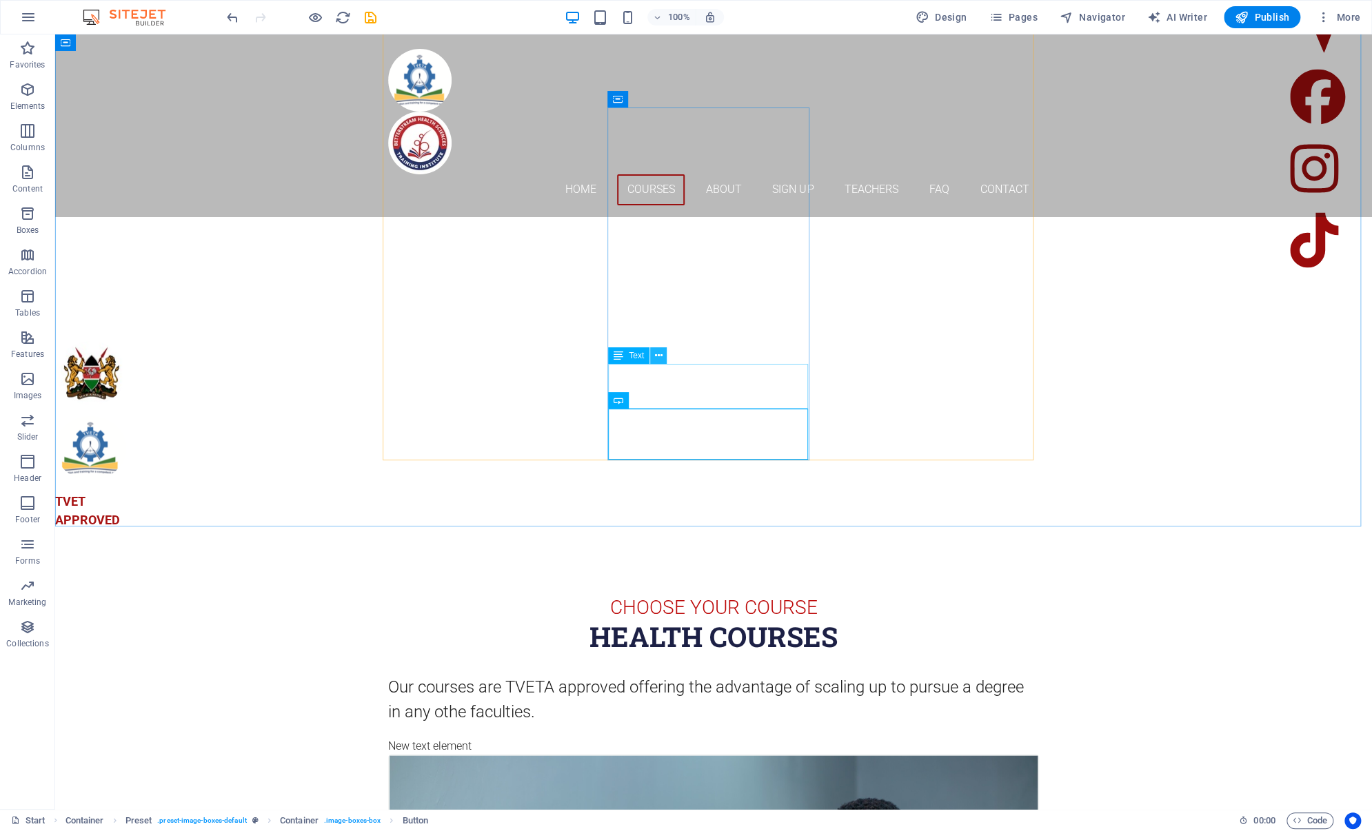
click at [661, 354] on icon at bounding box center [659, 356] width 8 height 14
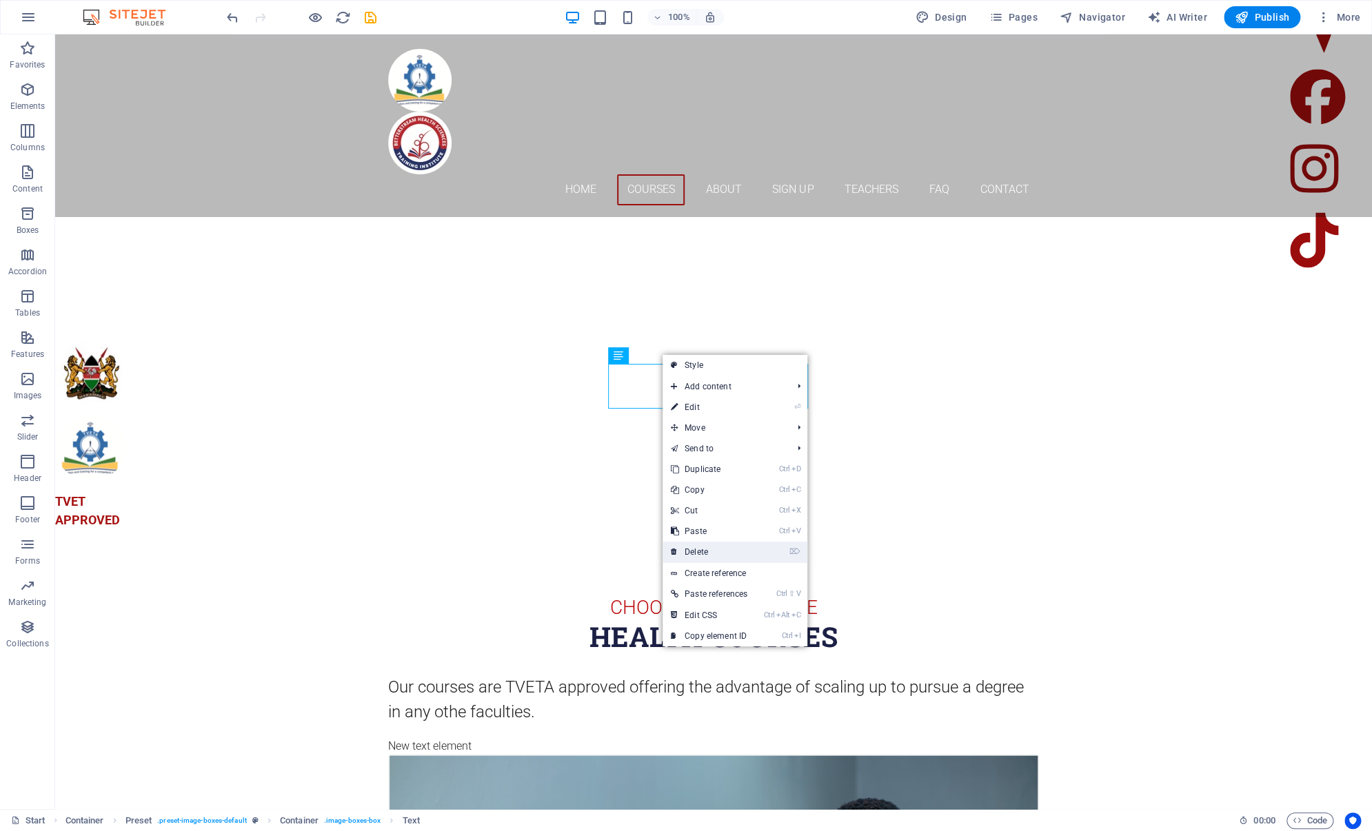
click at [685, 546] on link "⌦ Delete" at bounding box center [708, 552] width 93 height 21
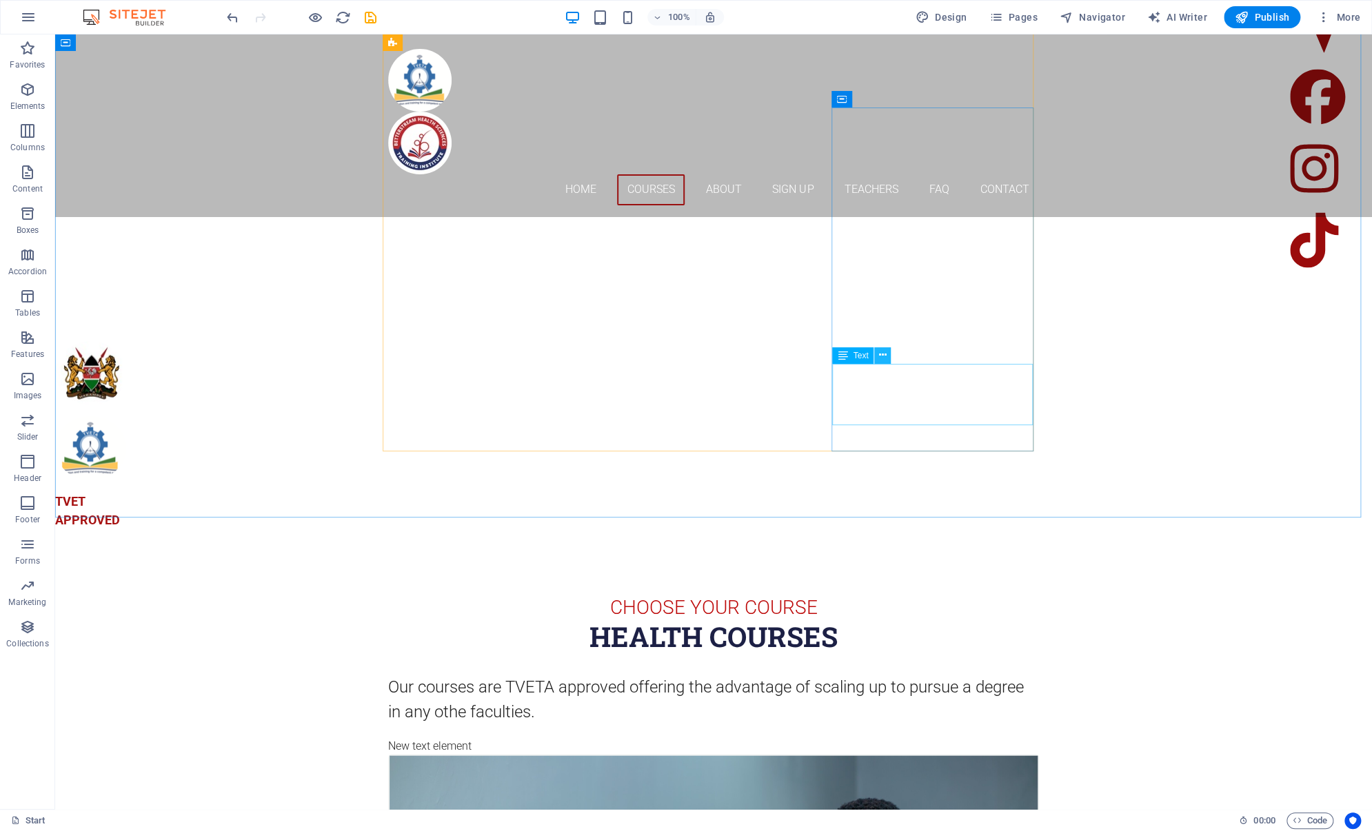
click at [884, 357] on icon at bounding box center [883, 355] width 8 height 14
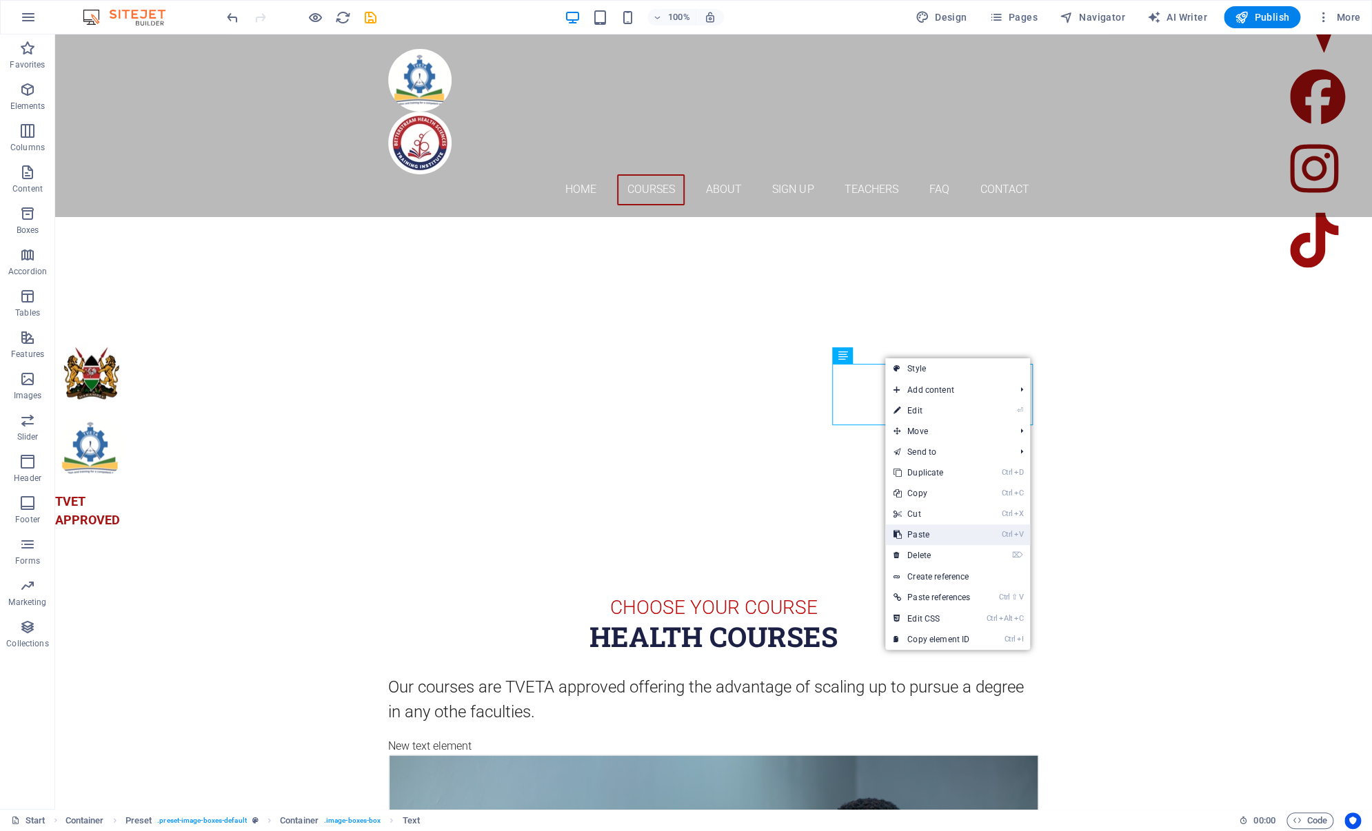
click at [917, 530] on link "Ctrl V Paste" at bounding box center [931, 535] width 93 height 21
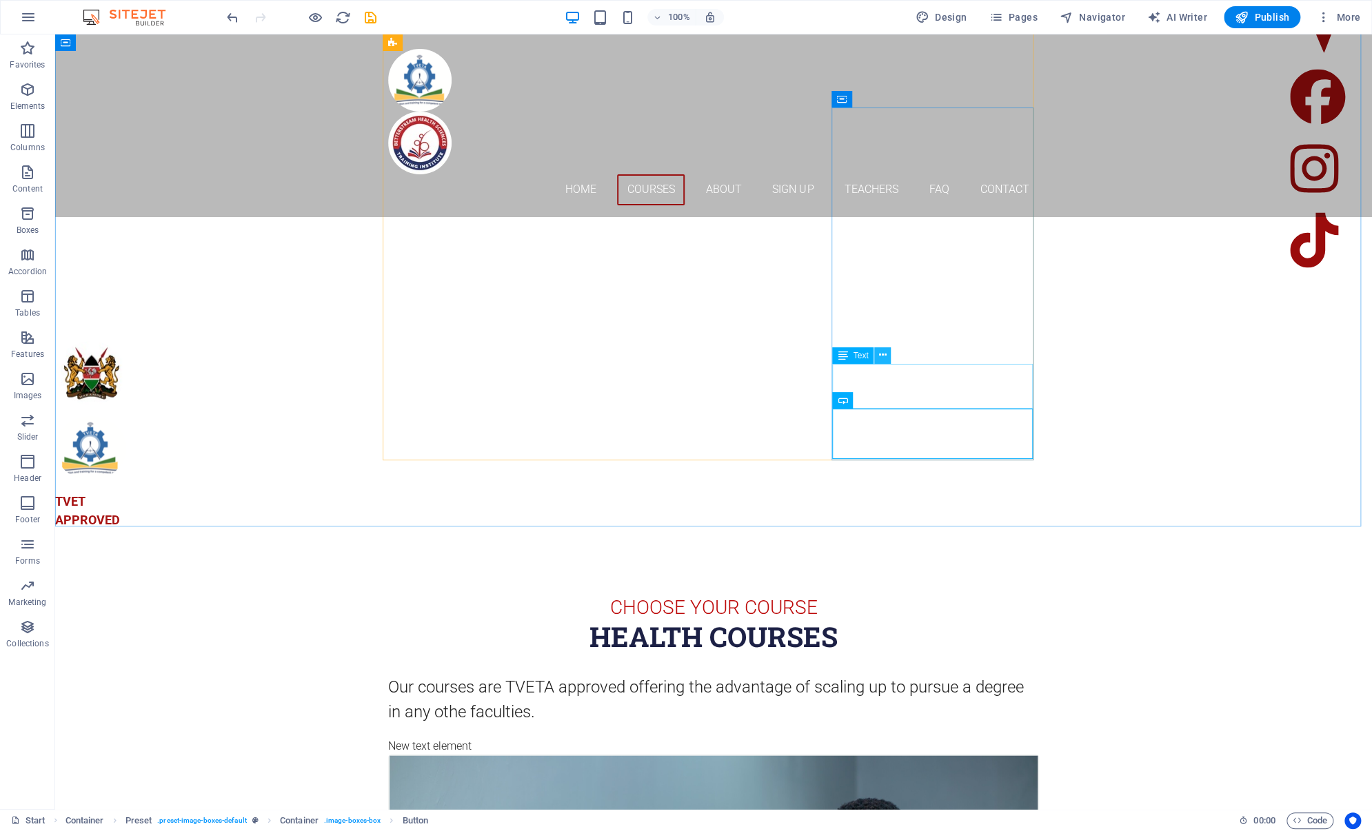
click at [882, 353] on icon at bounding box center [883, 355] width 8 height 14
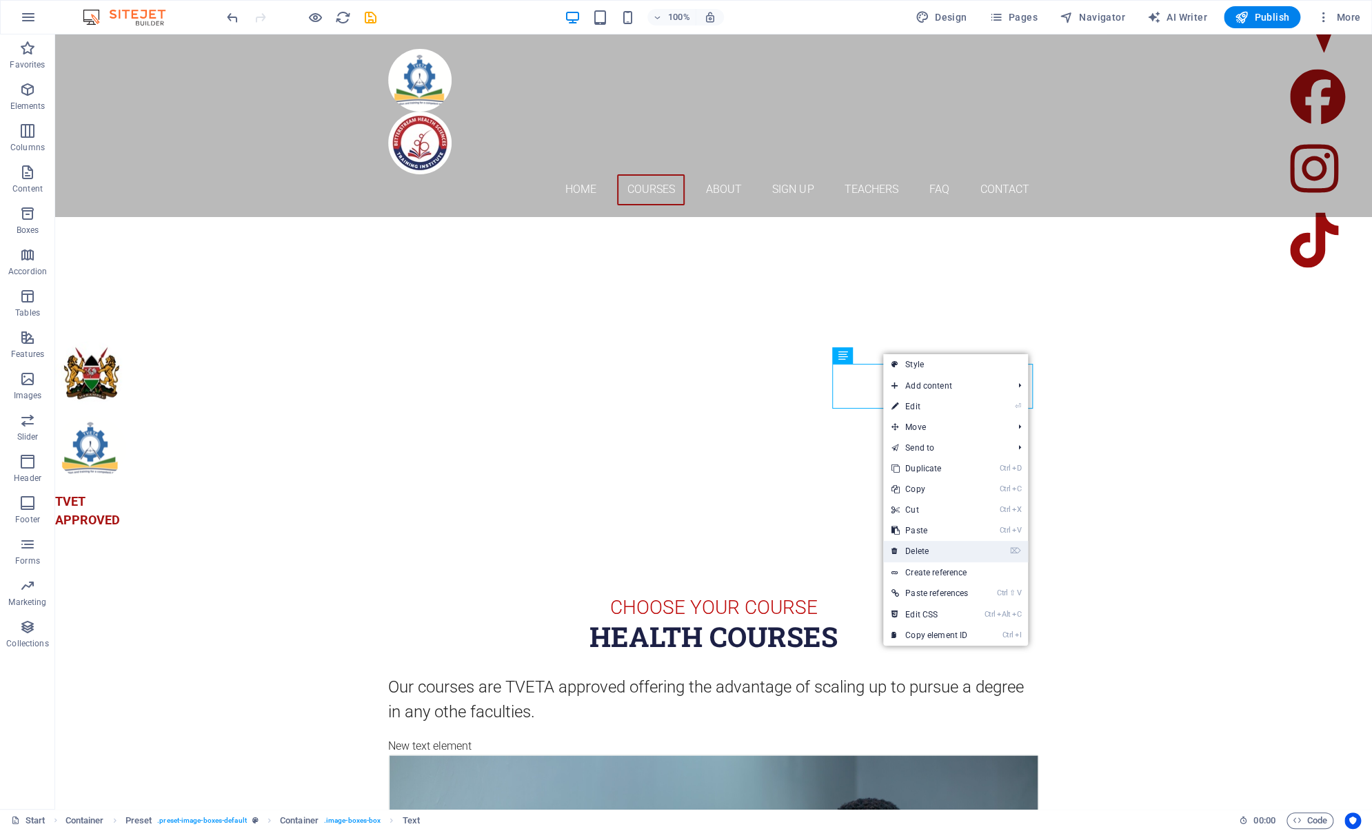
drag, startPoint x: 920, startPoint y: 547, endPoint x: 861, endPoint y: 511, distance: 69.6
click at [920, 547] on link "⌦ Delete" at bounding box center [929, 551] width 93 height 21
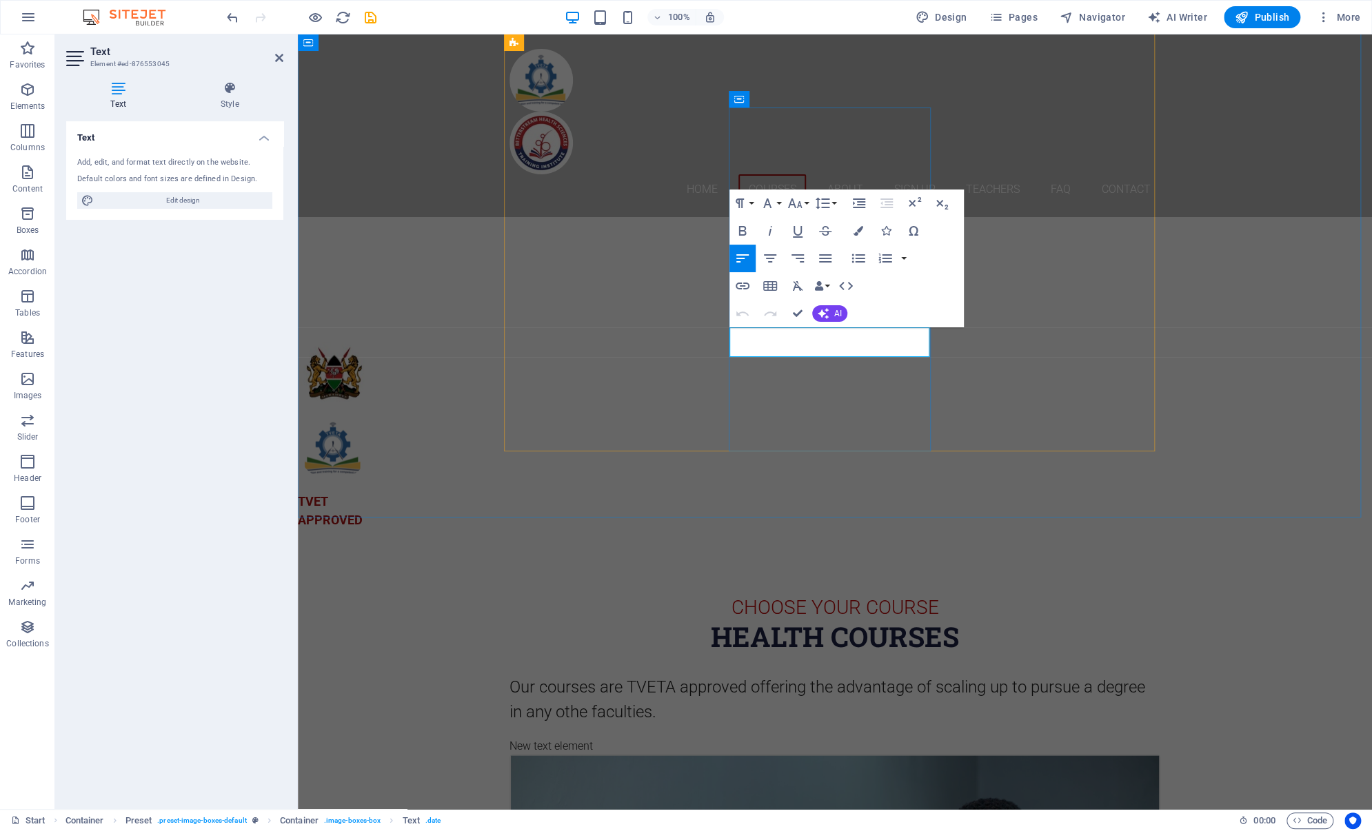
drag, startPoint x: 853, startPoint y: 347, endPoint x: 759, endPoint y: 329, distance: 96.1
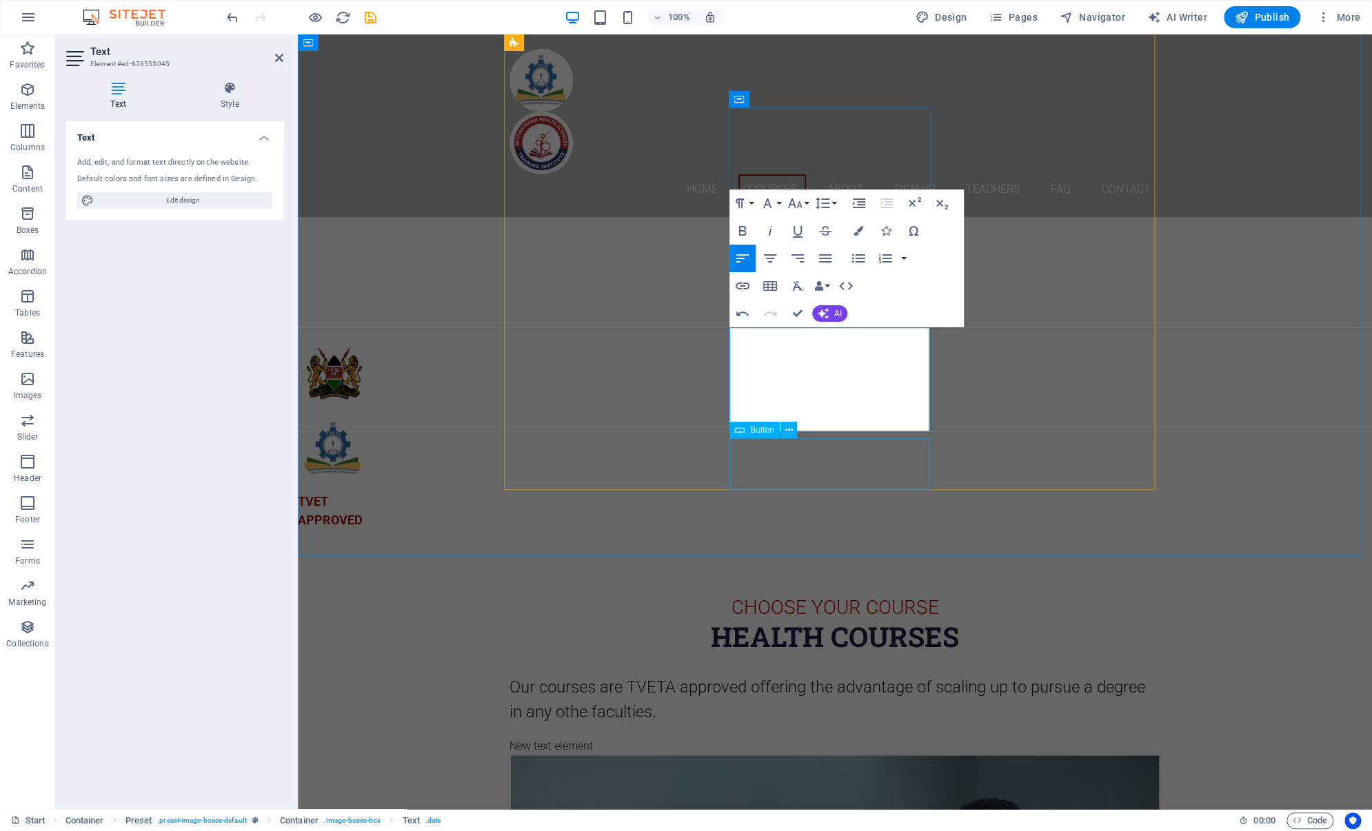
scroll to position [1044, 3]
drag, startPoint x: 863, startPoint y: 428, endPoint x: 711, endPoint y: 420, distance: 152.6
drag, startPoint x: 833, startPoint y: 389, endPoint x: 857, endPoint y: 419, distance: 38.2
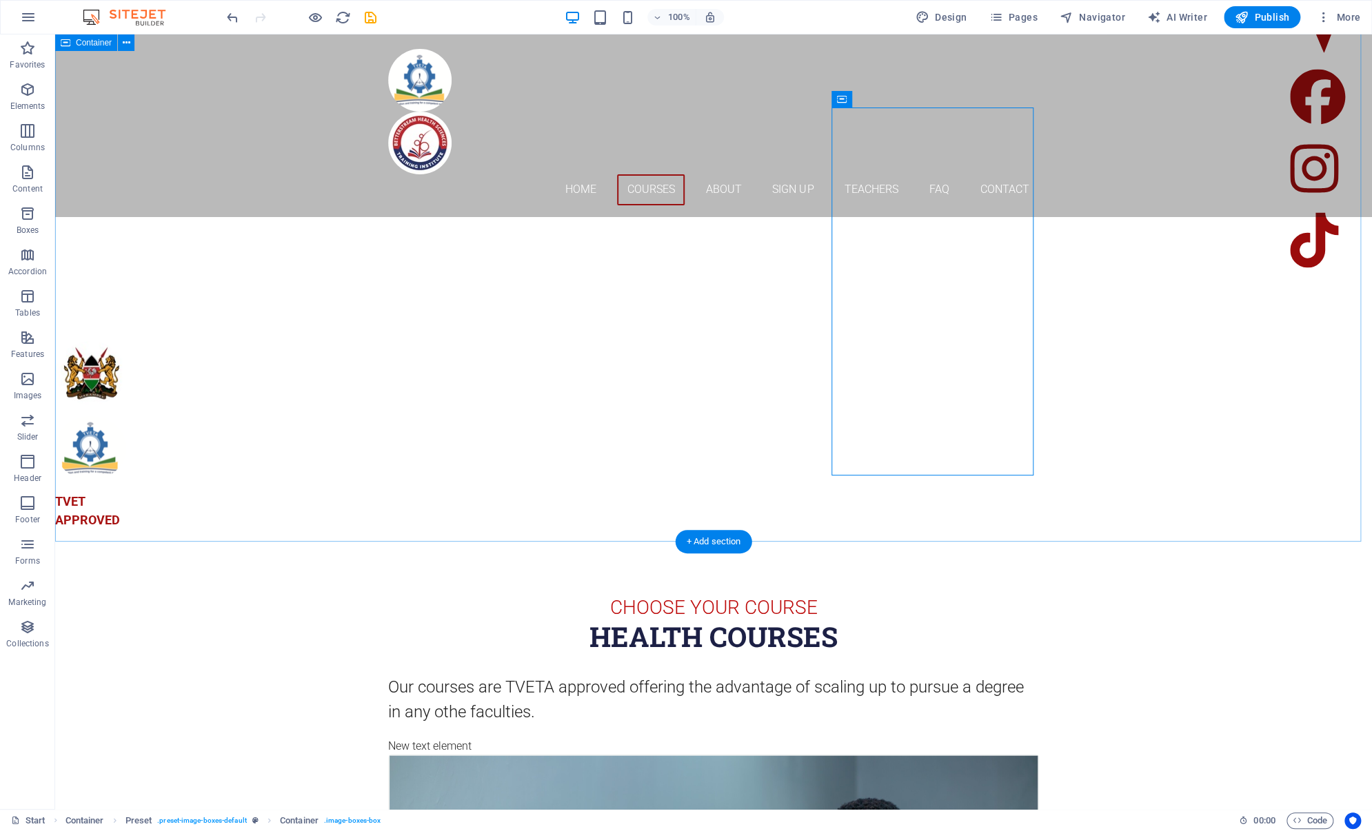
drag, startPoint x: 971, startPoint y: 344, endPoint x: 875, endPoint y: 350, distance: 96.7
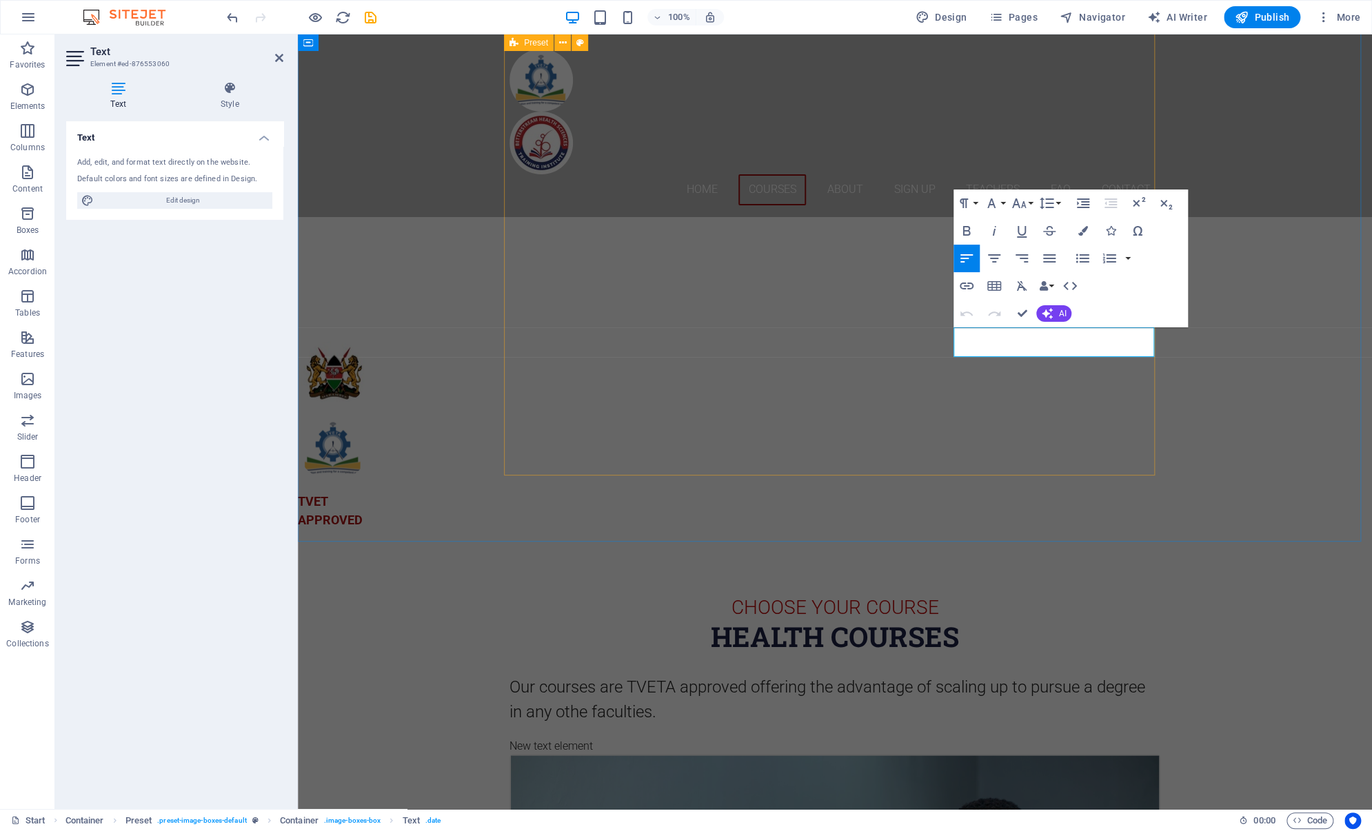
drag, startPoint x: 1082, startPoint y: 356, endPoint x: 946, endPoint y: 338, distance: 137.7
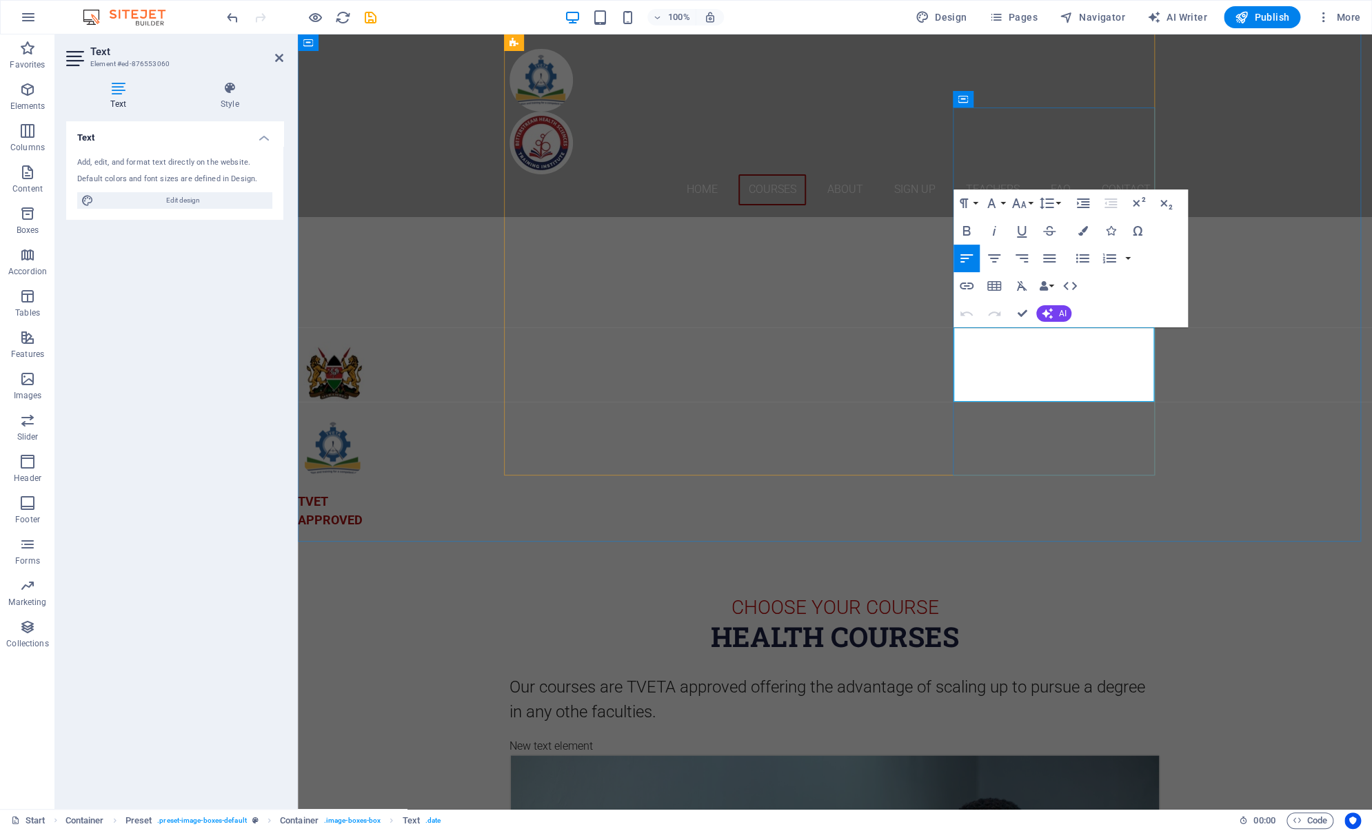
drag, startPoint x: 782, startPoint y: 357, endPoint x: 744, endPoint y: 336, distance: 43.5
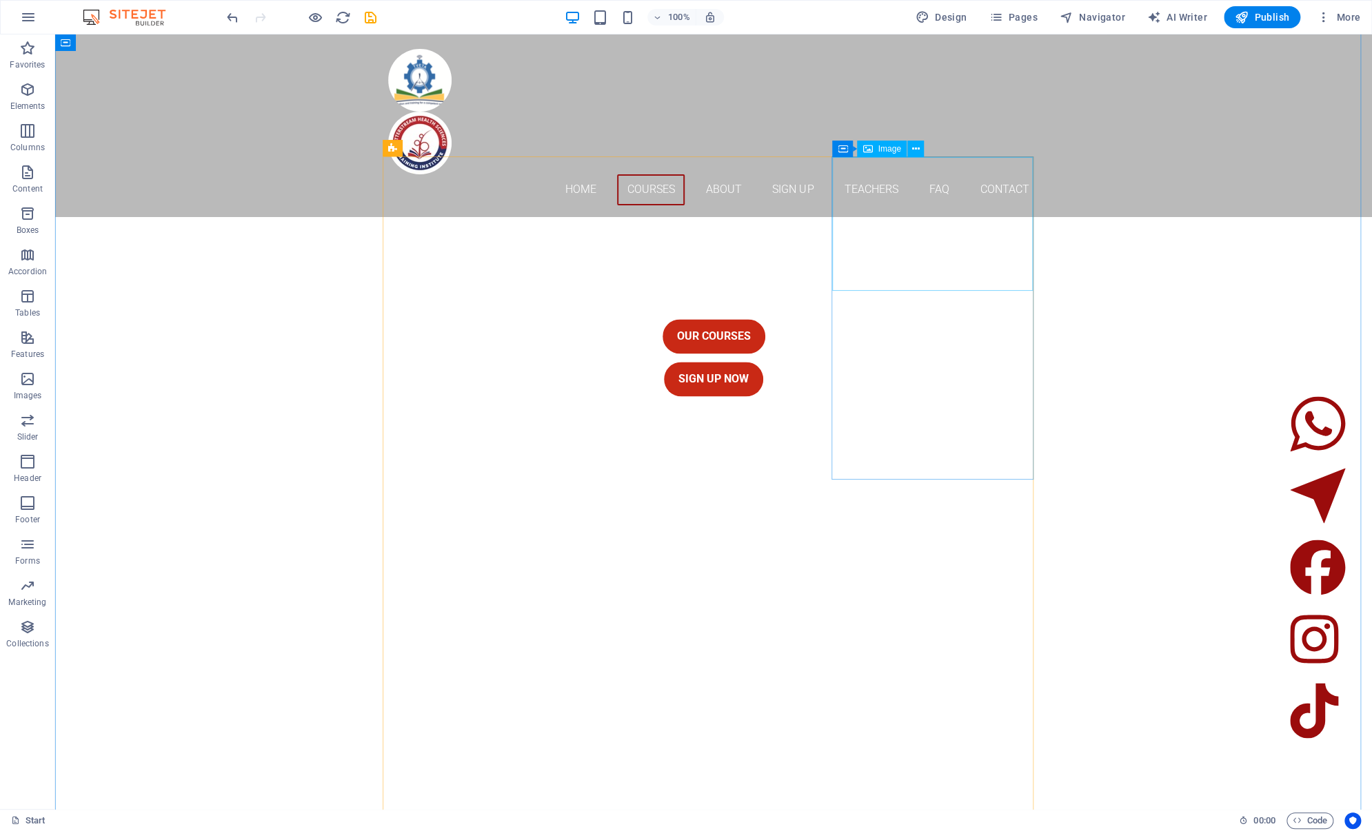
scroll to position [1172, 0]
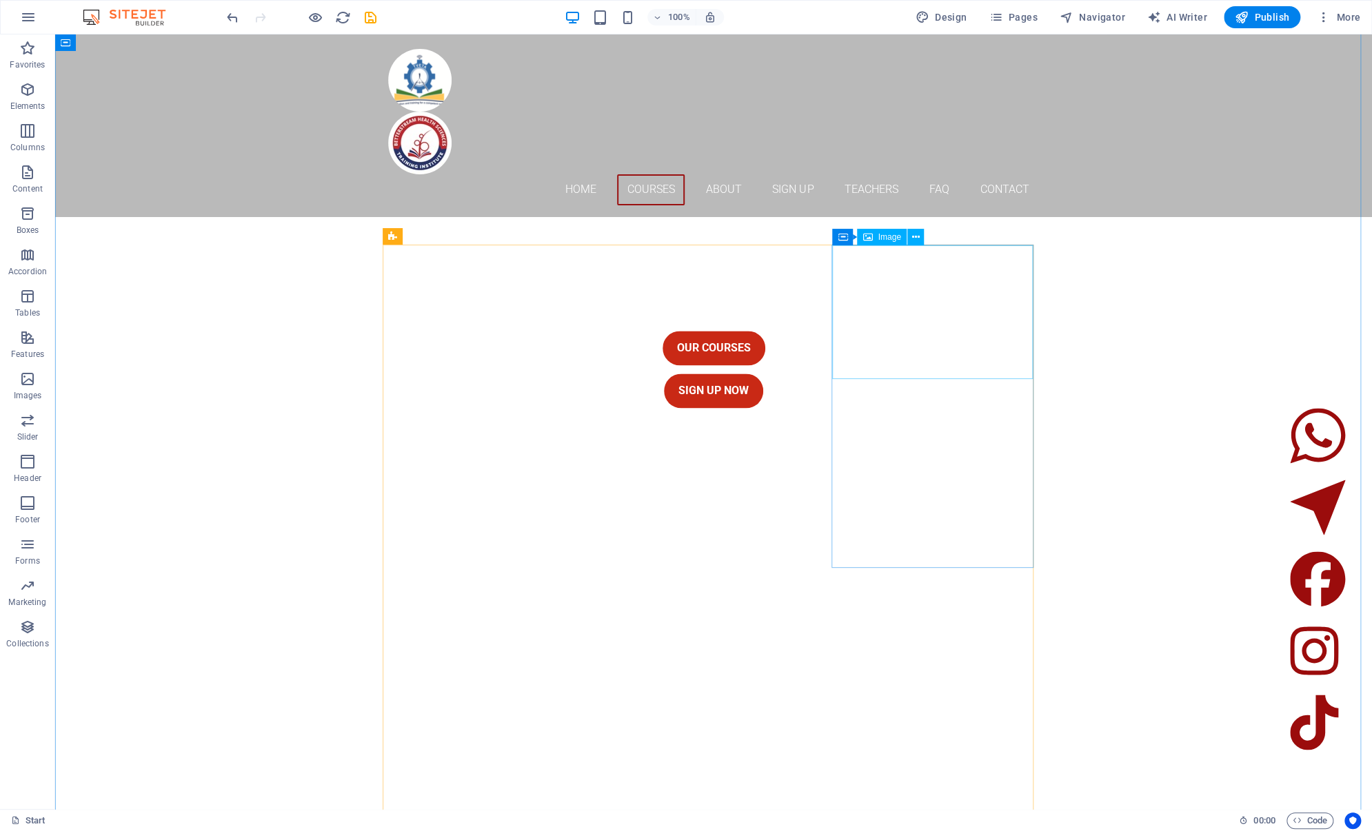
select select "%"
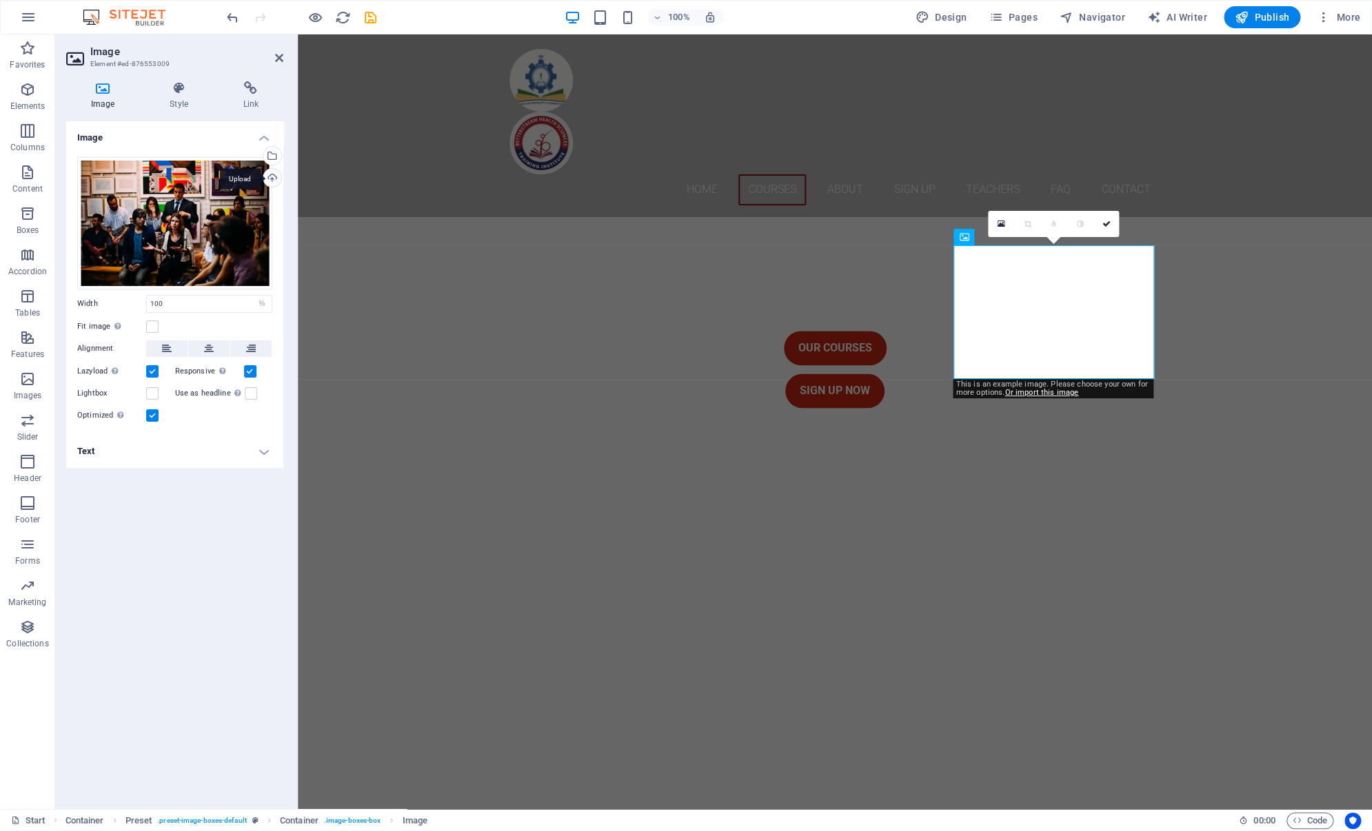
click at [270, 172] on div "Upload" at bounding box center [271, 179] width 21 height 21
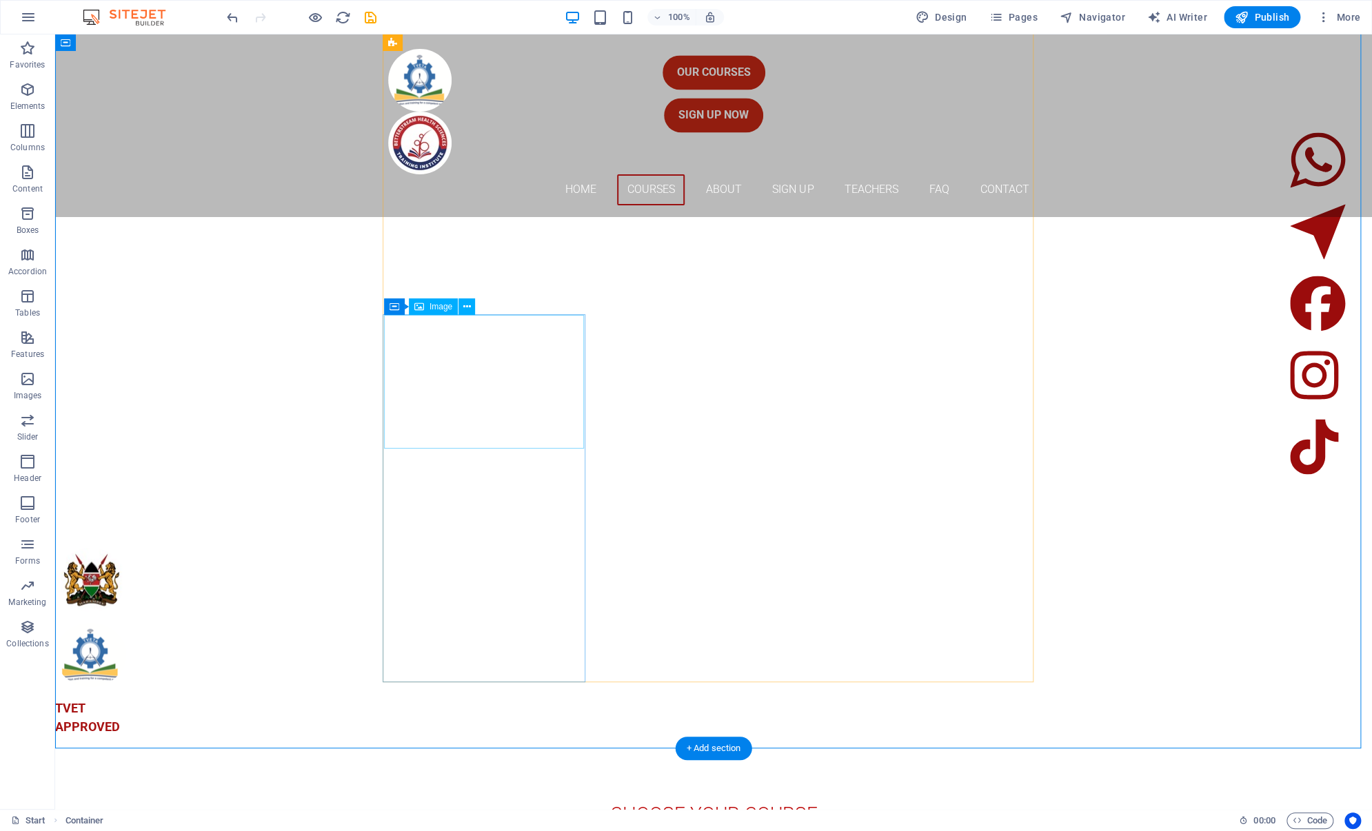
scroll to position [1517, 0]
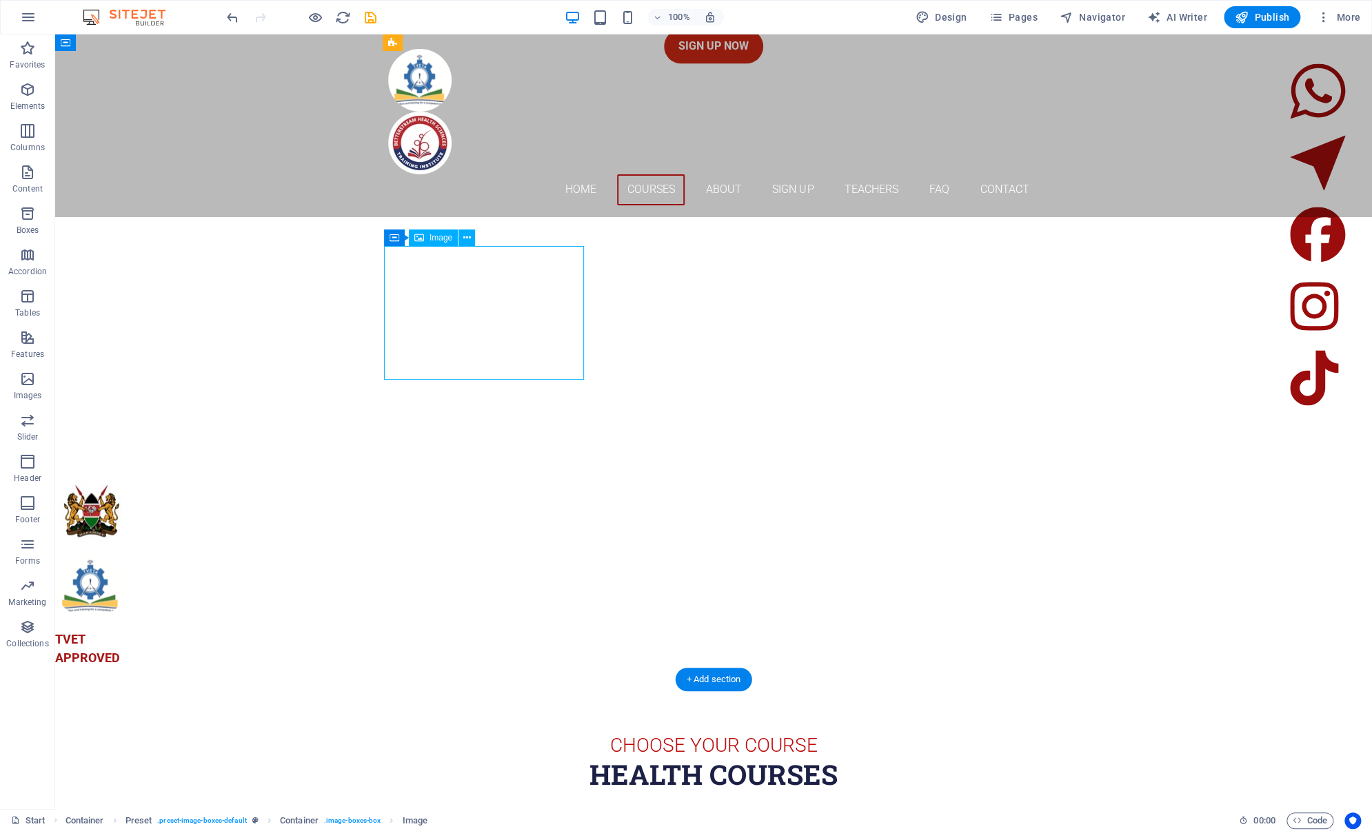
select select "%"
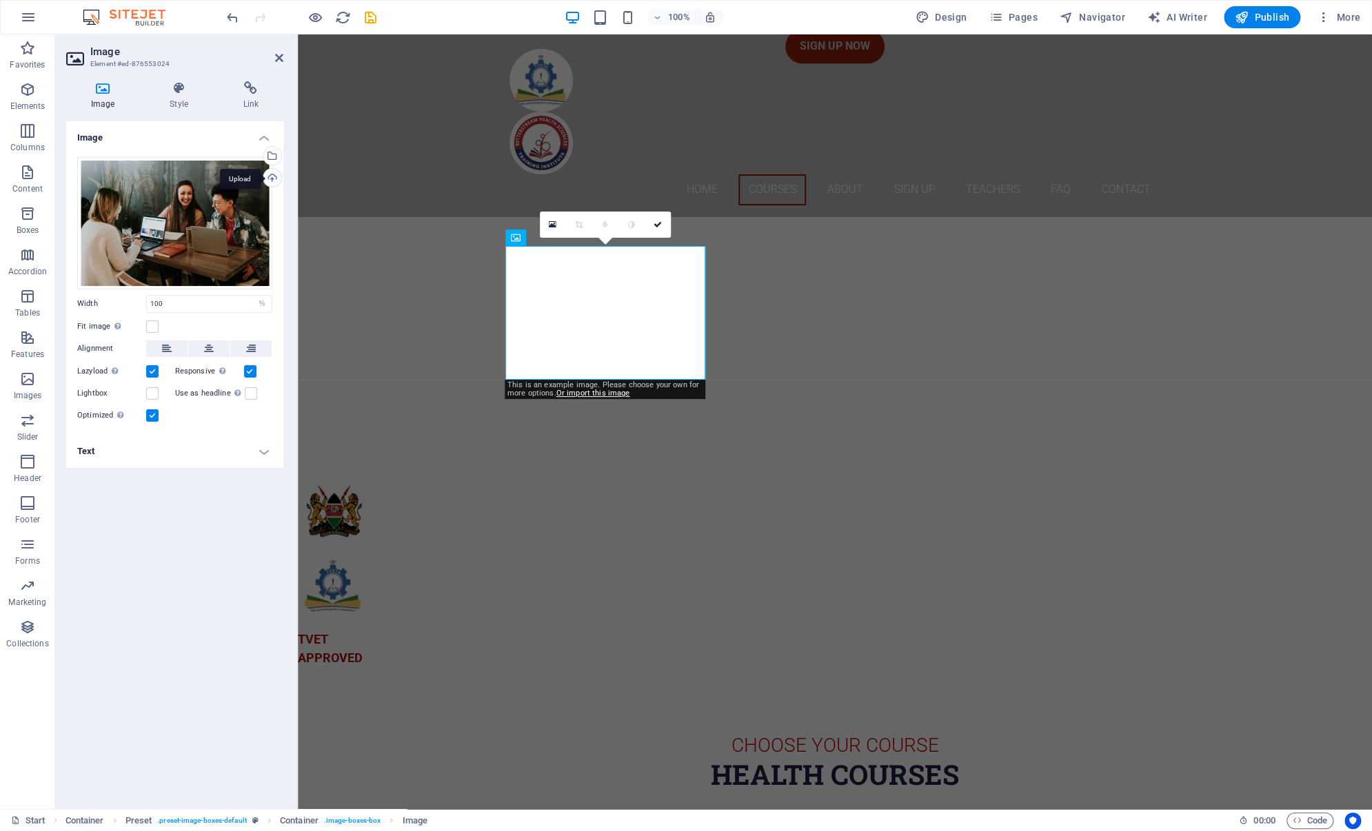
click at [270, 175] on div "Upload" at bounding box center [271, 179] width 21 height 21
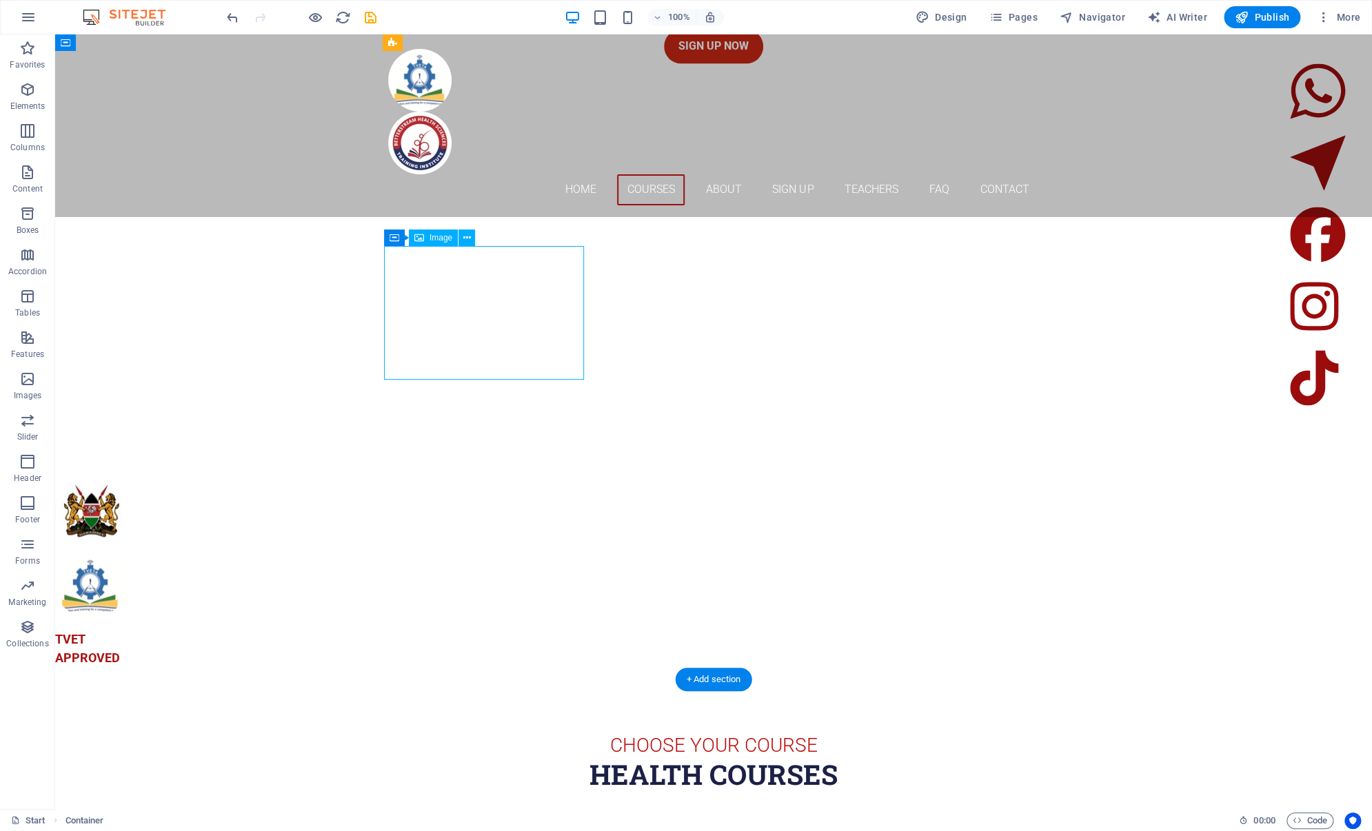
select select "%"
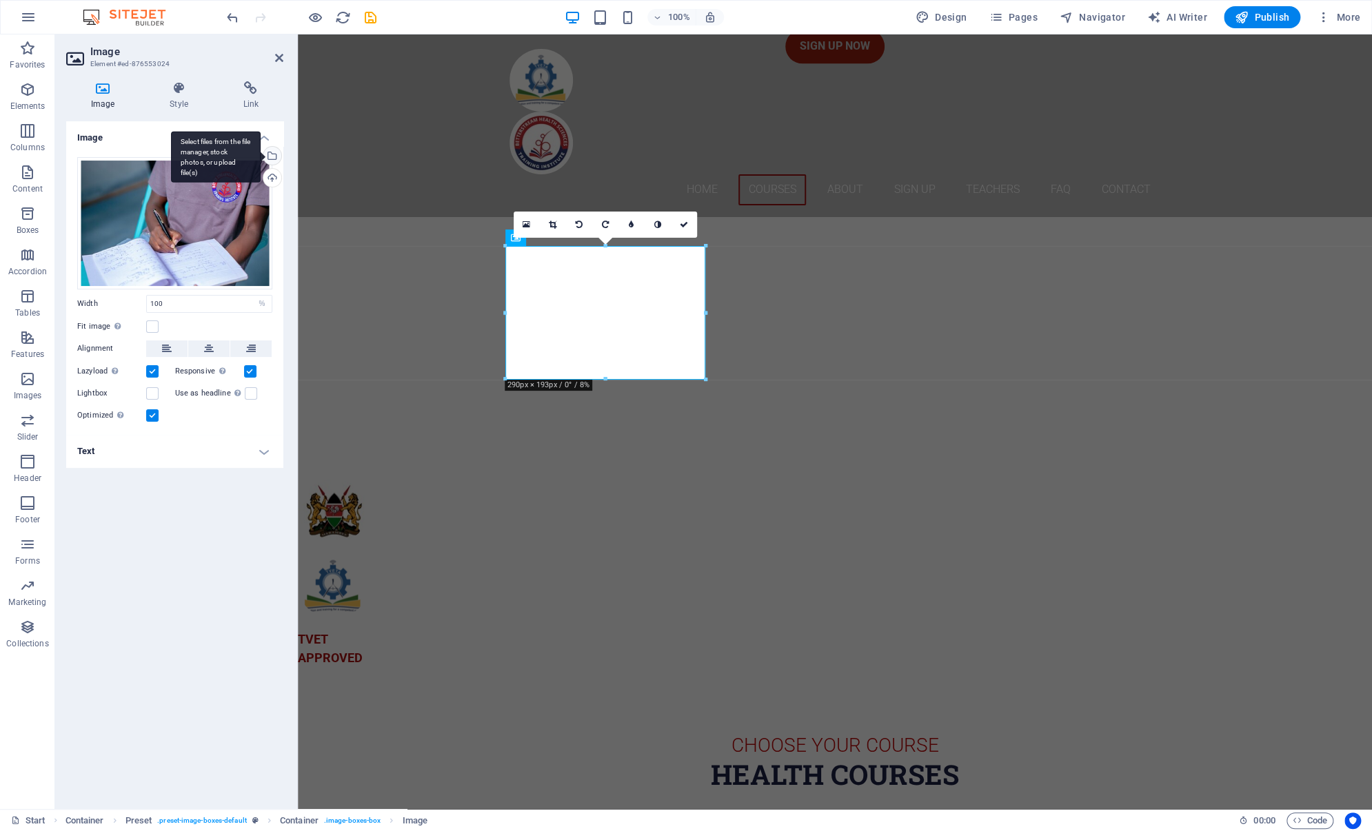
click at [272, 156] on div "Select files from the file manager, stock photos, or upload file(s)" at bounding box center [271, 157] width 21 height 21
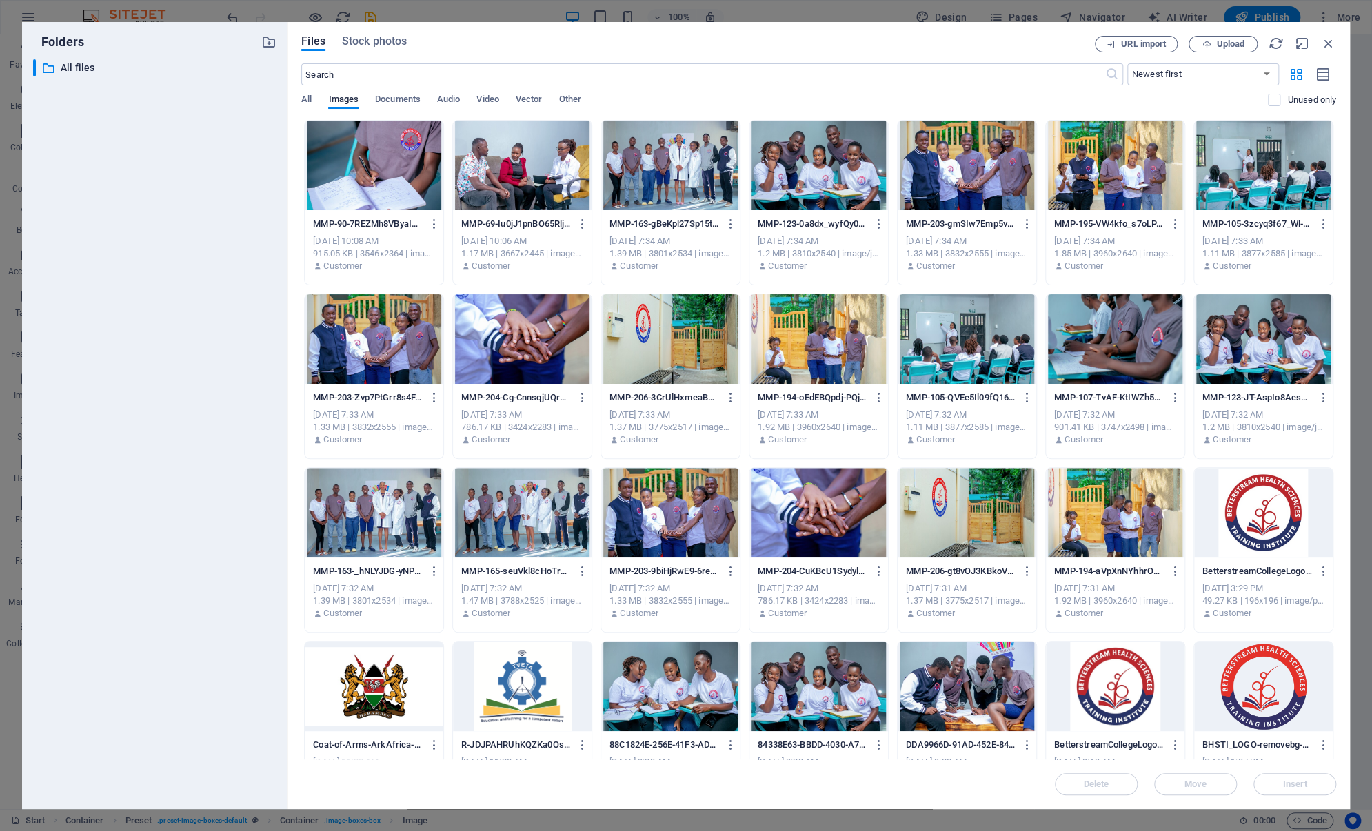
click at [375, 159] on div at bounding box center [374, 166] width 139 height 90
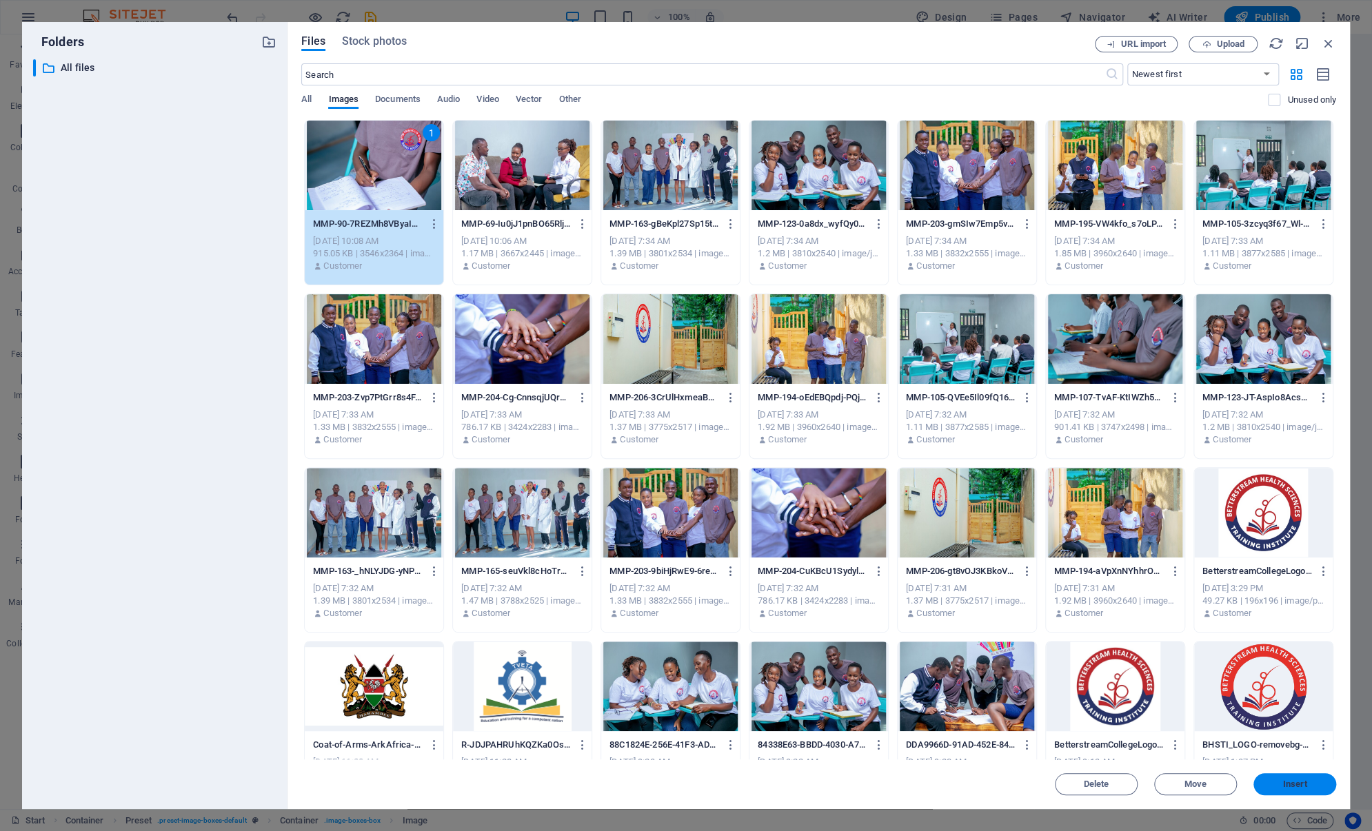
click at [1288, 784] on span "Insert" at bounding box center [1295, 784] width 24 height 8
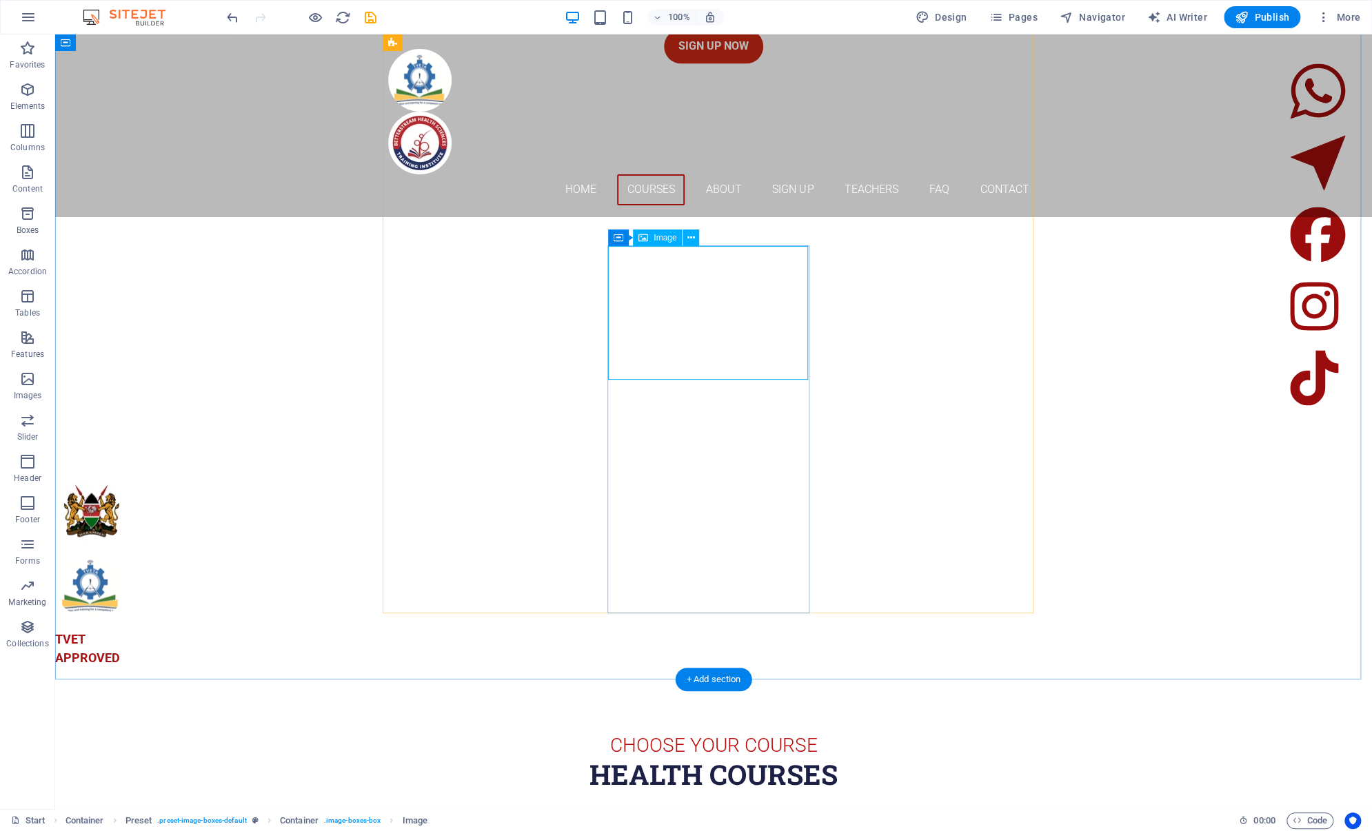
select select "%"
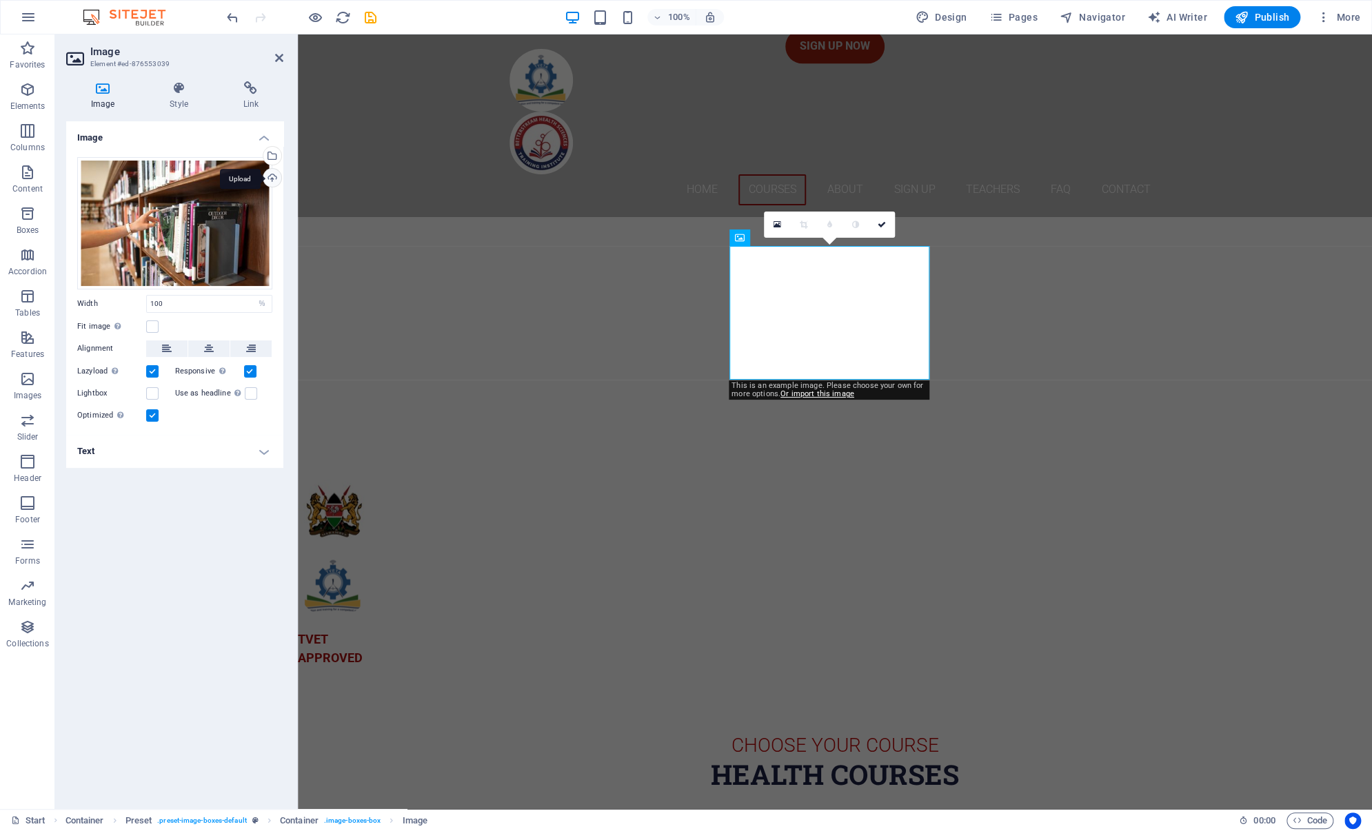
click at [272, 178] on div "Upload" at bounding box center [271, 179] width 21 height 21
click at [267, 174] on div "Upload" at bounding box center [271, 179] width 21 height 21
click at [274, 159] on div "Select files from the file manager, stock photos, or upload file(s)" at bounding box center [271, 157] width 21 height 21
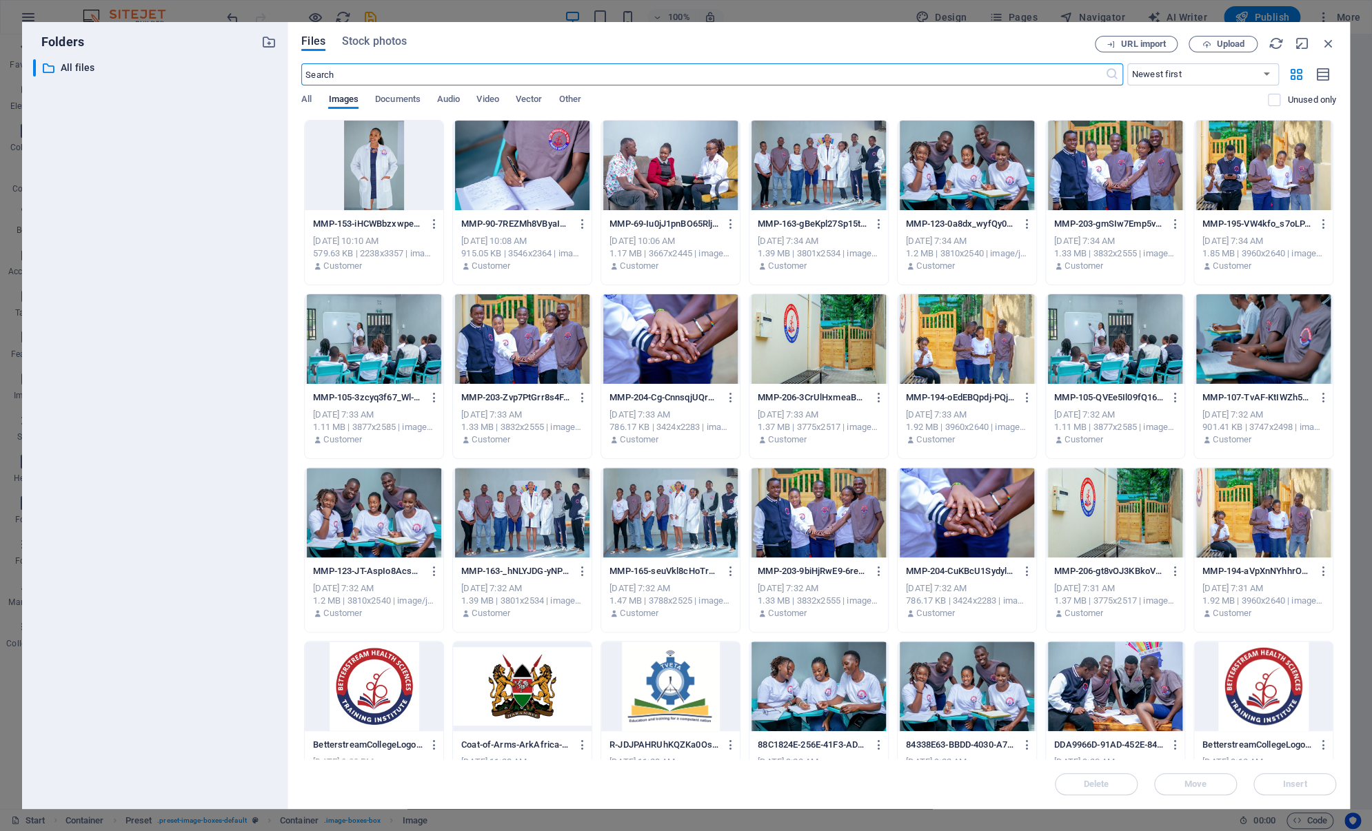
click at [381, 182] on div at bounding box center [374, 166] width 139 height 90
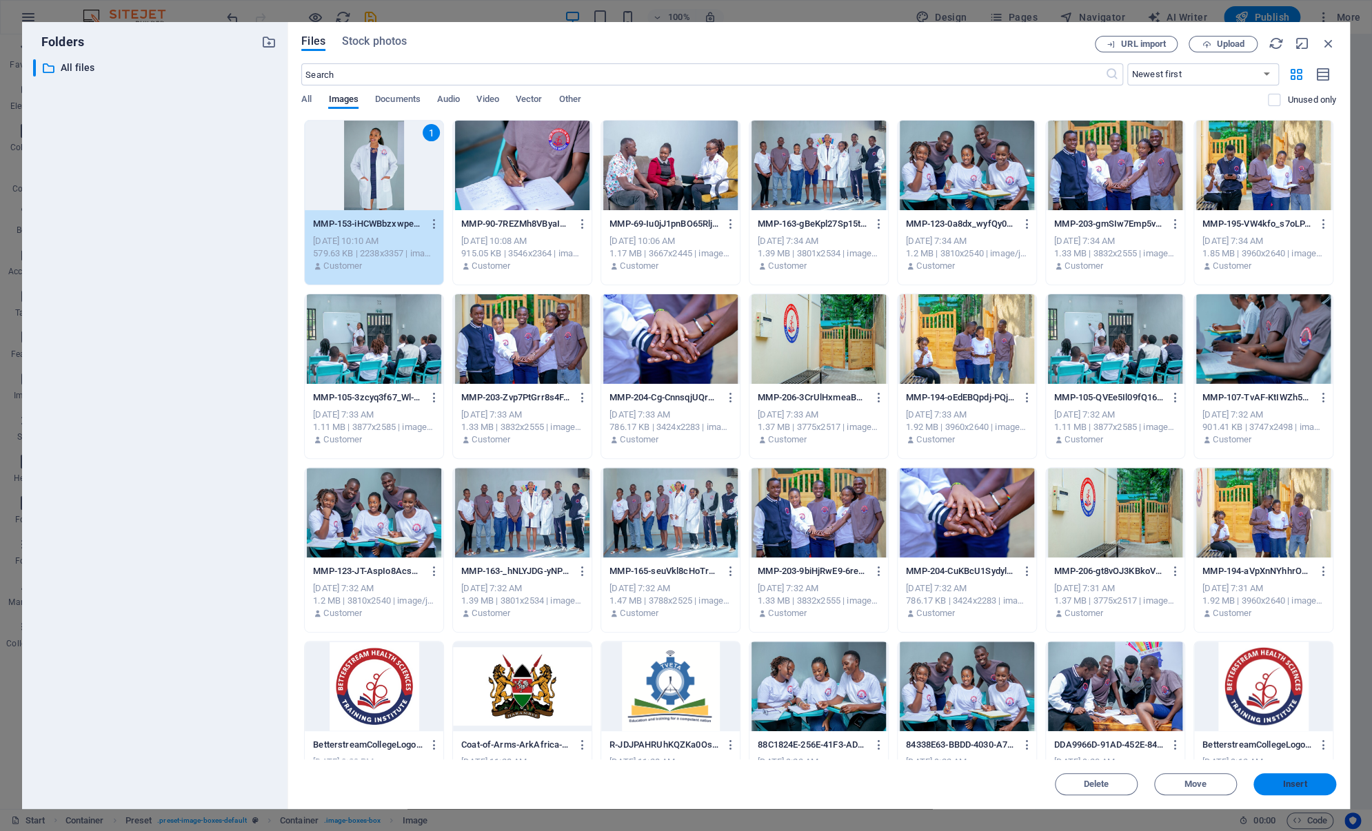
drag, startPoint x: 1296, startPoint y: 782, endPoint x: 997, endPoint y: 749, distance: 300.3
click at [1296, 782] on span "Insert" at bounding box center [1295, 784] width 24 height 8
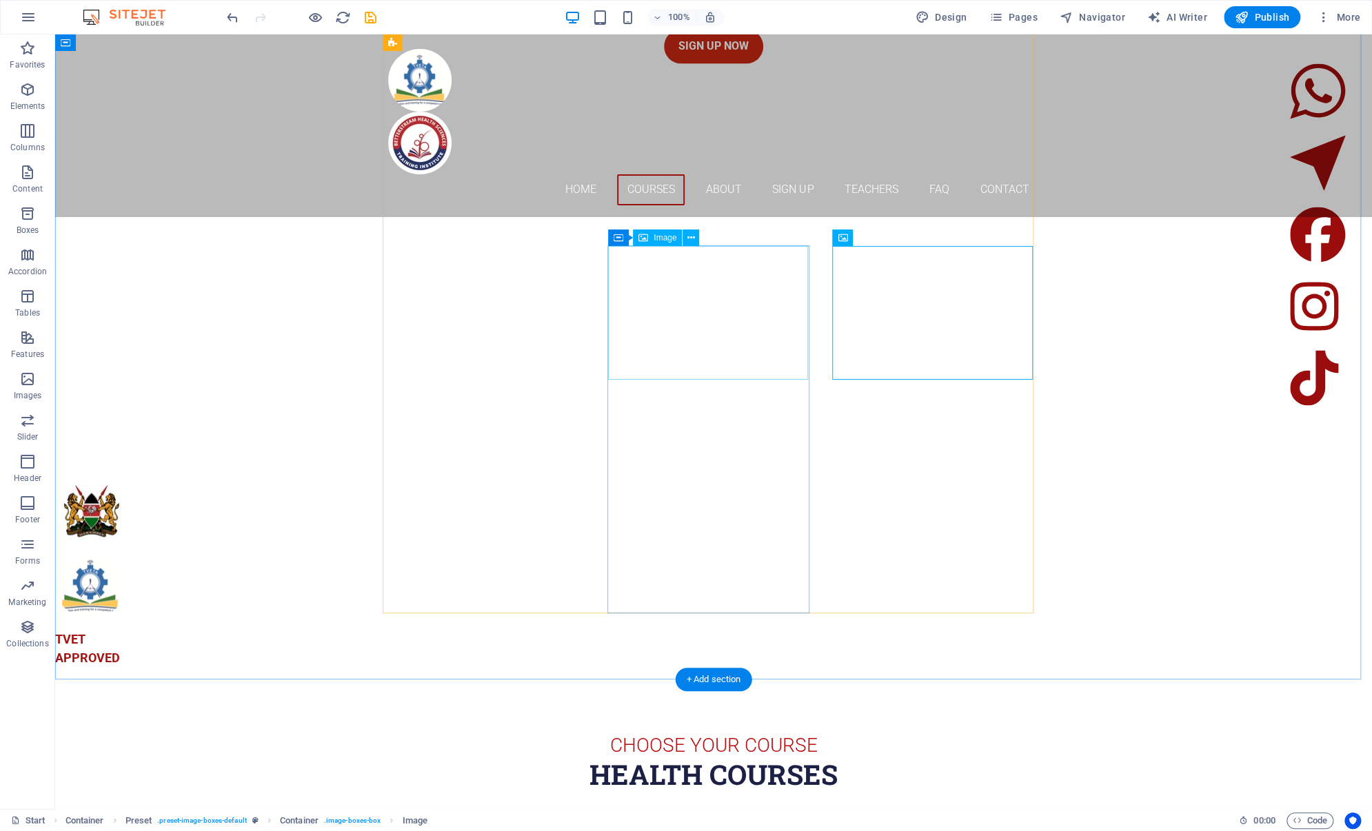
select select "%"
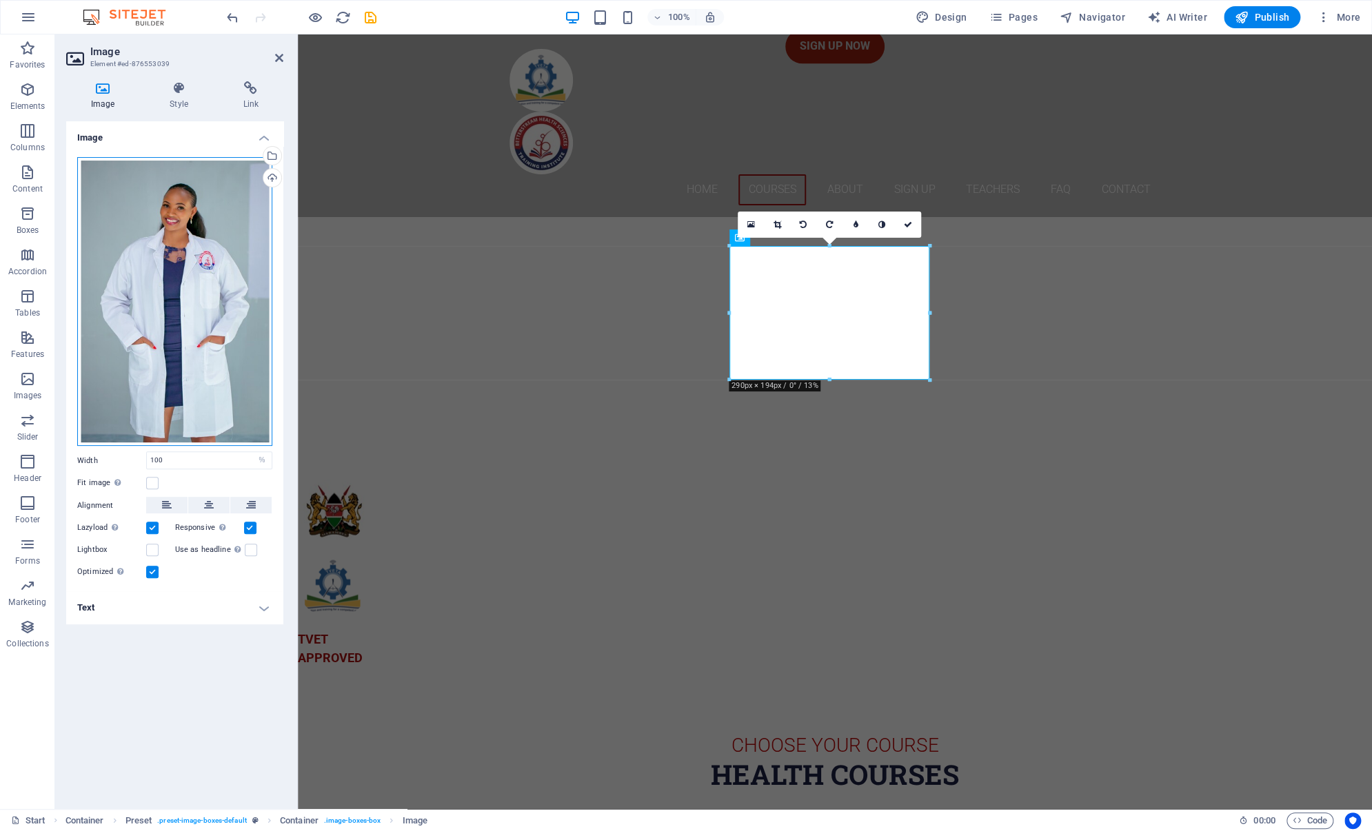
click at [171, 250] on div "Drag files here, click to choose files or select files from Files or our free s…" at bounding box center [174, 302] width 195 height 290
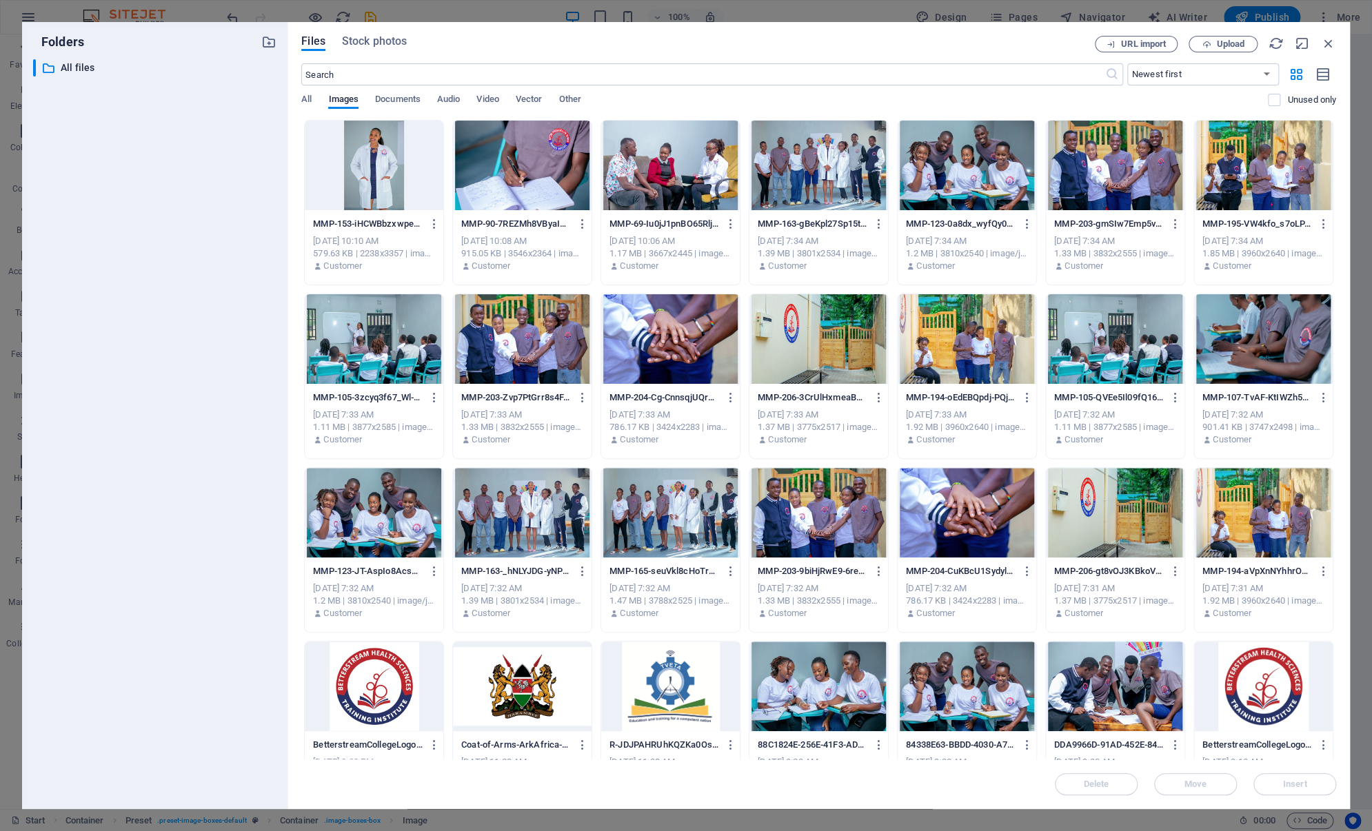
click at [391, 170] on div at bounding box center [374, 166] width 139 height 90
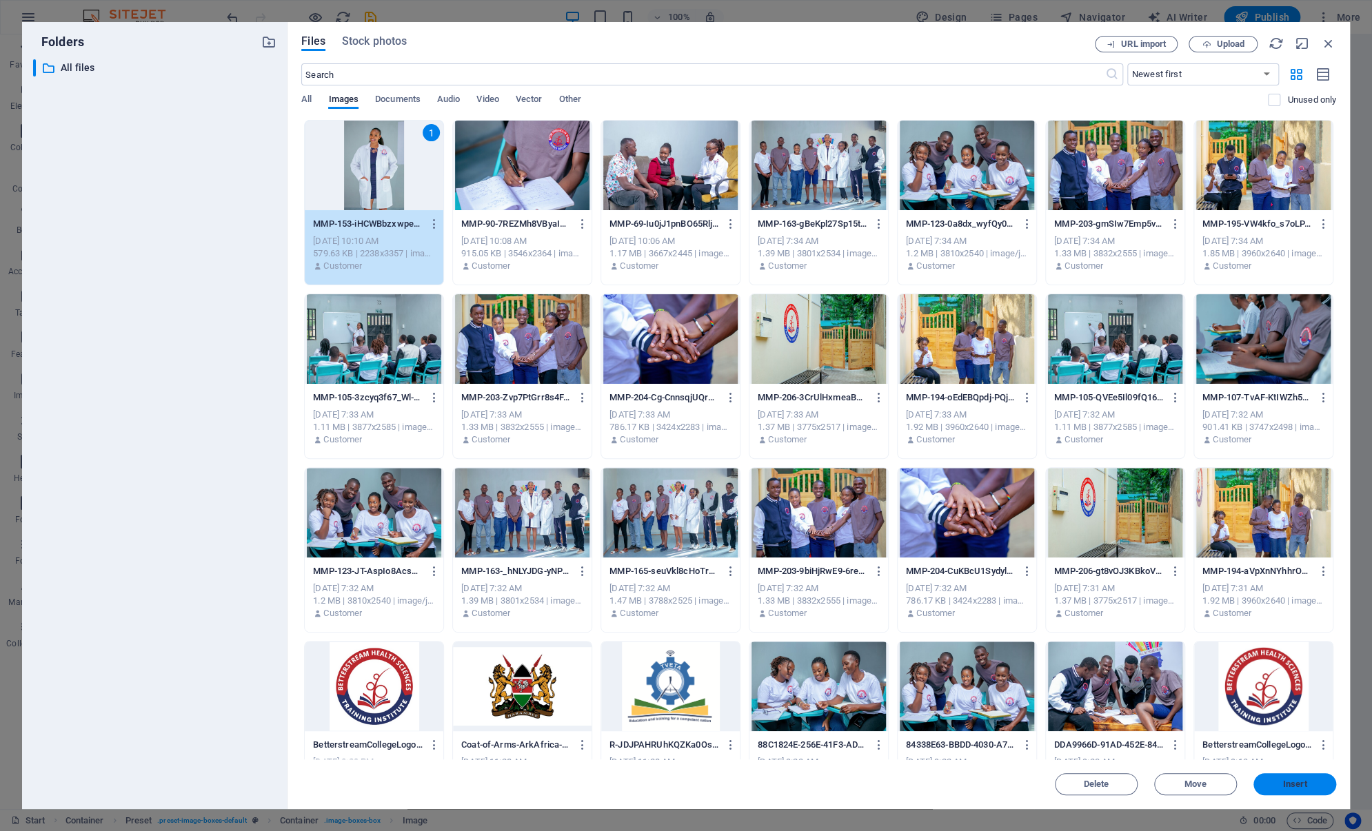
drag, startPoint x: 1299, startPoint y: 776, endPoint x: 1000, endPoint y: 740, distance: 301.3
click at [1299, 776] on button "Insert" at bounding box center [1294, 784] width 83 height 22
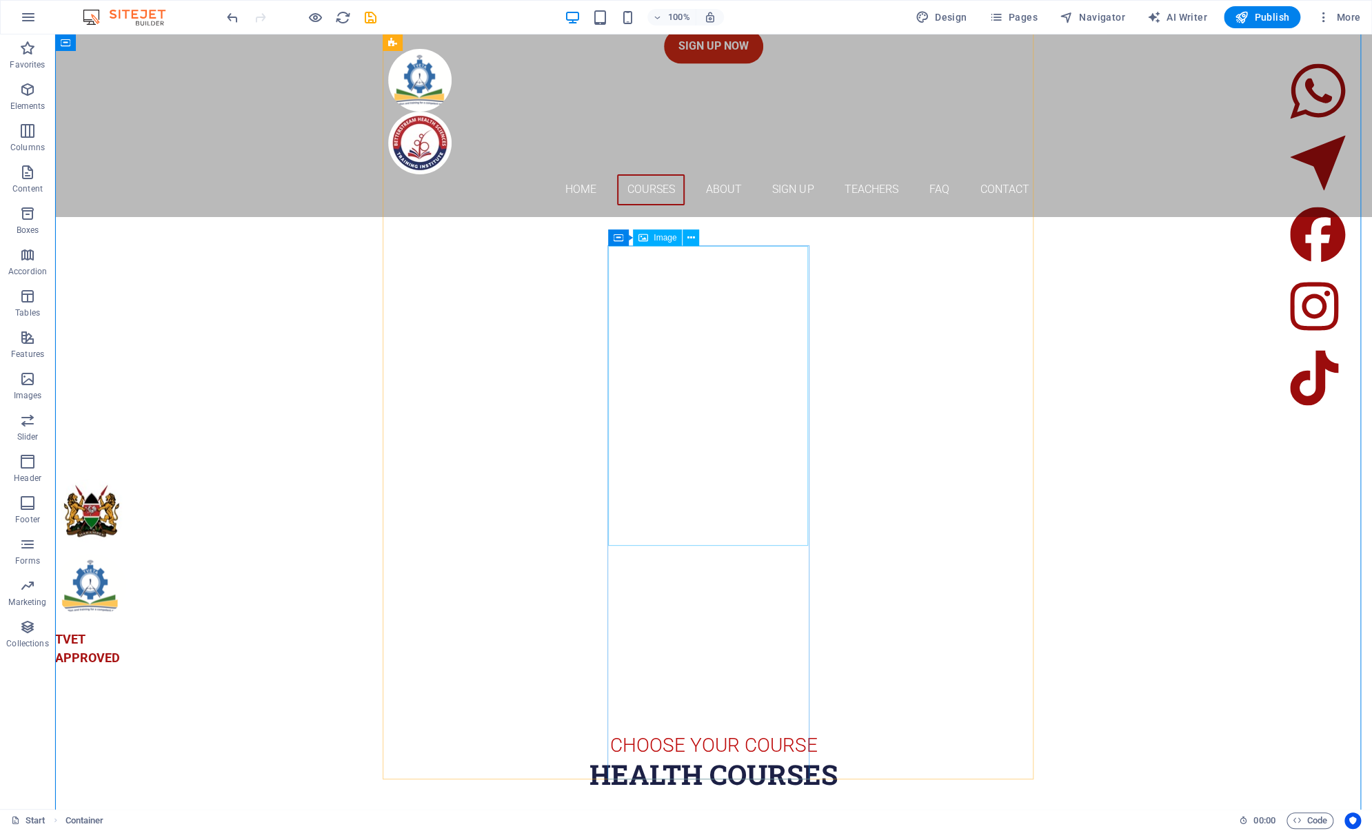
select select "%"
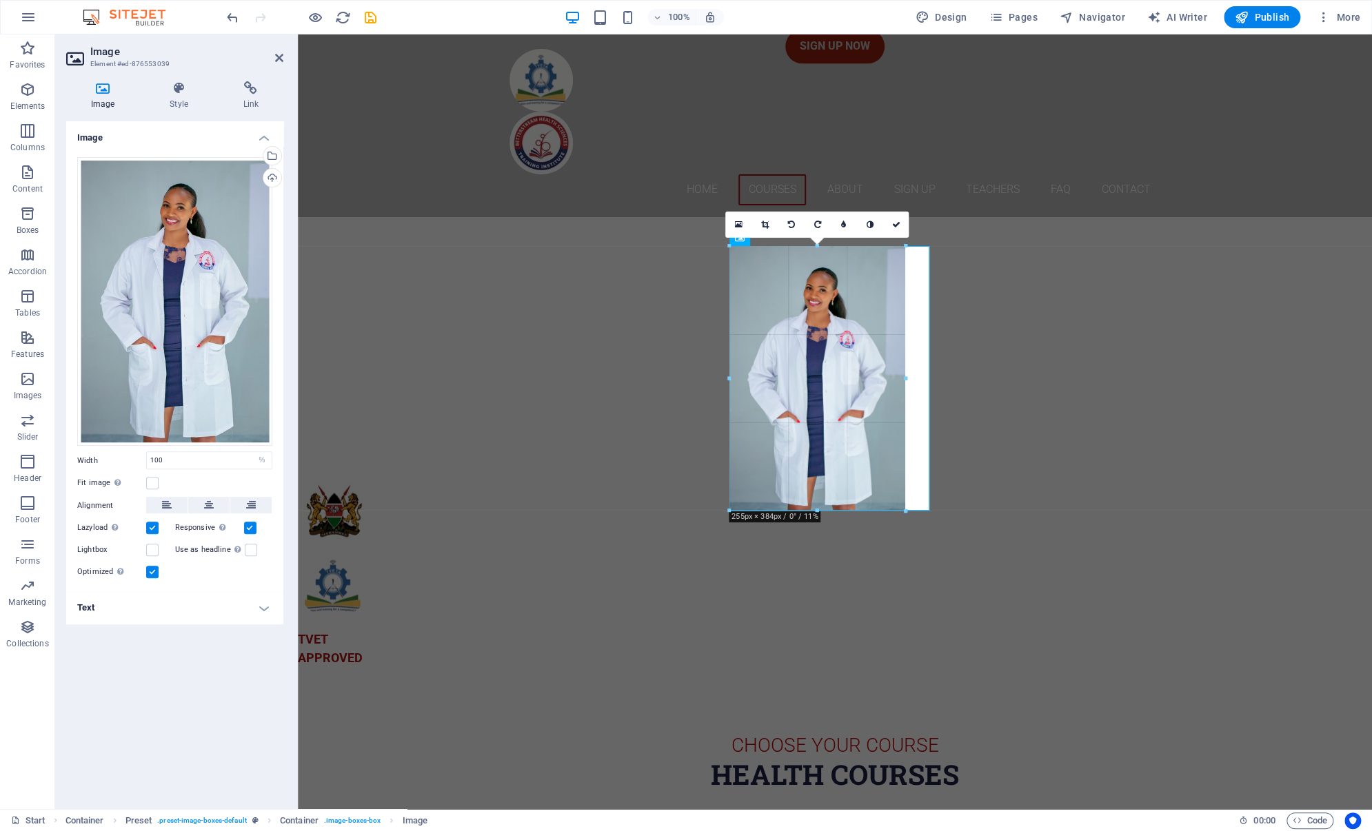
drag, startPoint x: 830, startPoint y: 545, endPoint x: 511, endPoint y: 340, distance: 379.5
type input "254"
select select "px"
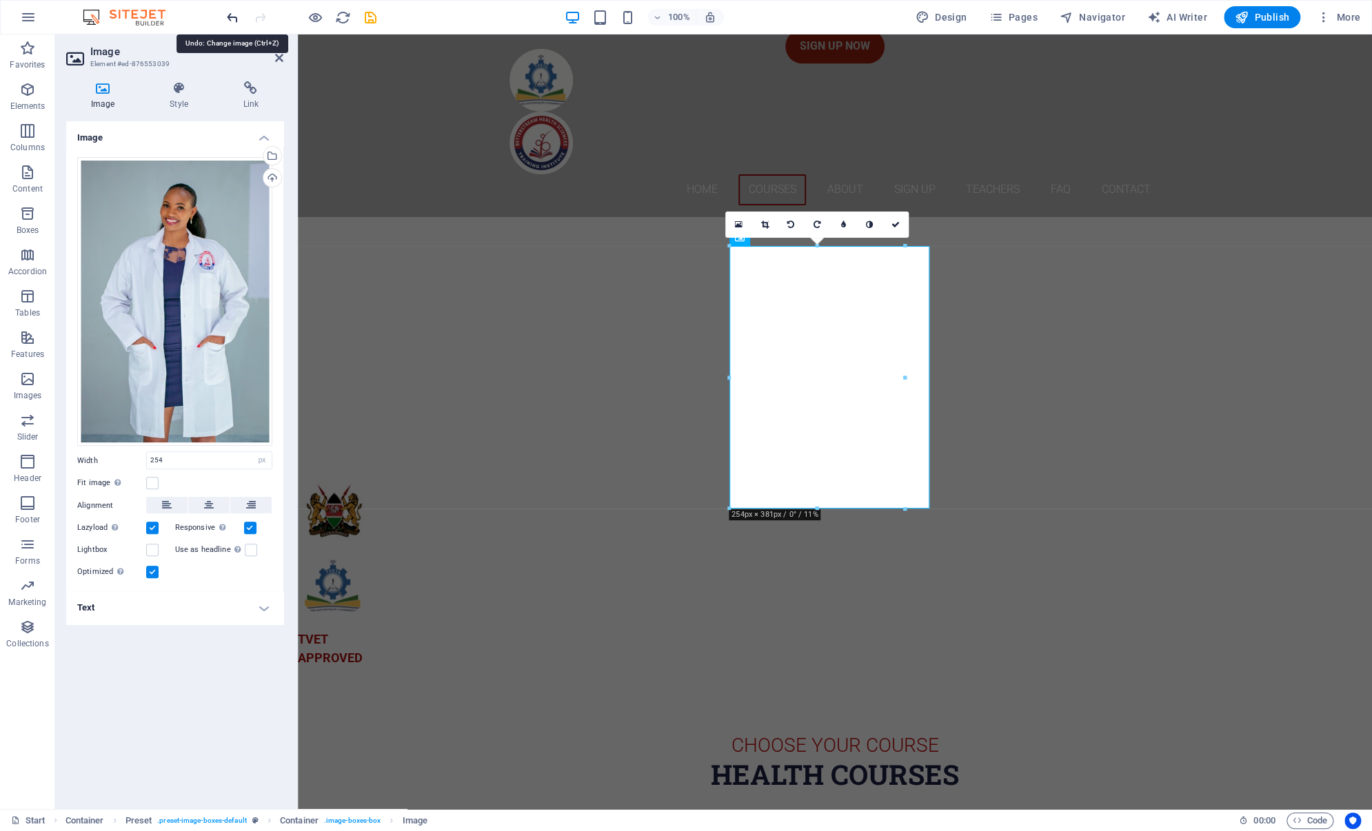
click at [234, 11] on icon "undo" at bounding box center [233, 18] width 16 height 16
type input "100"
select select "%"
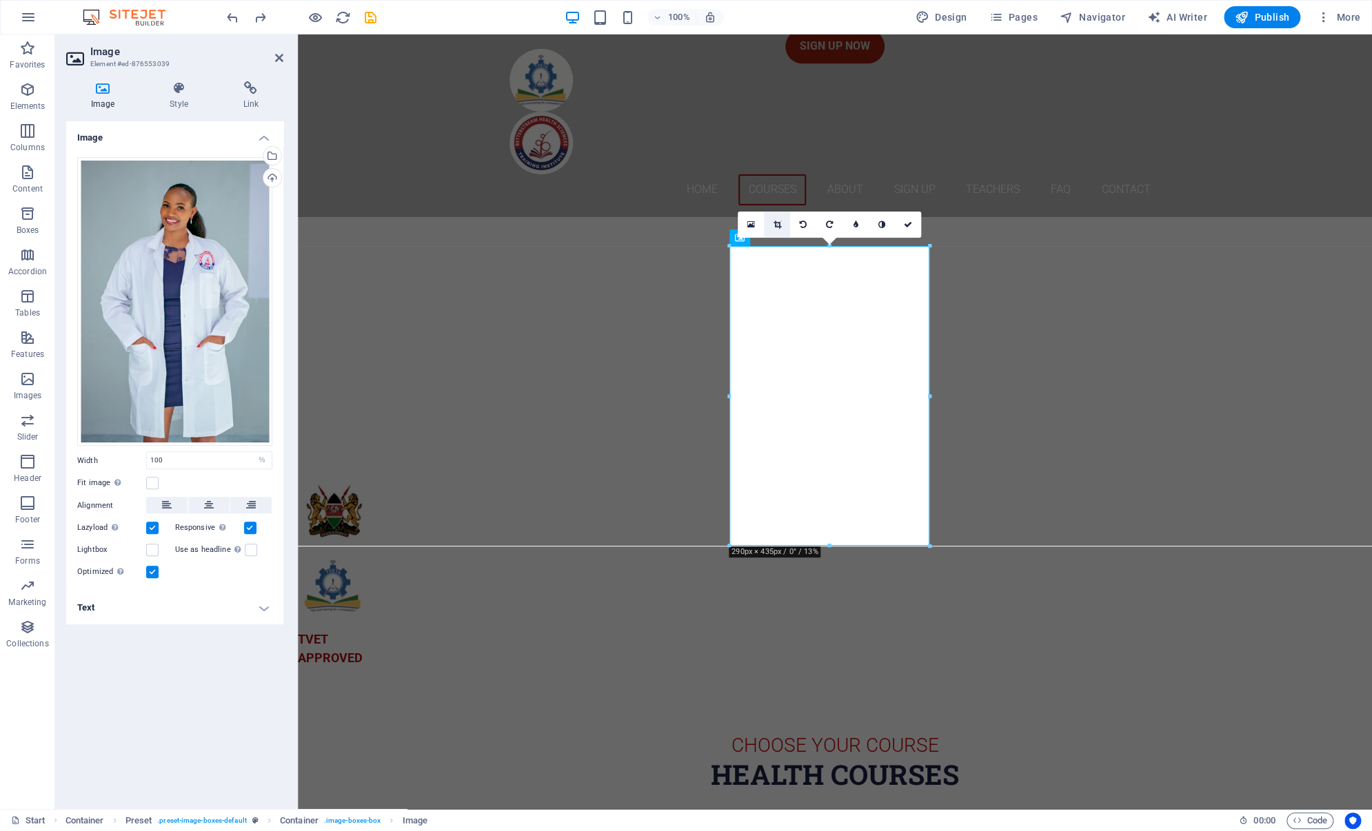
click at [775, 221] on icon at bounding box center [777, 225] width 8 height 8
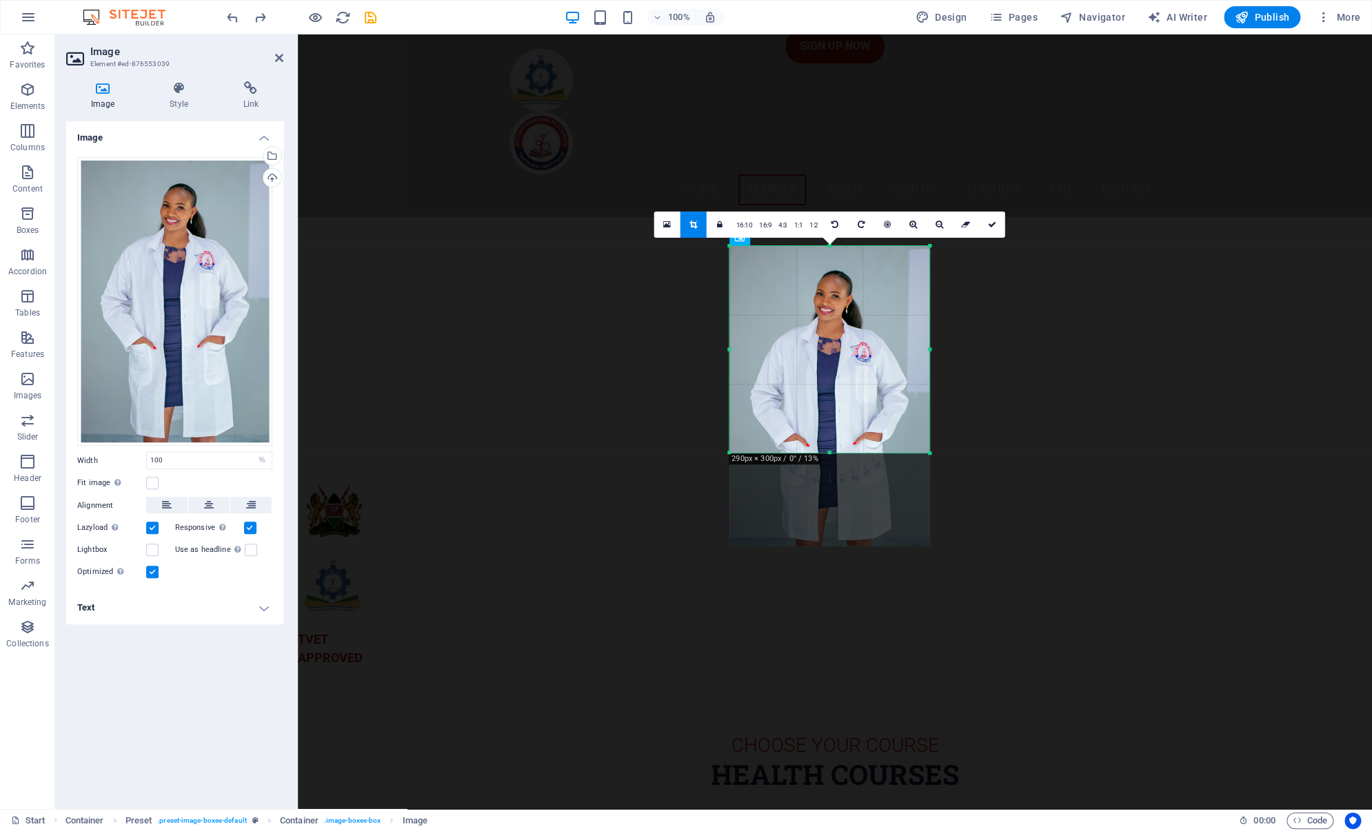
drag, startPoint x: 828, startPoint y: 546, endPoint x: 870, endPoint y: 453, distance: 102.1
click at [870, 453] on div at bounding box center [829, 453] width 200 height 5
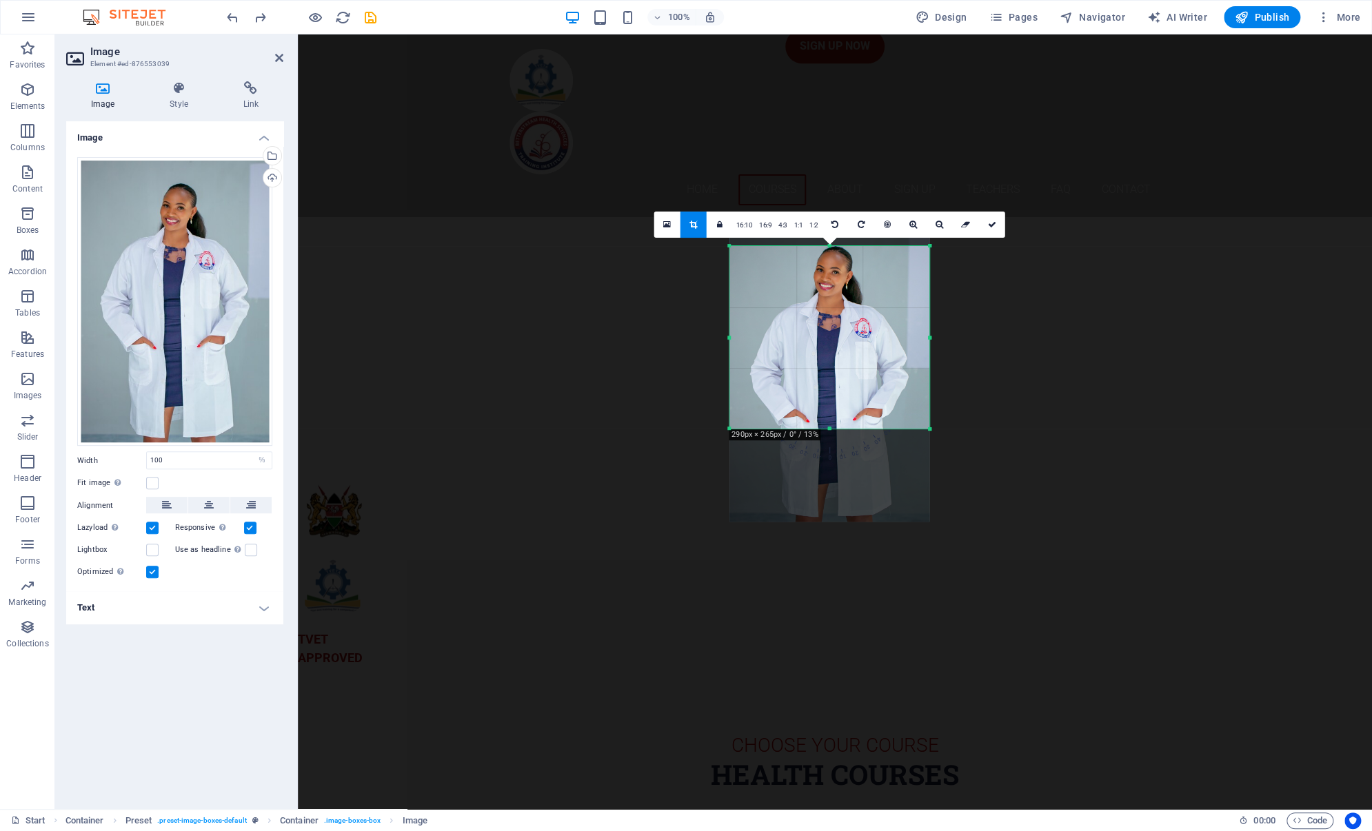
drag, startPoint x: 829, startPoint y: 243, endPoint x: 829, endPoint y: 267, distance: 24.1
click at [829, 267] on div "180 170 160 150 140 130 120 110 100 90 80 70 60 50 40 30 20 10 0 -10 -20 -30 -4…" at bounding box center [829, 337] width 200 height 183
click at [993, 223] on icon at bounding box center [992, 225] width 8 height 8
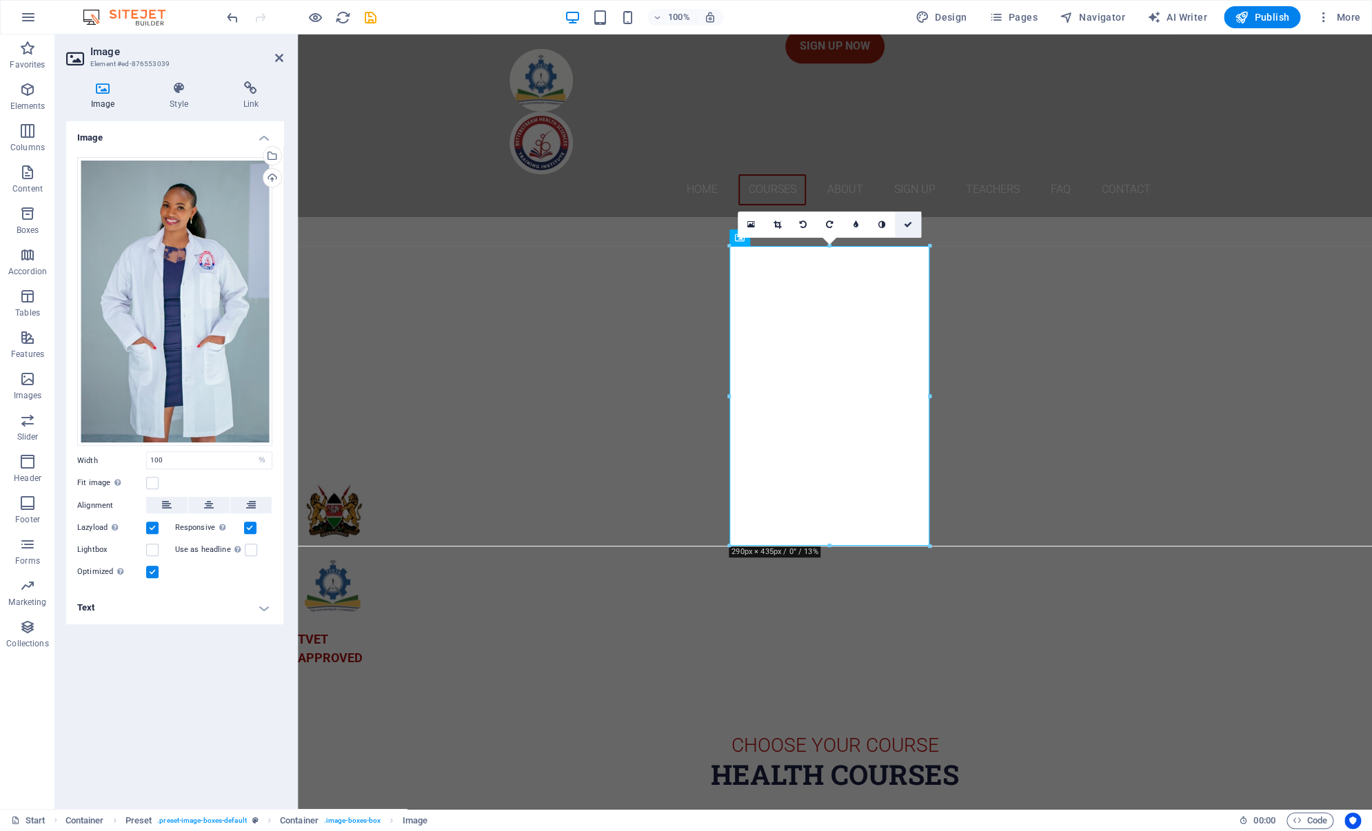
click at [904, 221] on icon at bounding box center [908, 225] width 8 height 8
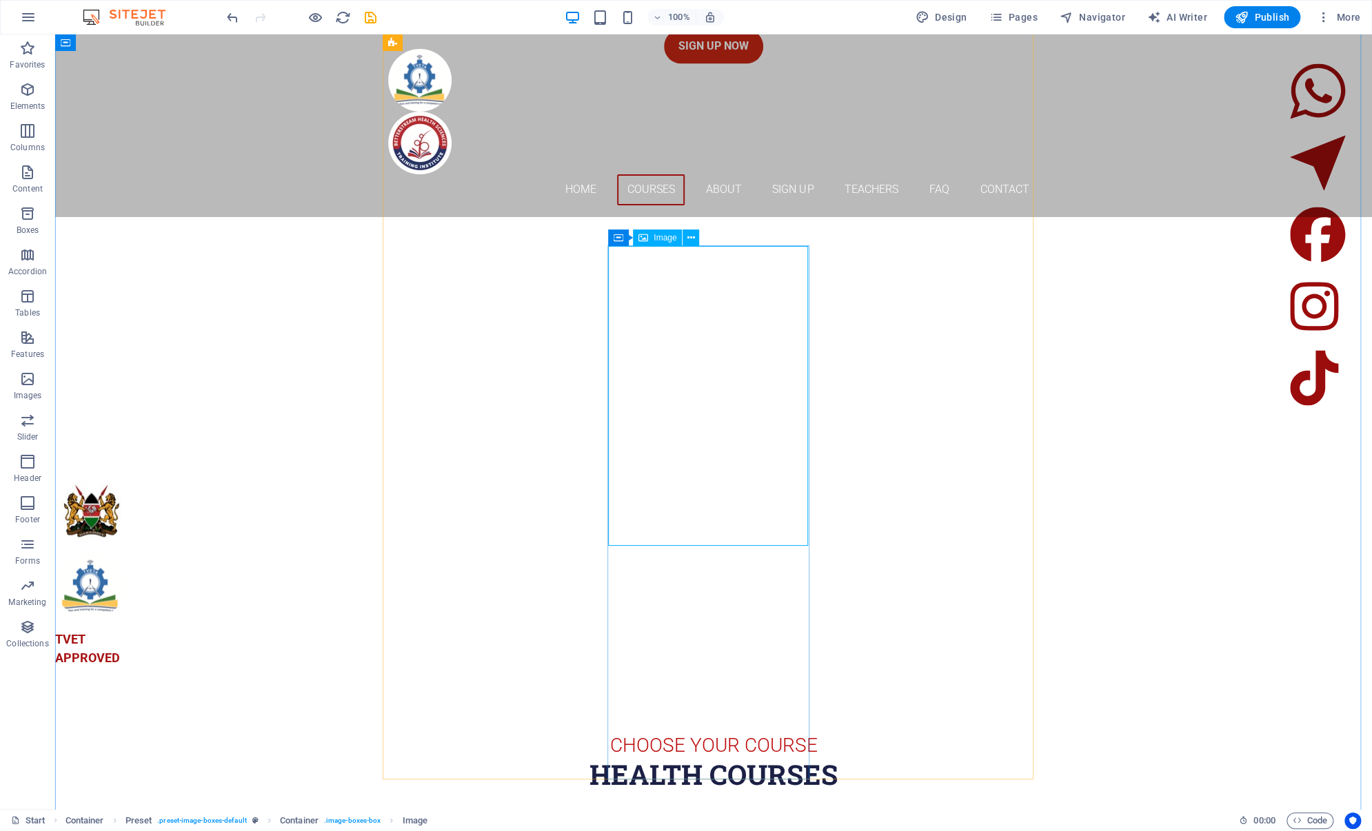
select select "%"
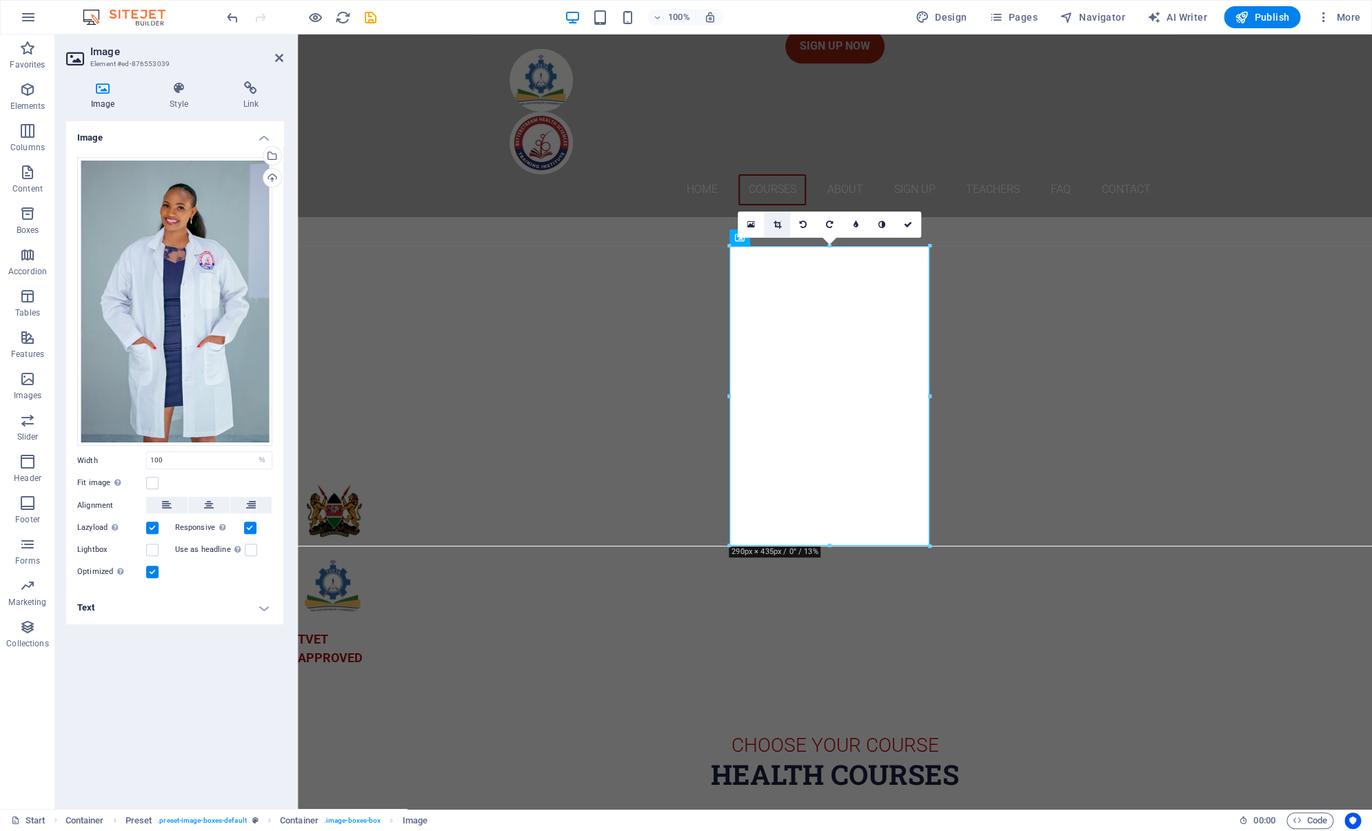
click at [778, 225] on icon at bounding box center [777, 225] width 8 height 8
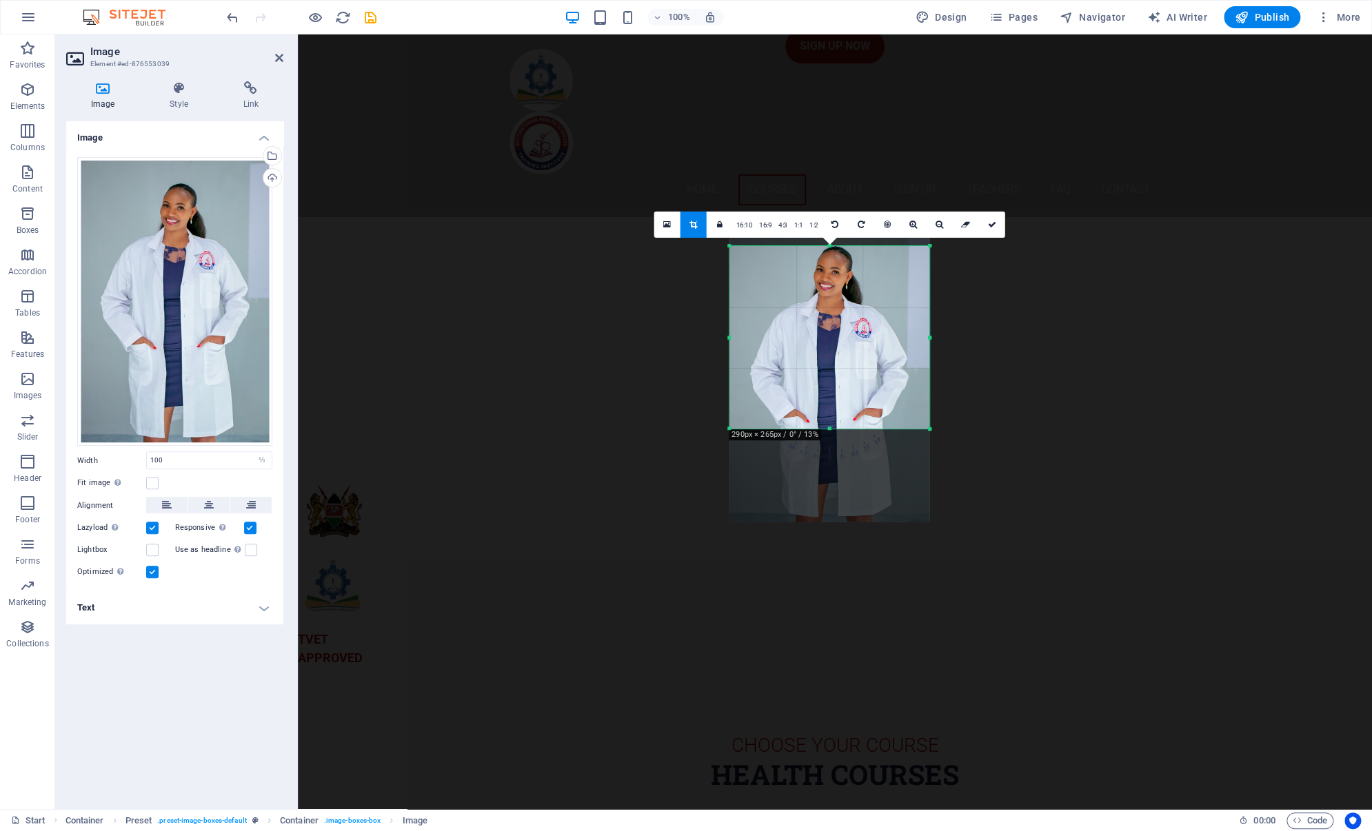
drag, startPoint x: 828, startPoint y: 545, endPoint x: 857, endPoint y: 427, distance: 120.7
click at [857, 427] on div at bounding box center [829, 429] width 200 height 5
click at [990, 225] on icon at bounding box center [992, 225] width 8 height 8
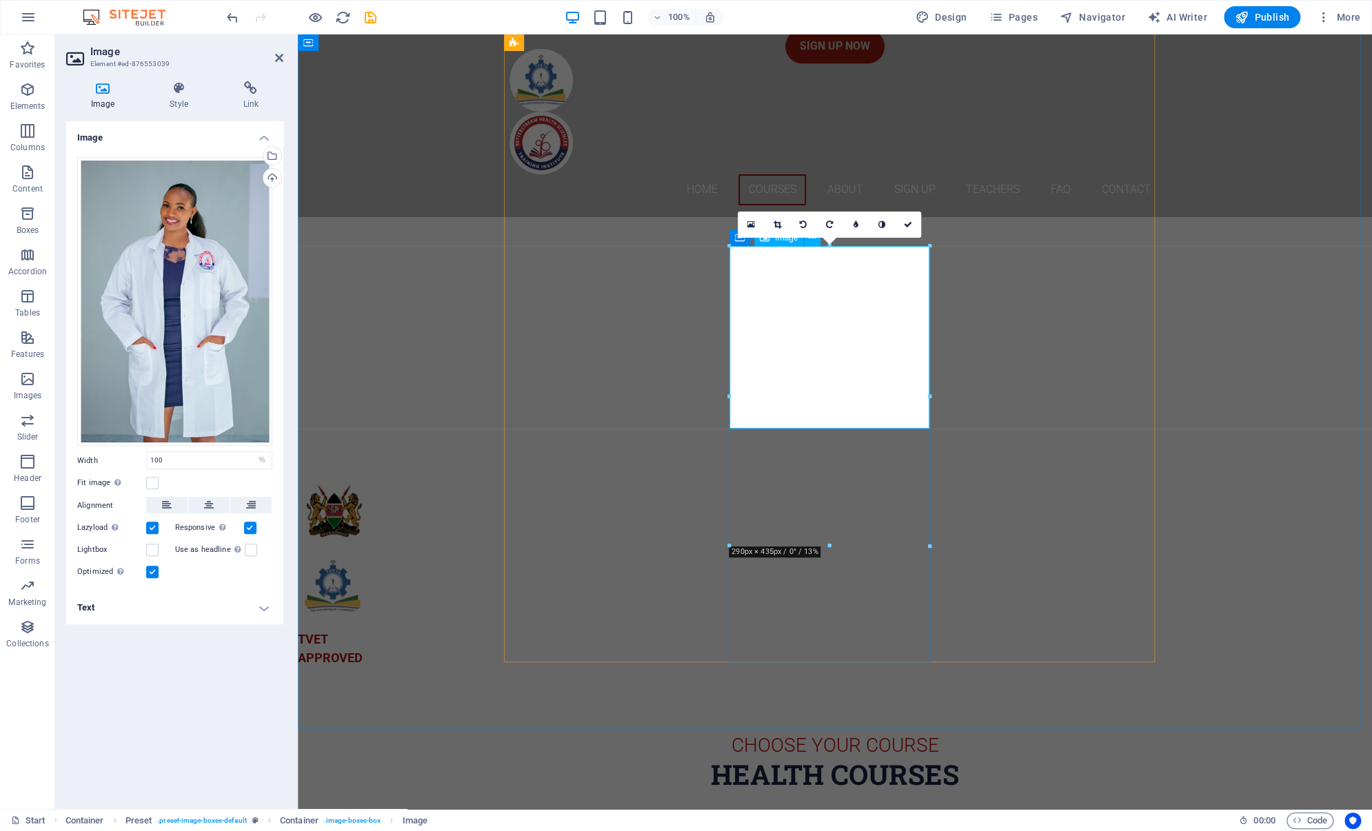
click at [778, 221] on icon at bounding box center [777, 225] width 8 height 8
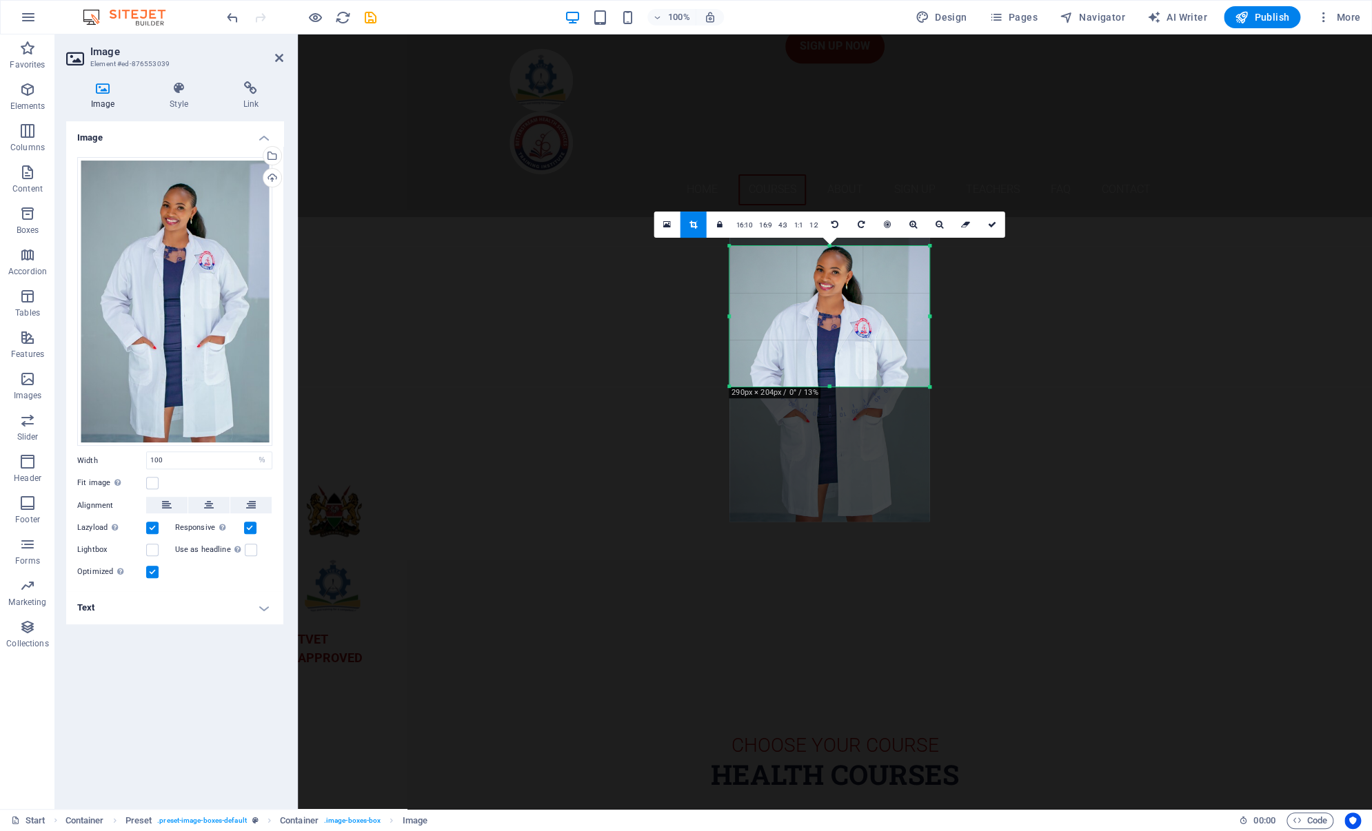
drag, startPoint x: 829, startPoint y: 427, endPoint x: 845, endPoint y: 385, distance: 44.9
click at [845, 385] on div at bounding box center [829, 387] width 200 height 5
click at [991, 219] on link at bounding box center [992, 225] width 26 height 26
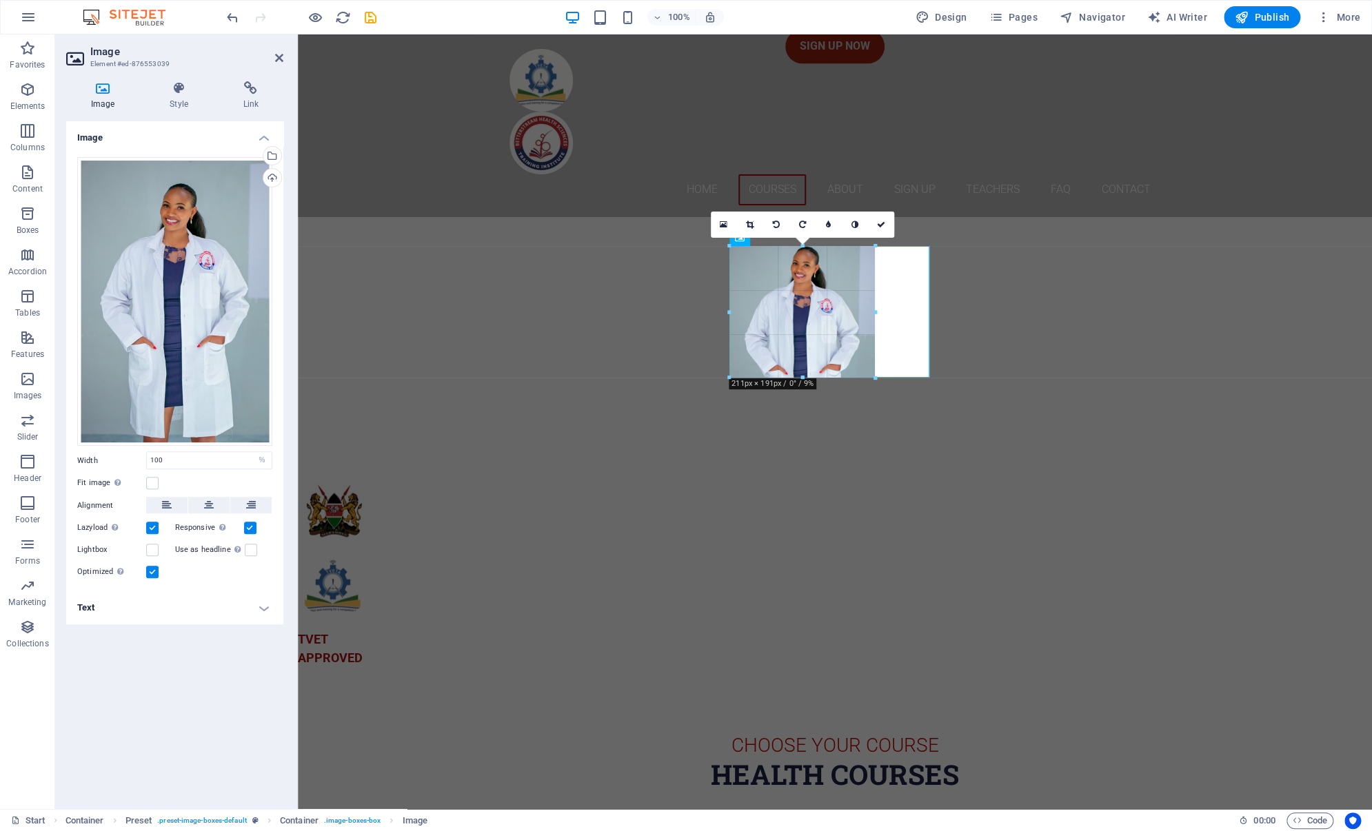
drag, startPoint x: 828, startPoint y: 428, endPoint x: 860, endPoint y: 377, distance: 60.4
type input "211"
select select "px"
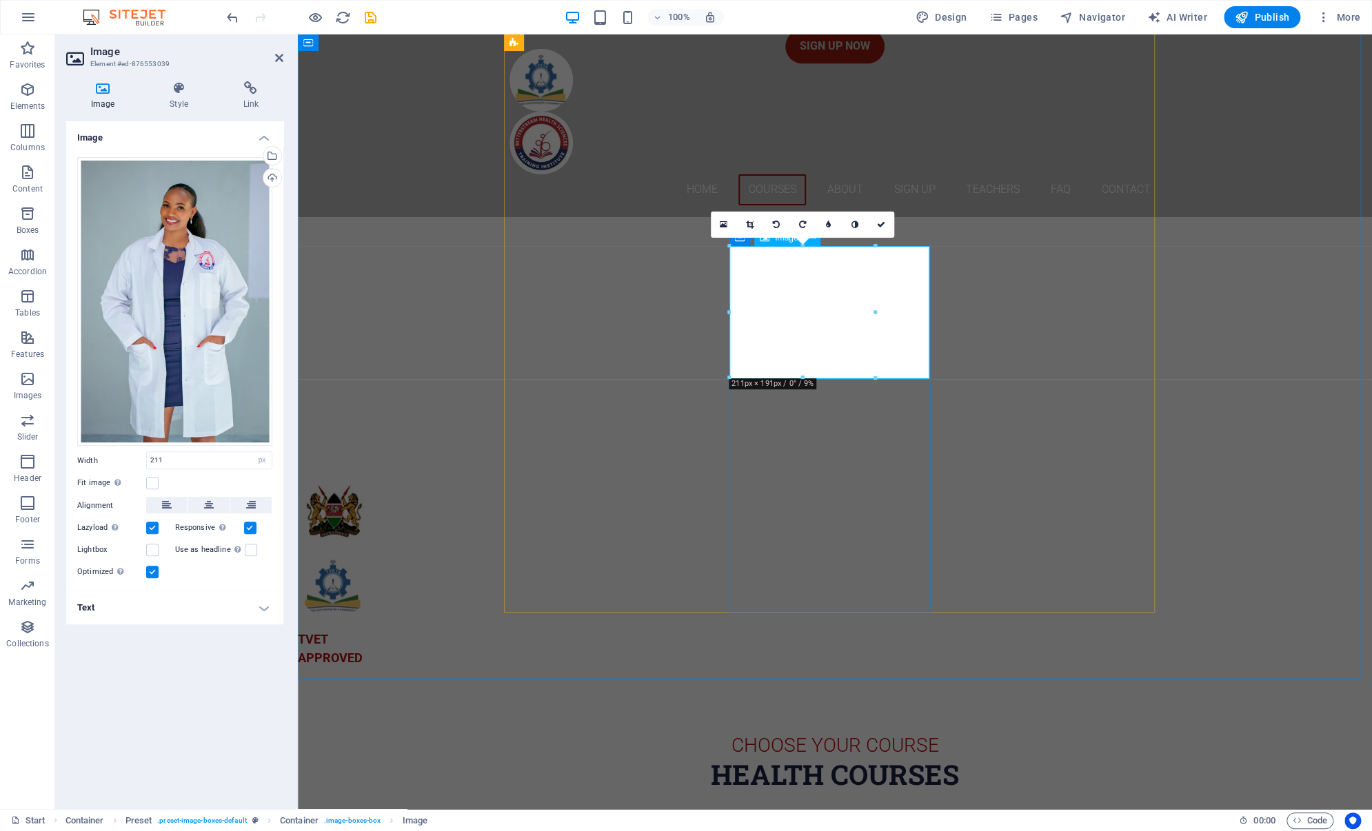
drag, startPoint x: 1175, startPoint y: 345, endPoint x: 913, endPoint y: 307, distance: 263.9
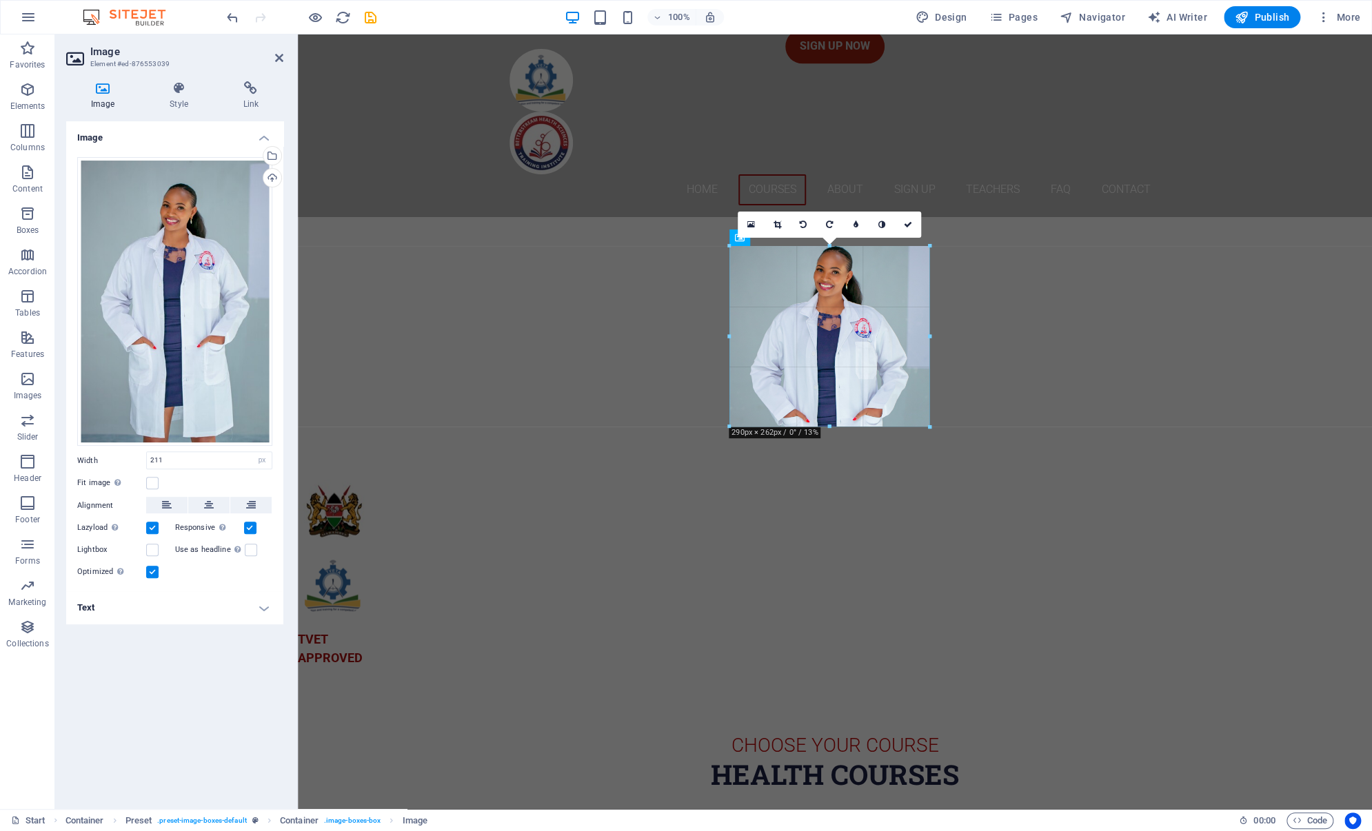
drag, startPoint x: 876, startPoint y: 312, endPoint x: 636, endPoint y: 278, distance: 242.9
type input "290"
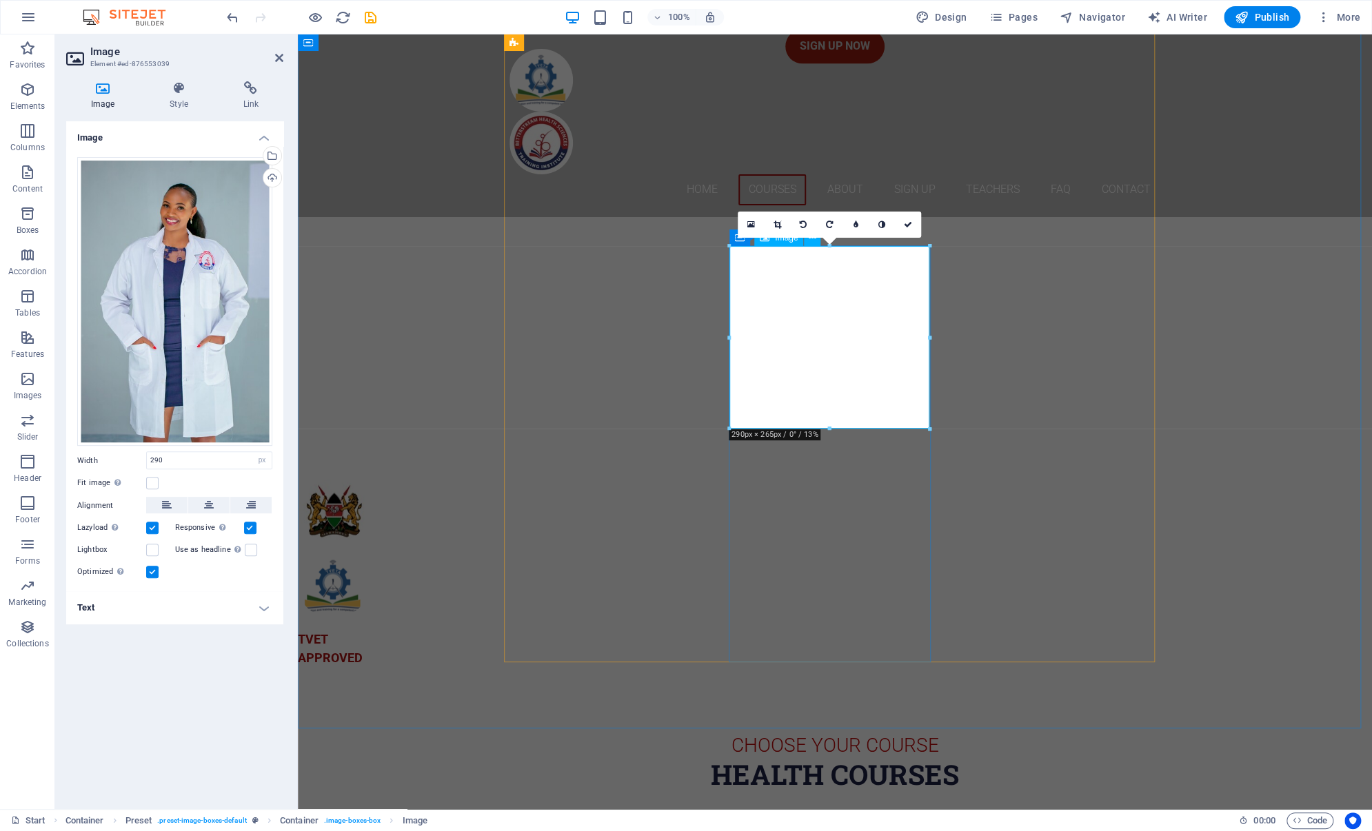
click at [781, 219] on link at bounding box center [777, 225] width 26 height 26
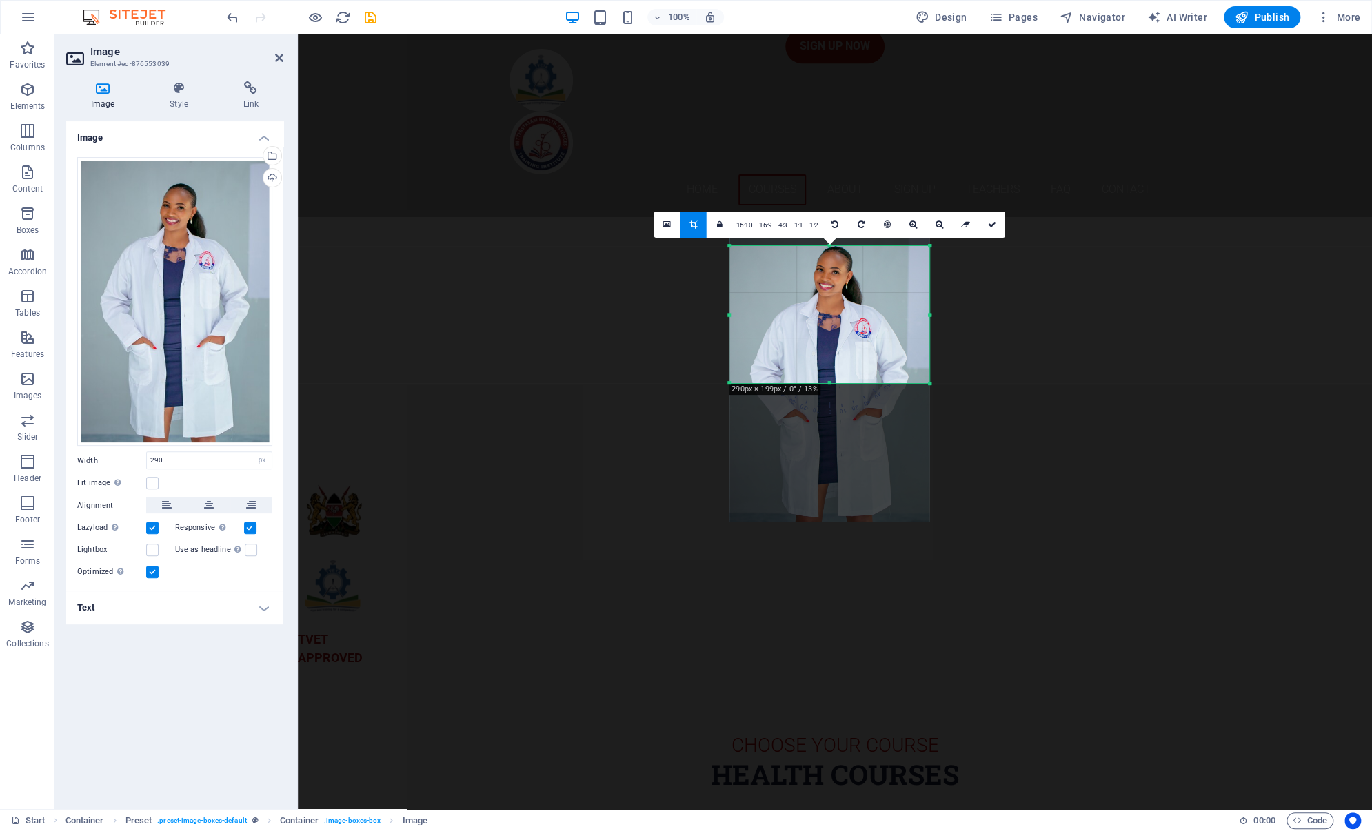
drag, startPoint x: 830, startPoint y: 427, endPoint x: 849, endPoint y: 382, distance: 49.2
click at [849, 382] on div at bounding box center [829, 383] width 200 height 5
click at [988, 227] on icon at bounding box center [992, 225] width 8 height 8
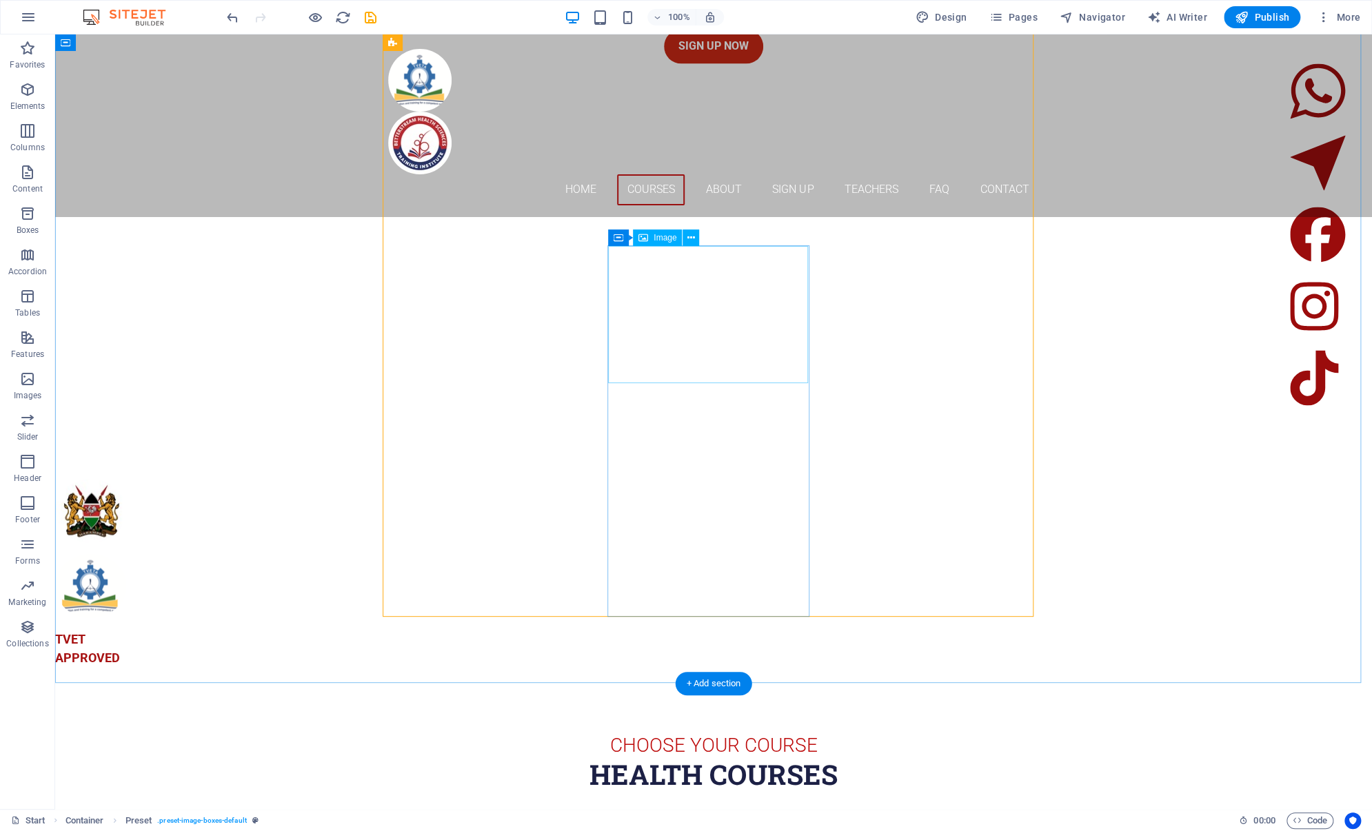
select select "px"
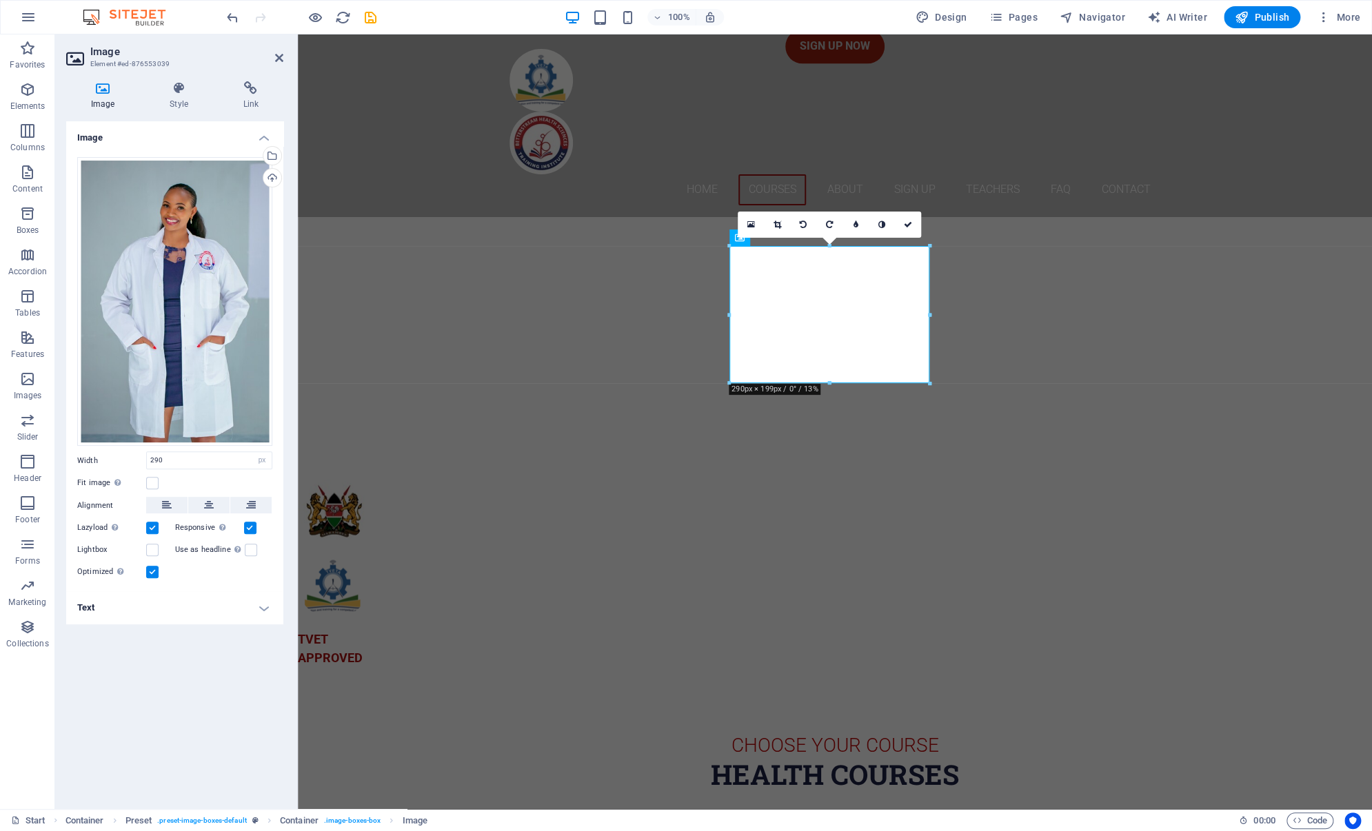
click at [774, 227] on icon at bounding box center [777, 225] width 8 height 8
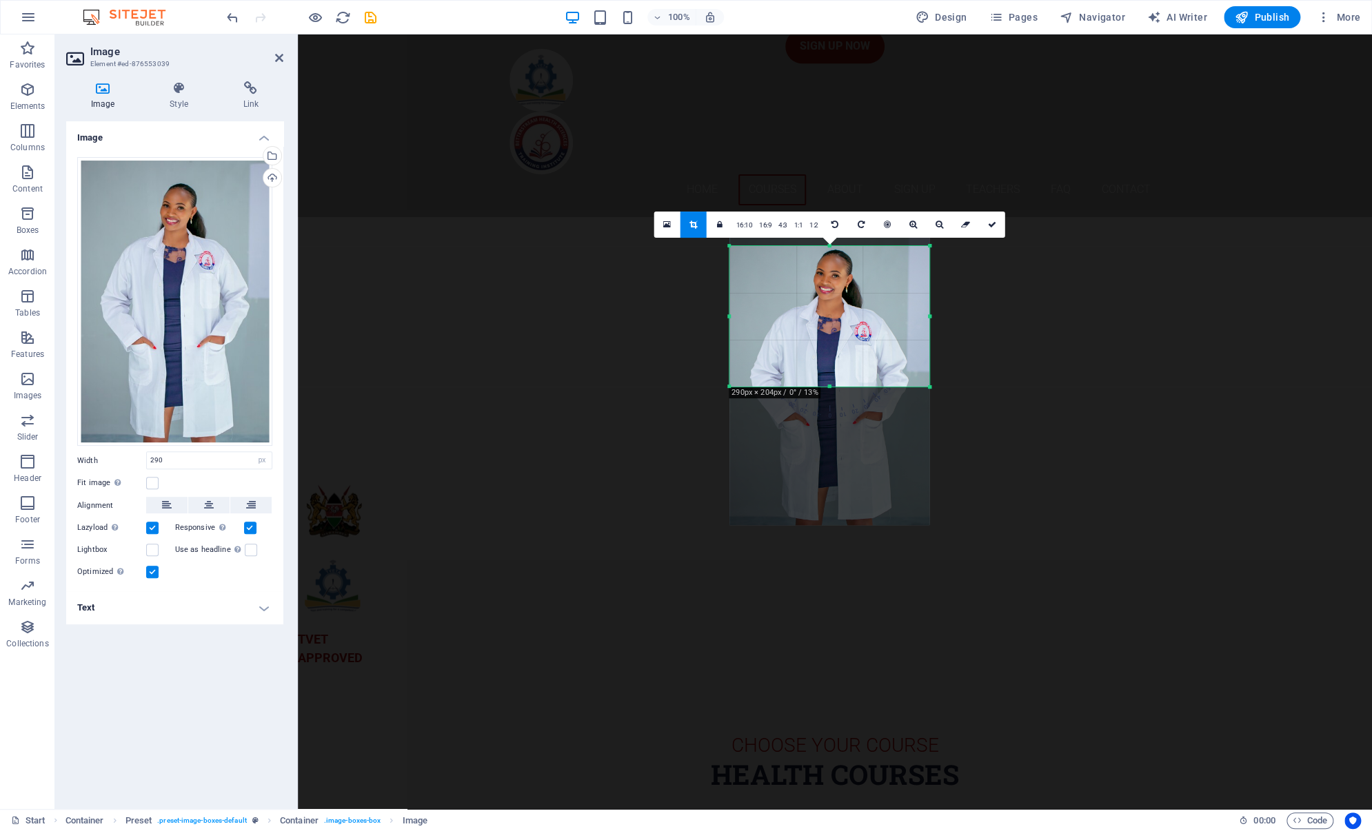
click at [829, 246] on div "180 170 160 150 140 130 120 110 100 90 80 70 60 50 40 30 20 10 0 -10 -20 -30 -4…" at bounding box center [829, 316] width 200 height 141
drag, startPoint x: 831, startPoint y: 389, endPoint x: 830, endPoint y: 396, distance: 7.0
click at [830, 396] on div at bounding box center [829, 394] width 200 height 5
click at [991, 225] on icon at bounding box center [992, 225] width 8 height 8
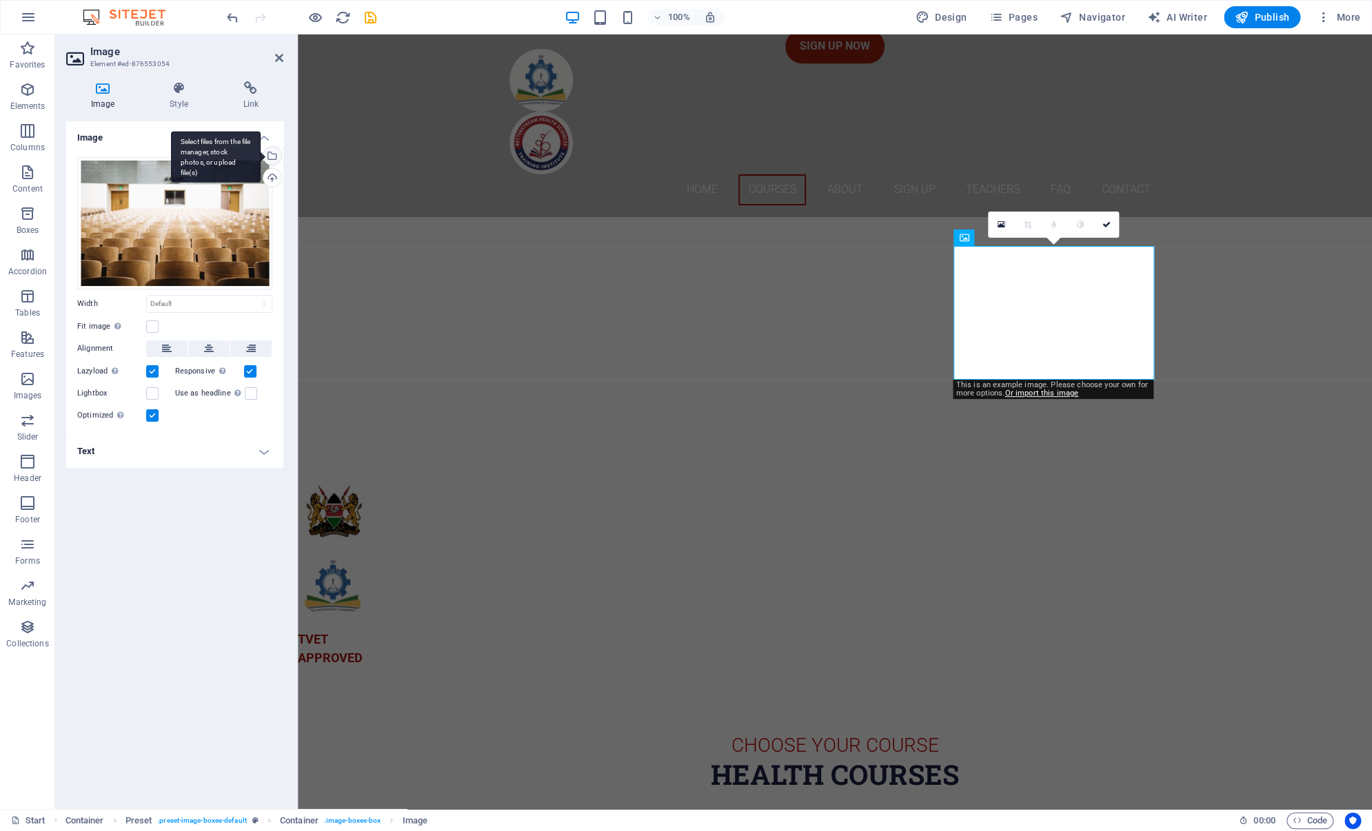
click at [272, 154] on div "Select files from the file manager, stock photos, or upload file(s)" at bounding box center [271, 157] width 21 height 21
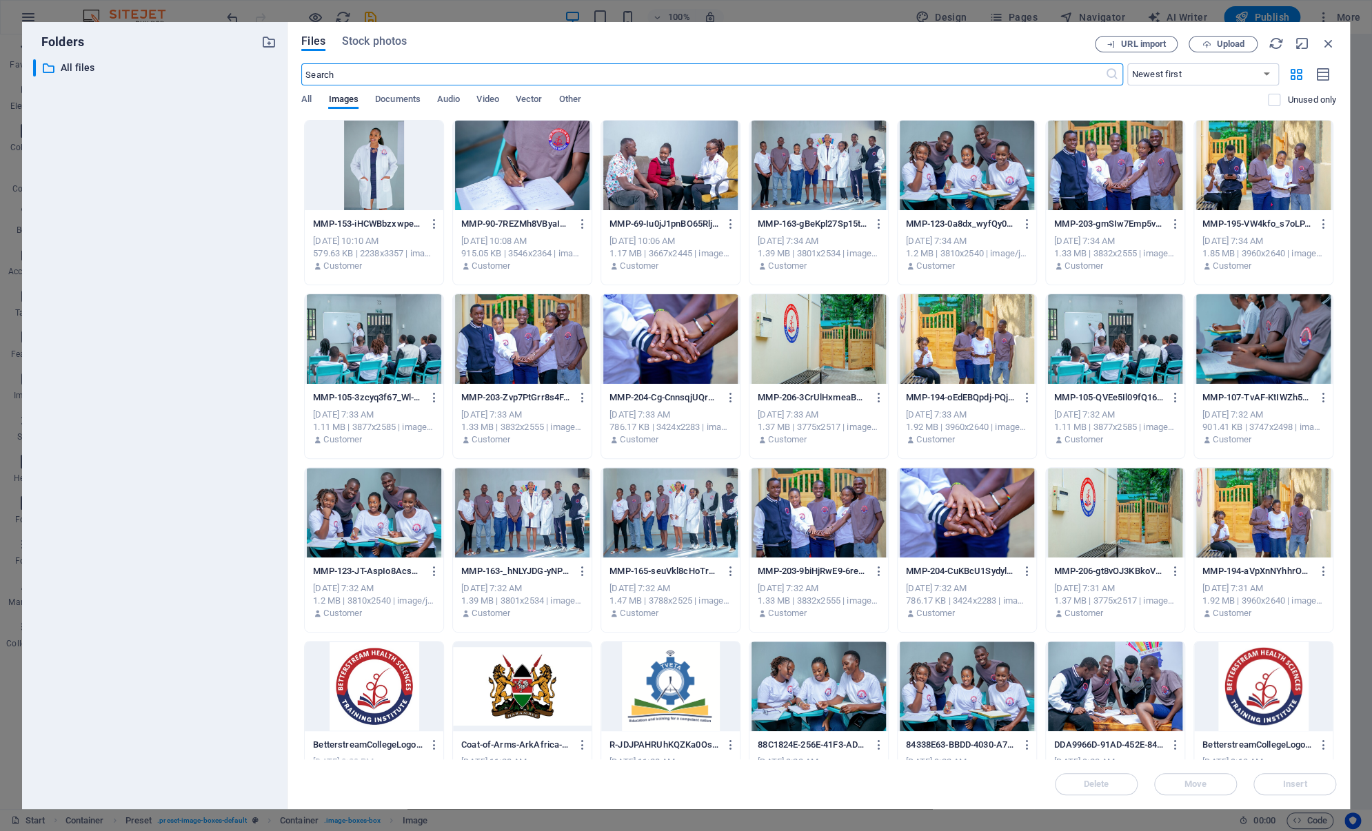
click at [374, 70] on input "text" at bounding box center [702, 74] width 803 height 22
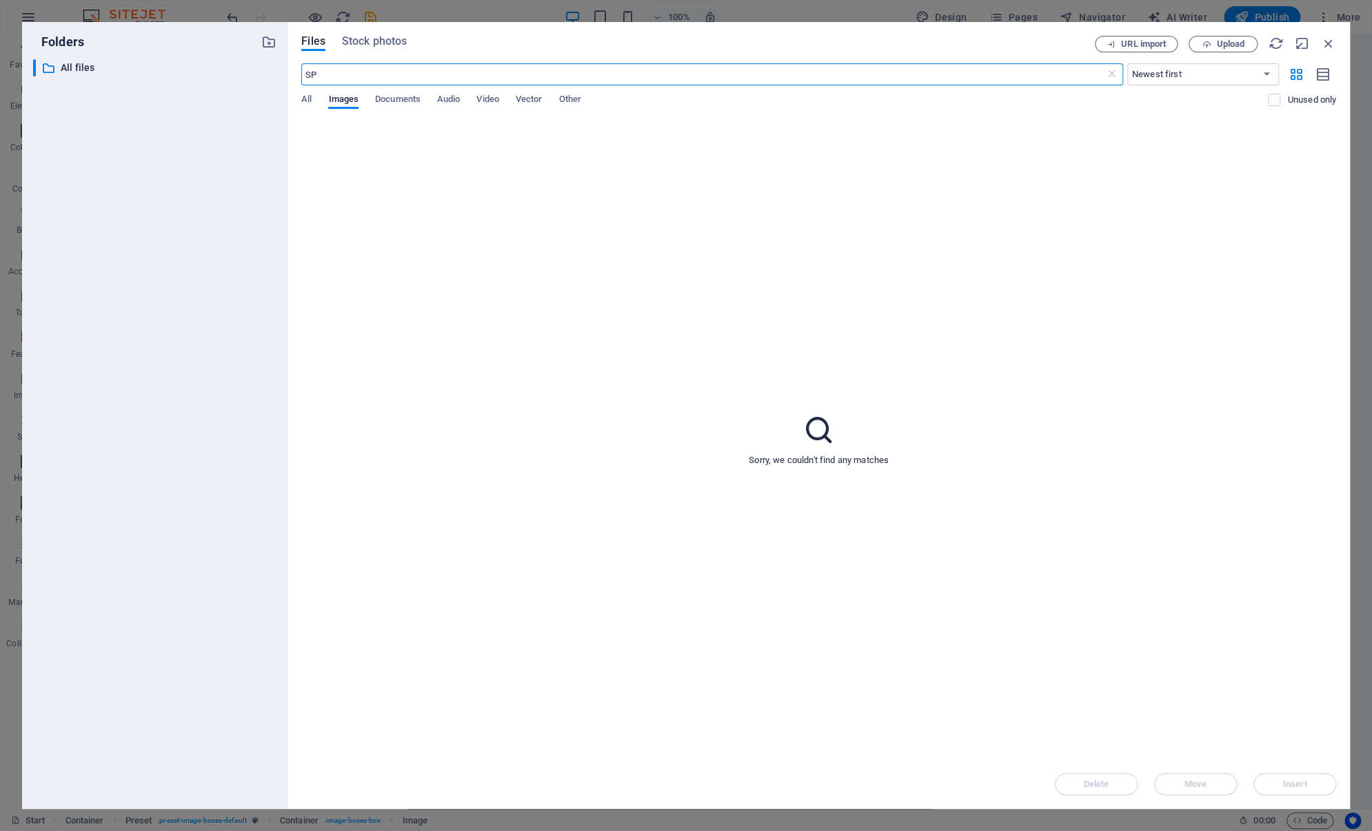
type input "S"
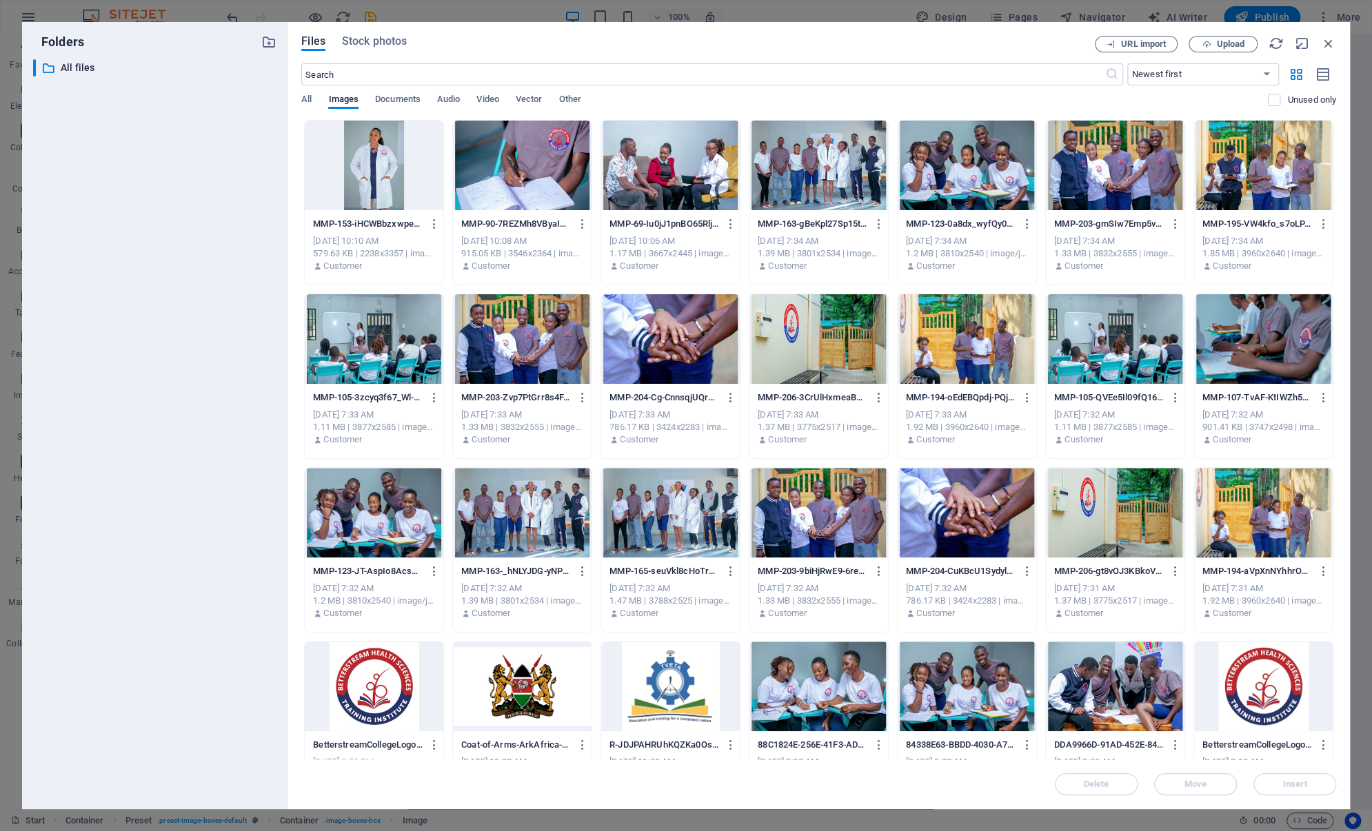
click at [381, 29] on div "Files Stock photos URL import Upload ​ Newest first Oldest first Name (A-Z) Nam…" at bounding box center [818, 415] width 1062 height 787
click at [368, 40] on span "Stock photos" at bounding box center [374, 41] width 65 height 17
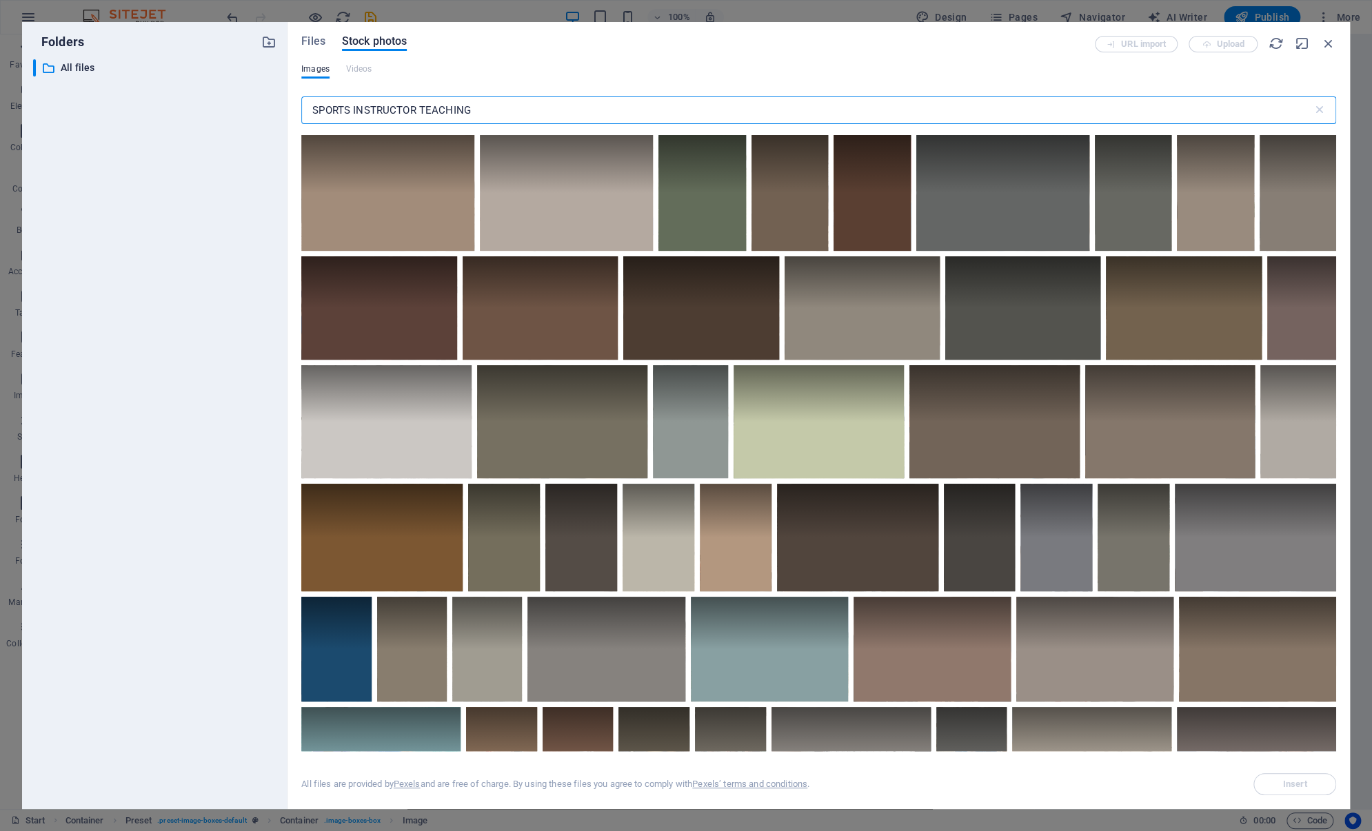
type input "SPORTS INSTRUCTOR TEACHING"
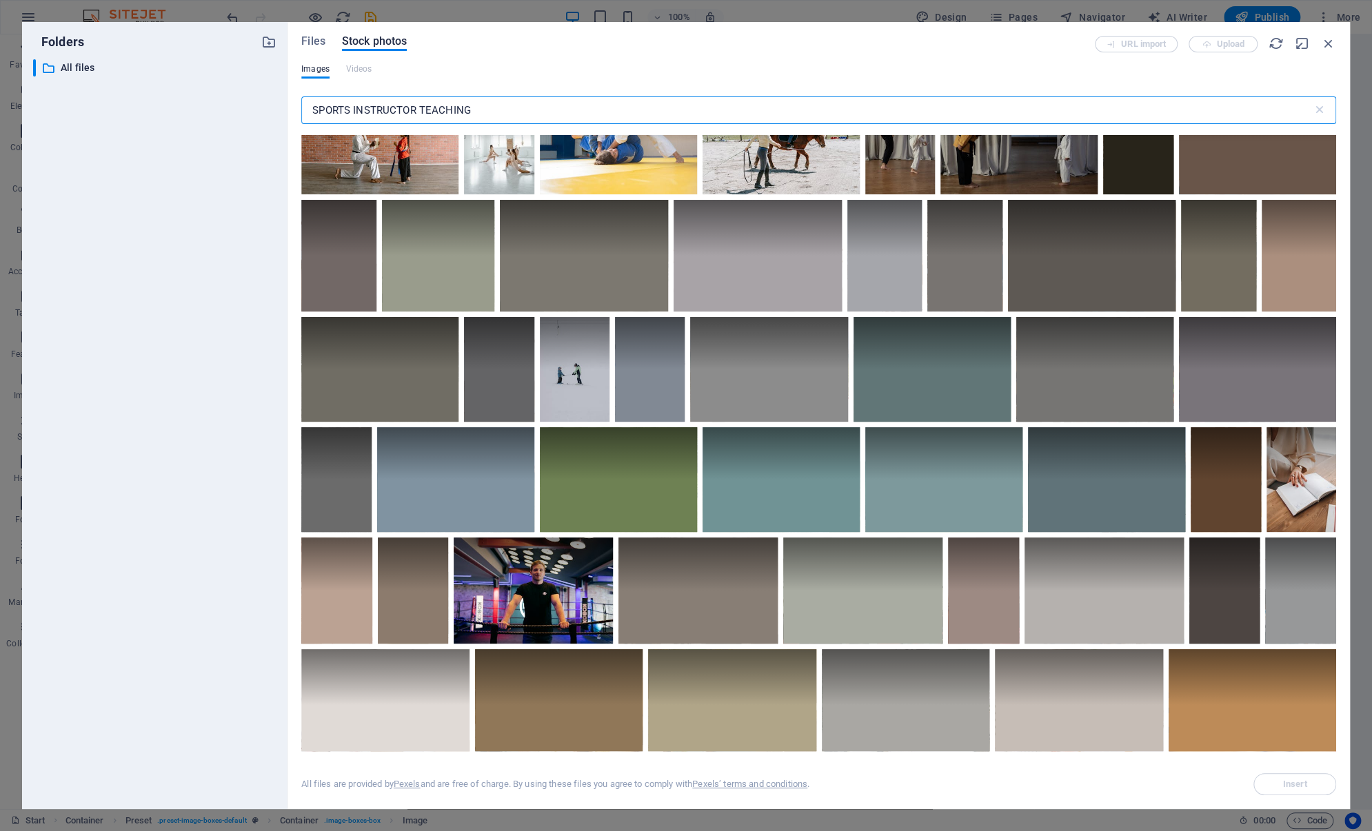
scroll to position [1018, 0]
